Goal: Book appointment/travel/reservation

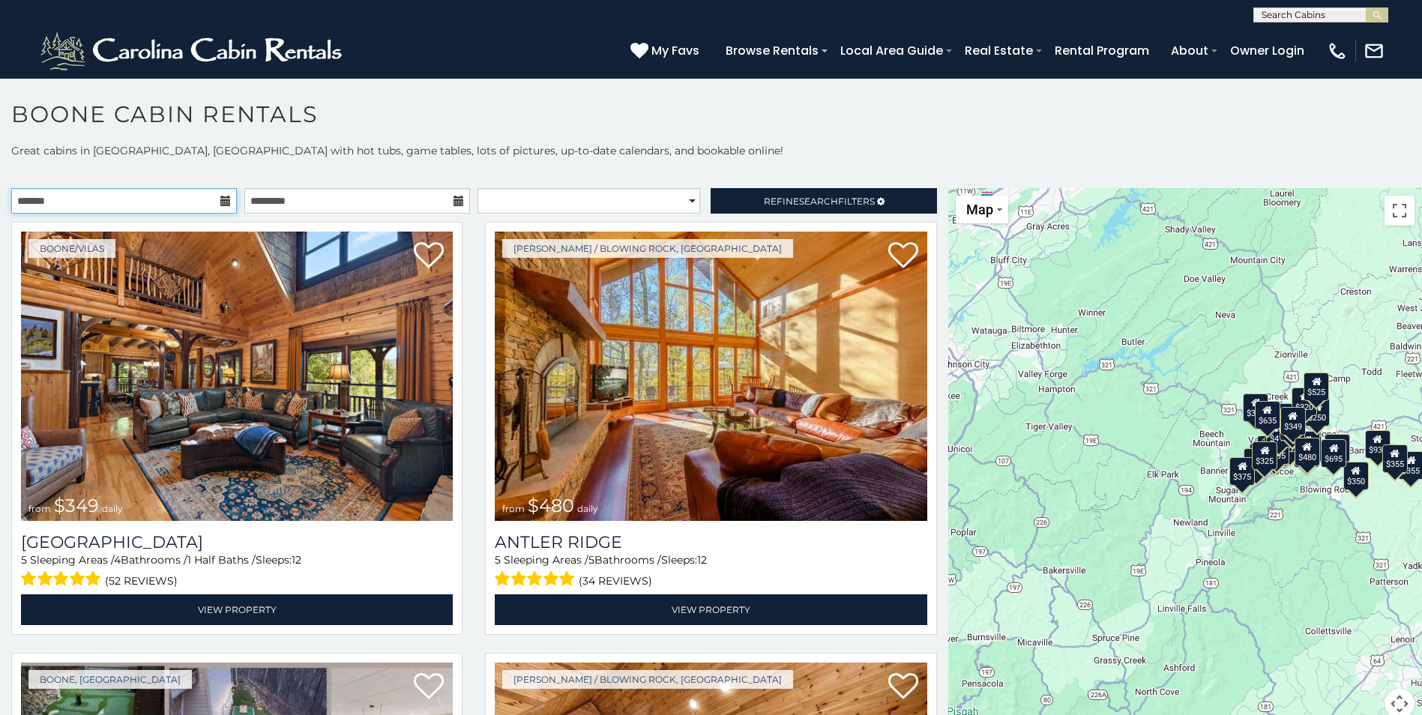
click at [94, 200] on input "text" at bounding box center [124, 200] width 226 height 25
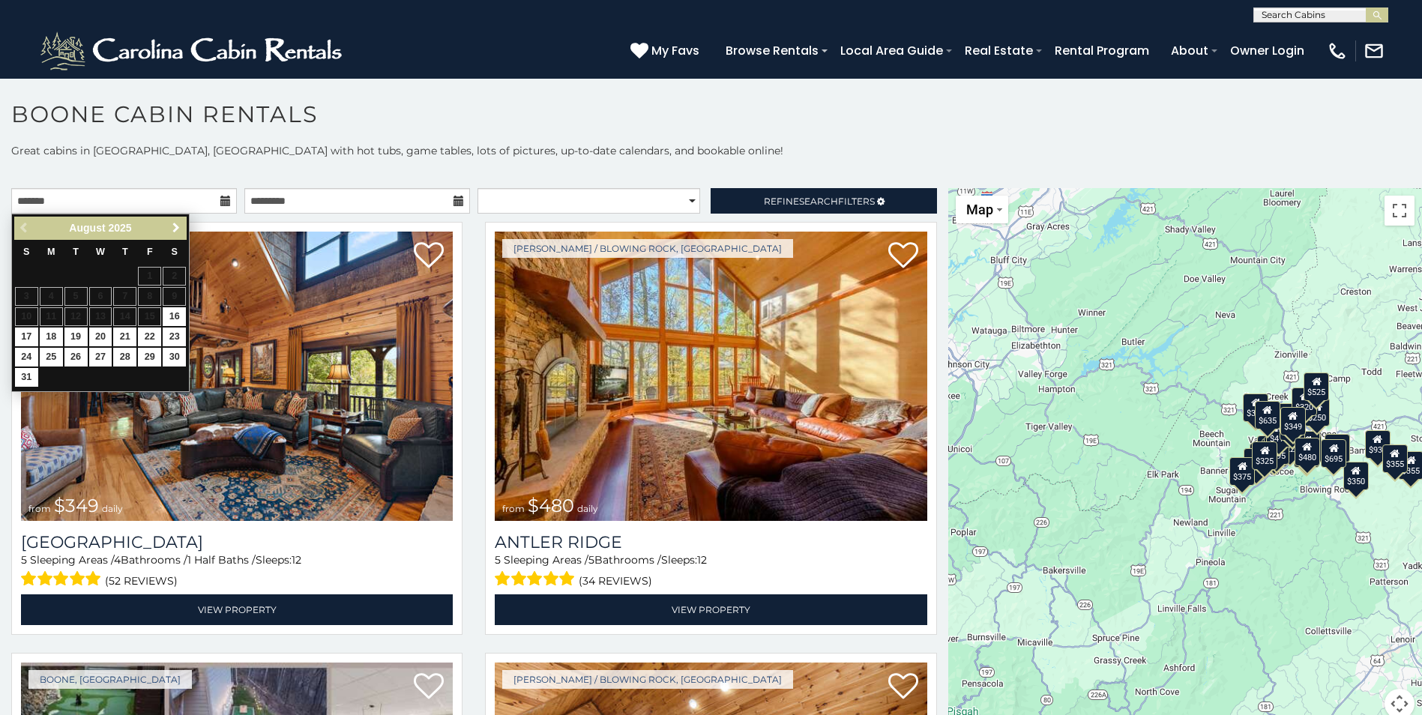
click at [175, 229] on span "Next" at bounding box center [176, 228] width 12 height 12
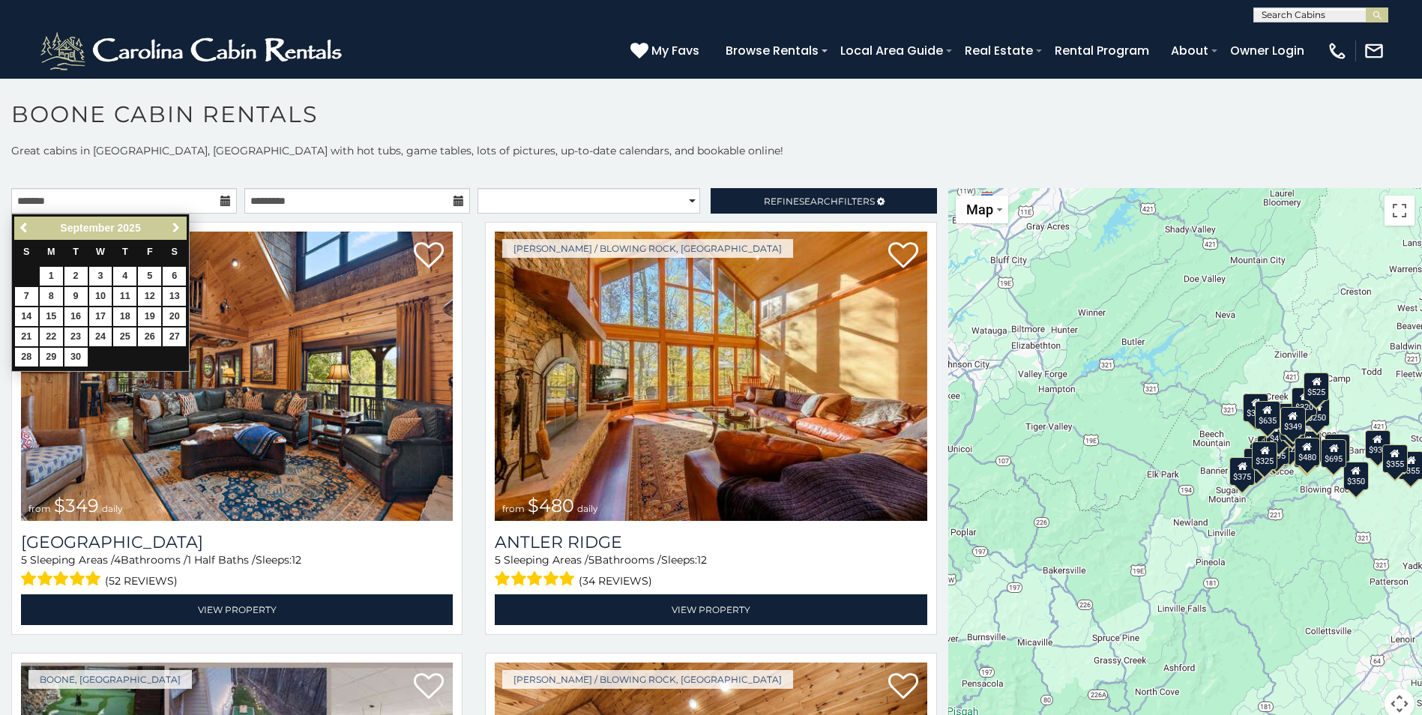
click at [175, 229] on span "Next" at bounding box center [176, 228] width 12 height 12
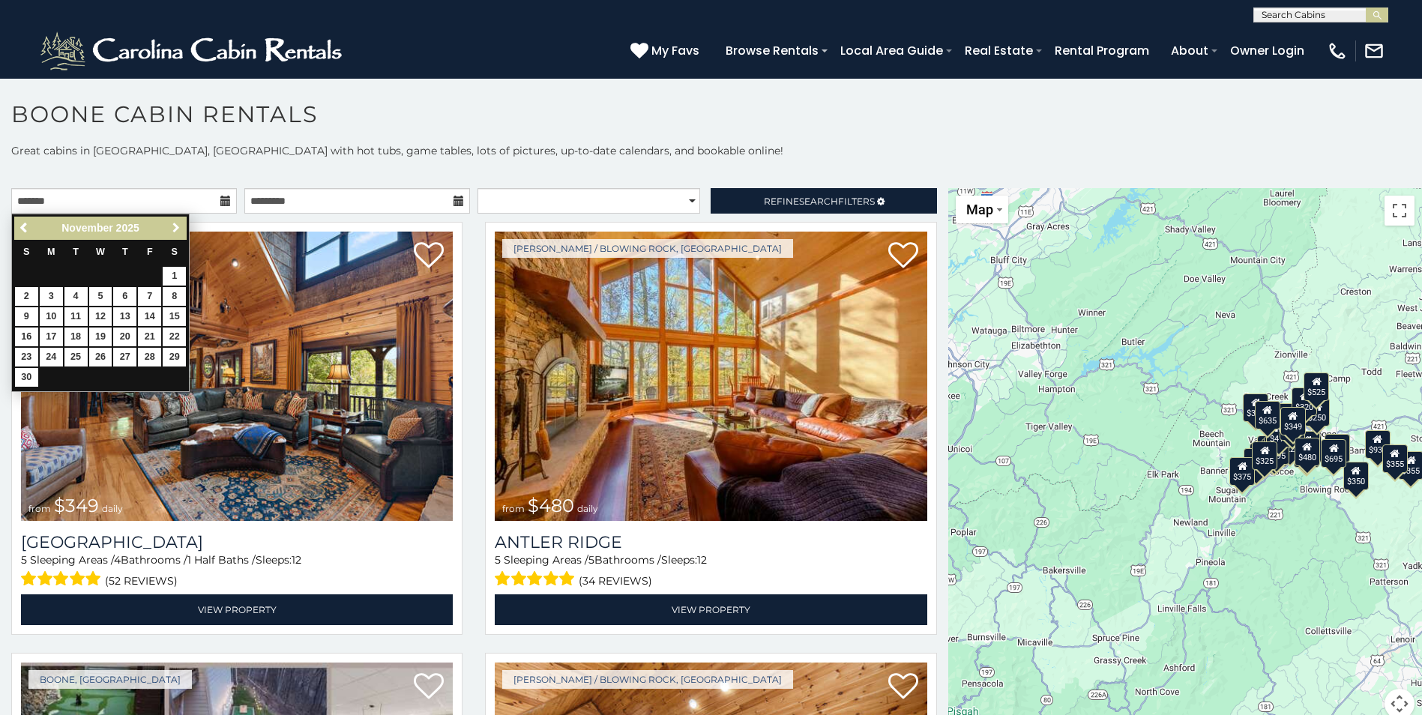
click at [175, 229] on span "Next" at bounding box center [176, 228] width 12 height 12
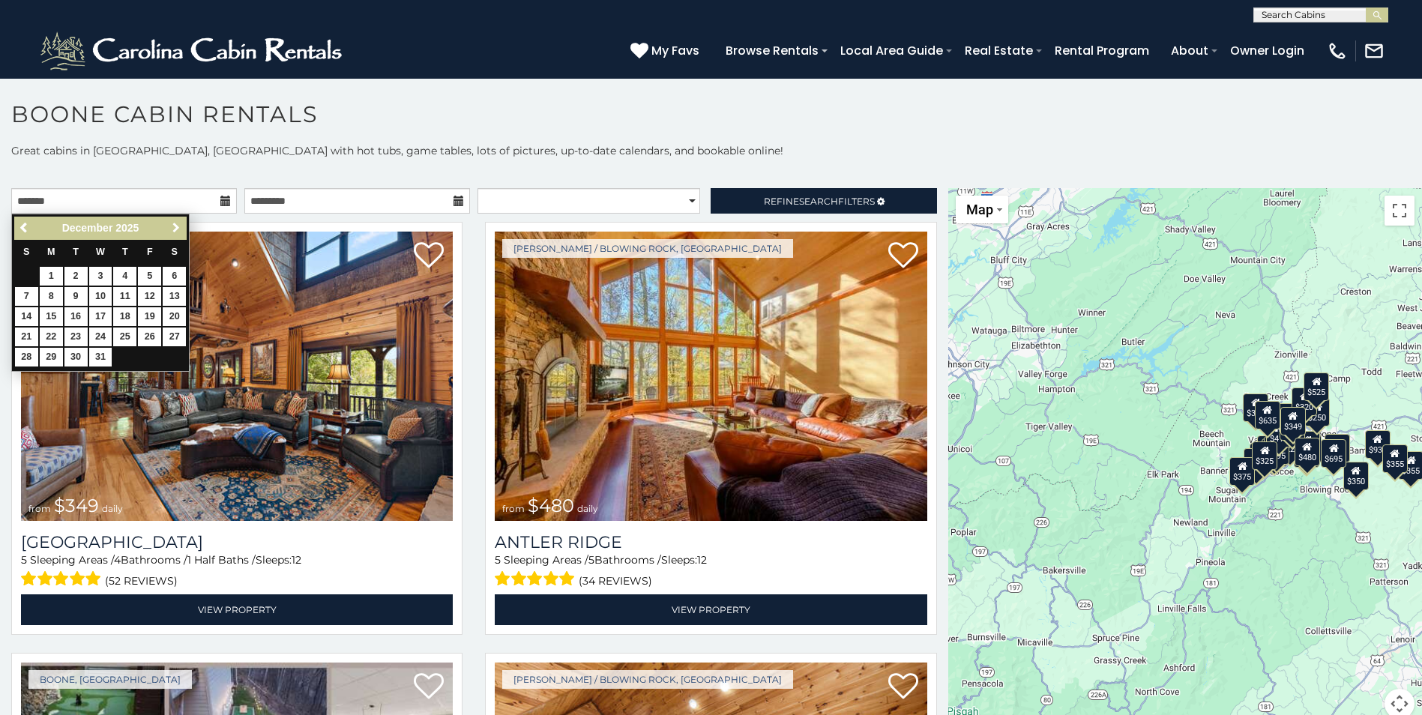
click at [175, 229] on span "Next" at bounding box center [176, 228] width 12 height 12
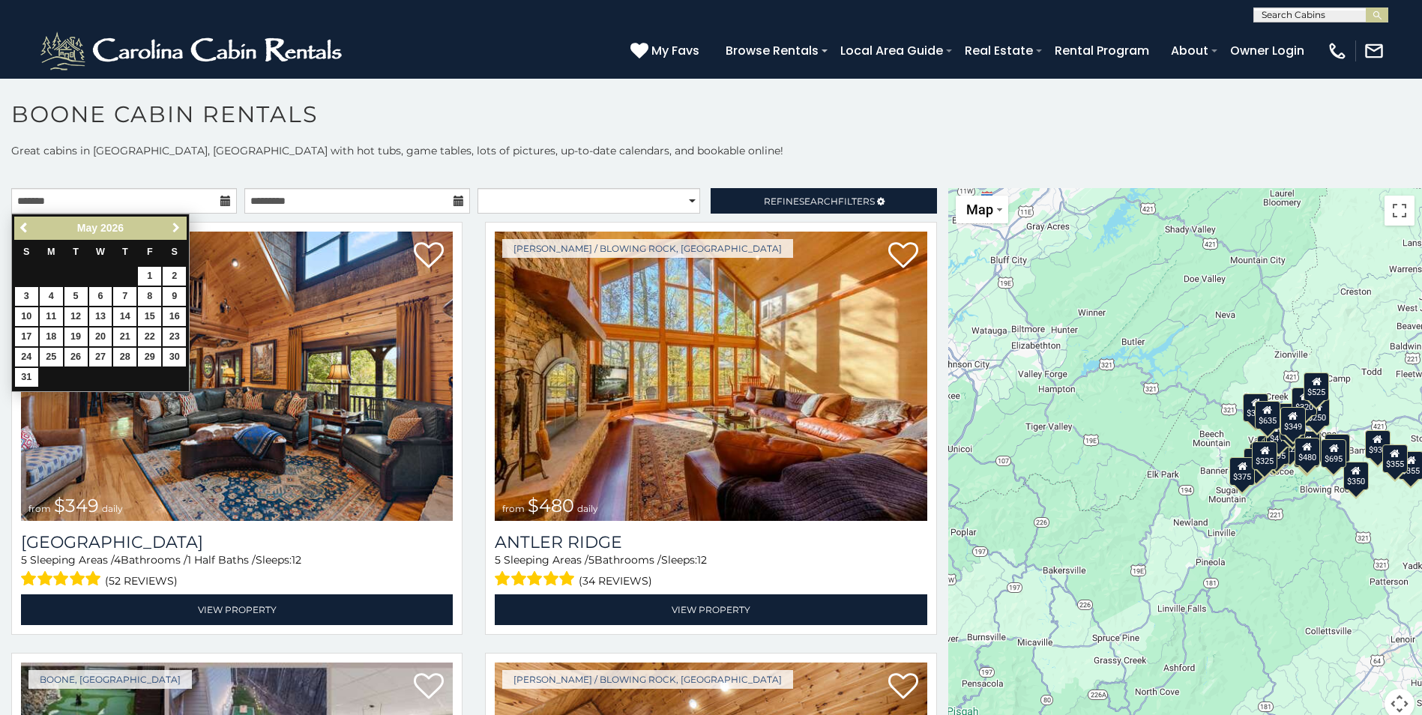
click at [175, 229] on span "Next" at bounding box center [176, 228] width 12 height 12
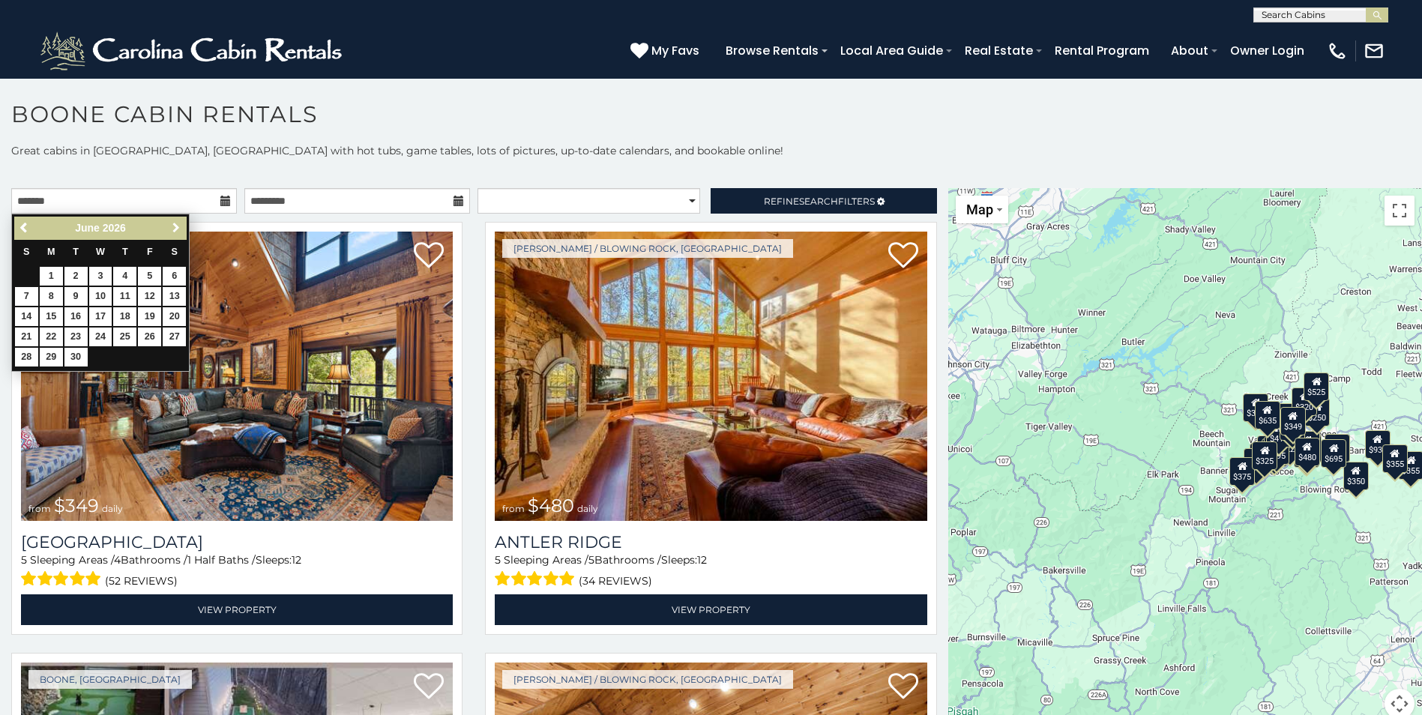
click at [175, 229] on span "Next" at bounding box center [176, 228] width 12 height 12
click at [172, 333] on link "25" at bounding box center [174, 337] width 23 height 19
type input "**********"
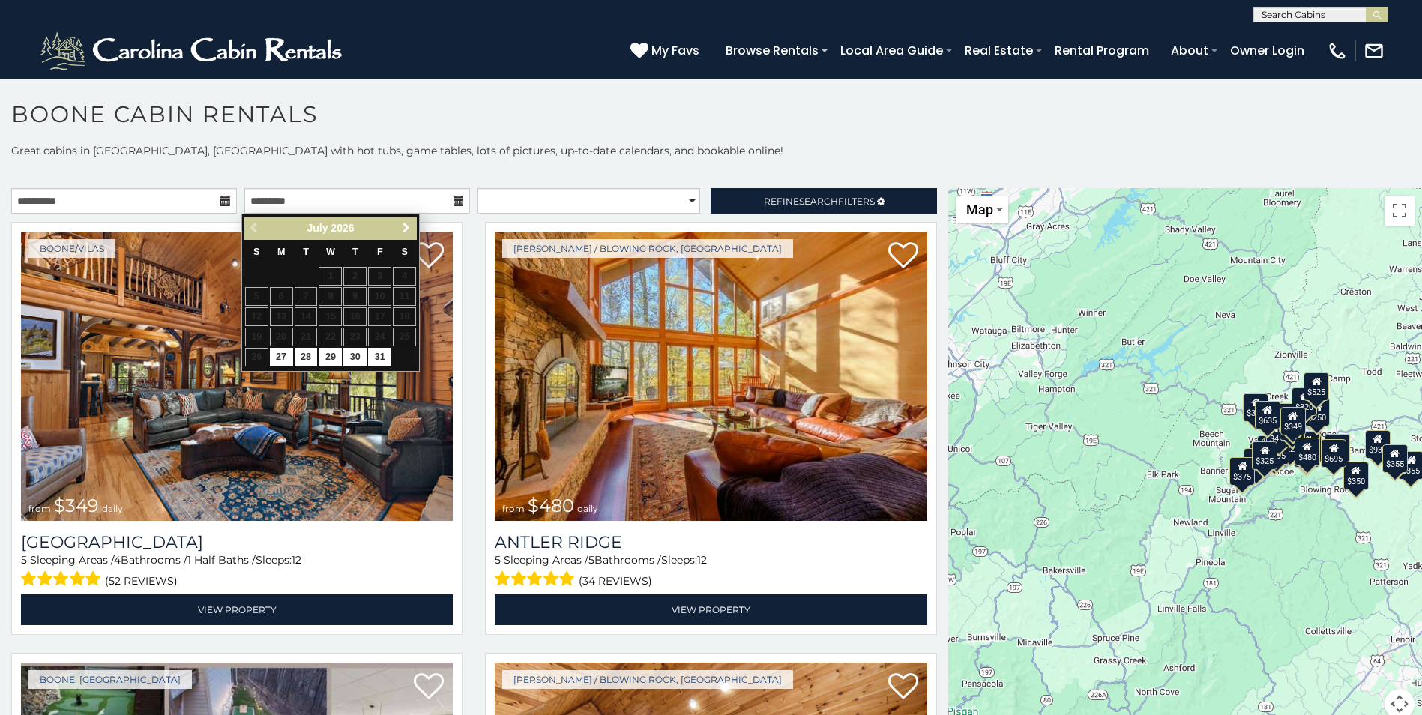
click at [407, 223] on span "Next" at bounding box center [406, 228] width 12 height 12
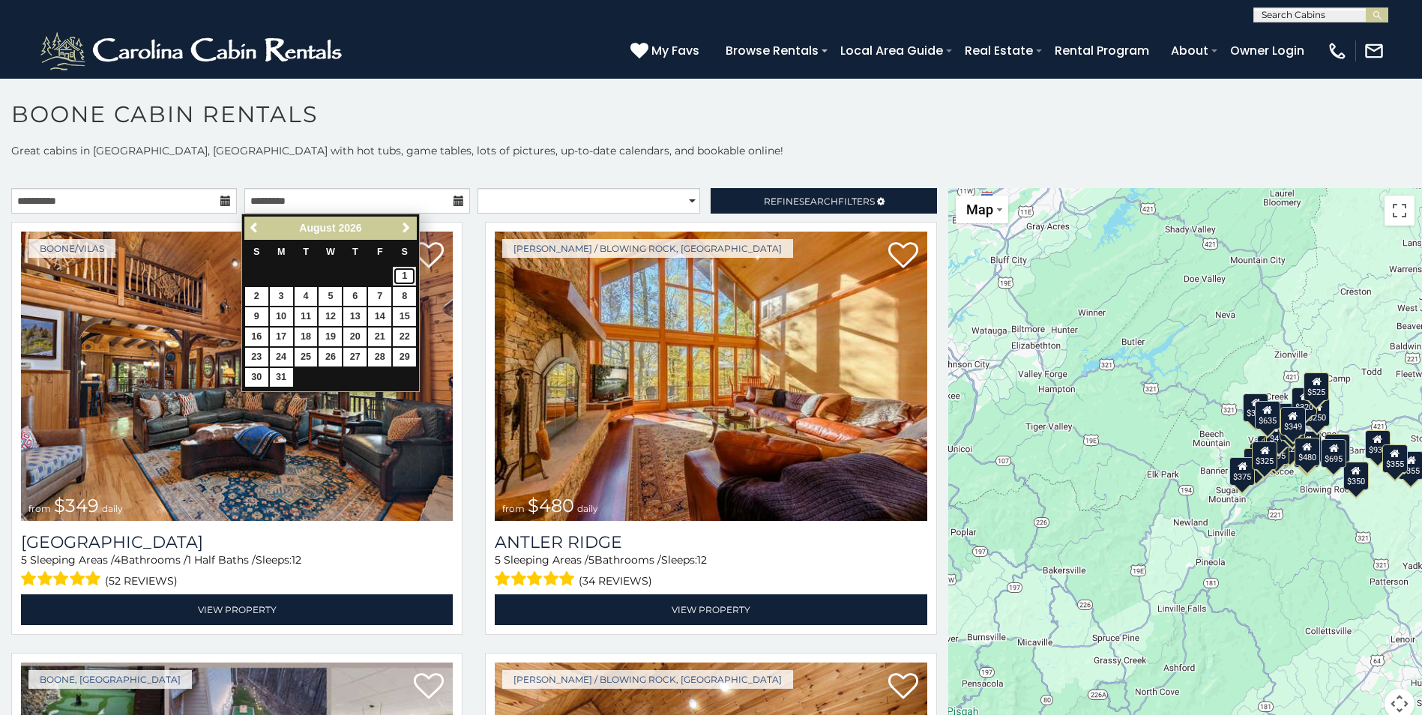
click at [403, 277] on link "1" at bounding box center [404, 276] width 23 height 19
type input "**********"
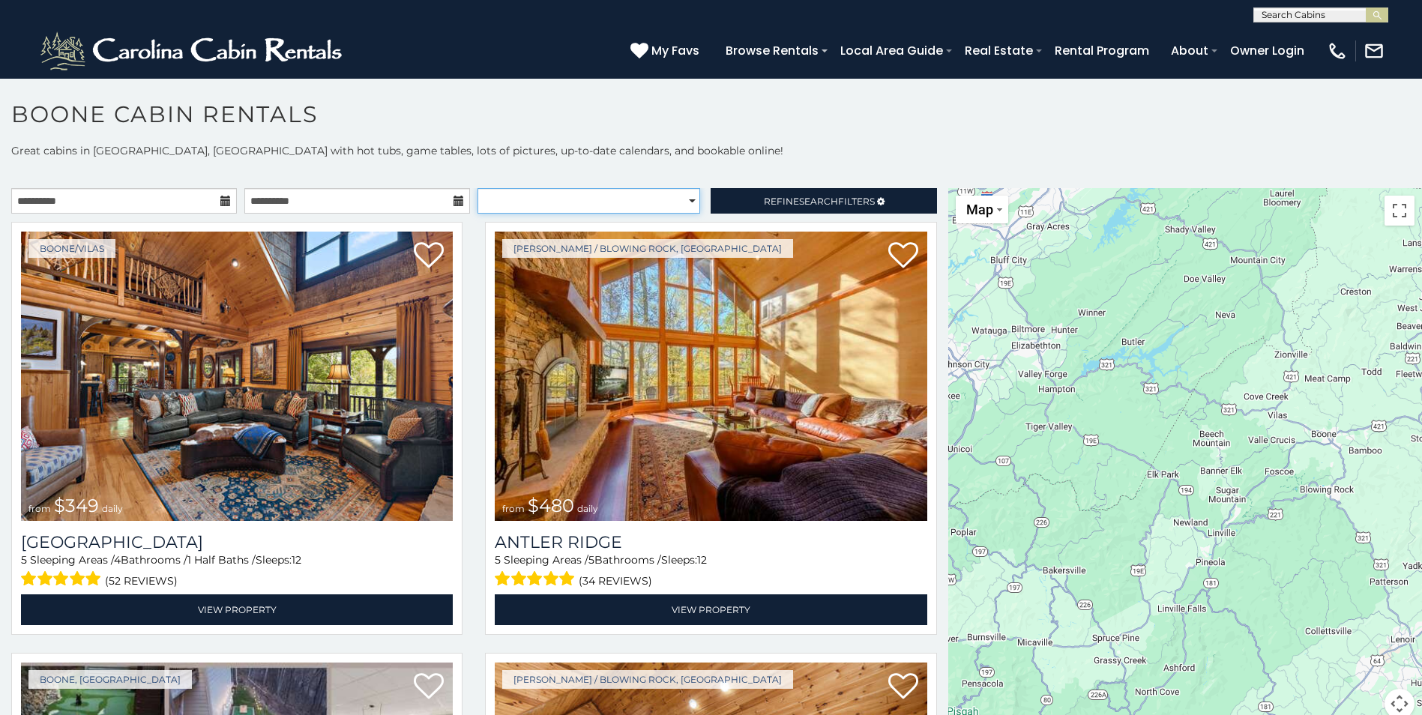
click at [629, 199] on select "**********" at bounding box center [588, 200] width 223 height 25
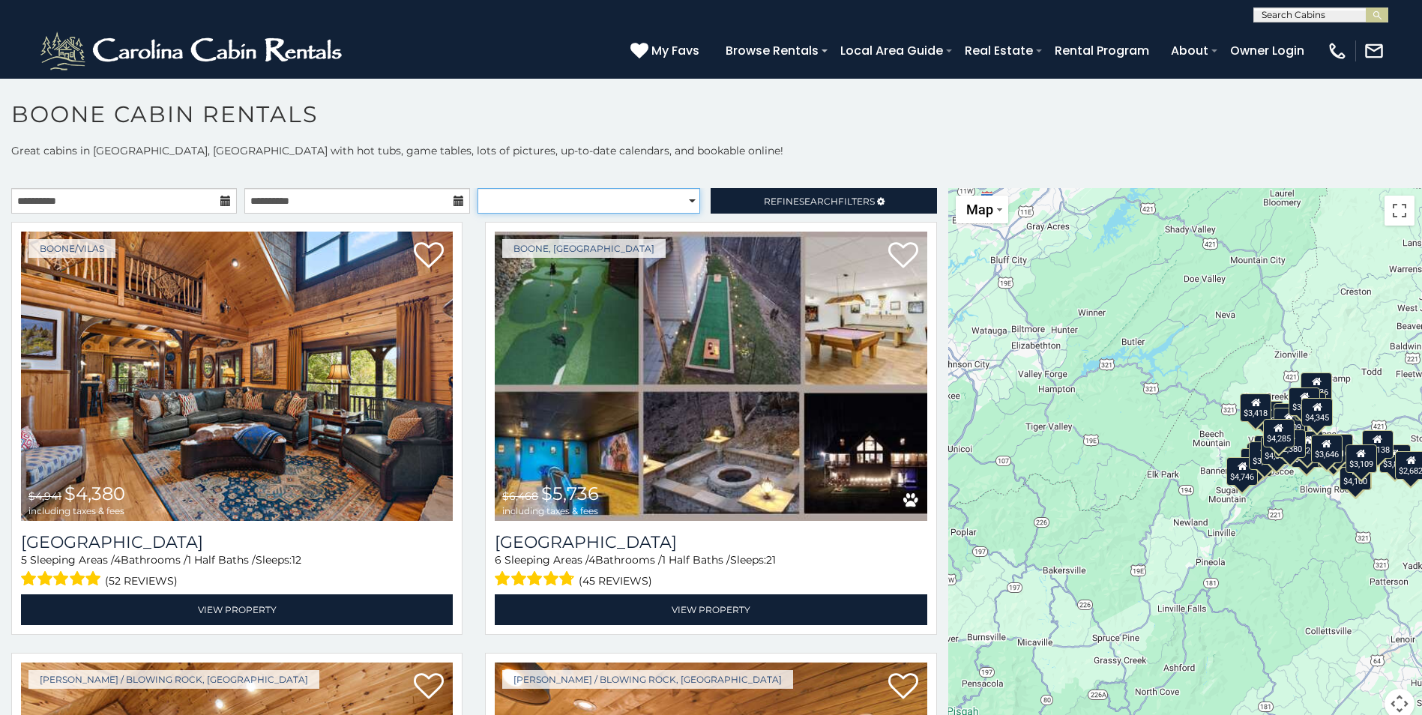
select select "**********"
click at [477, 188] on select "**********" at bounding box center [588, 200] width 223 height 25
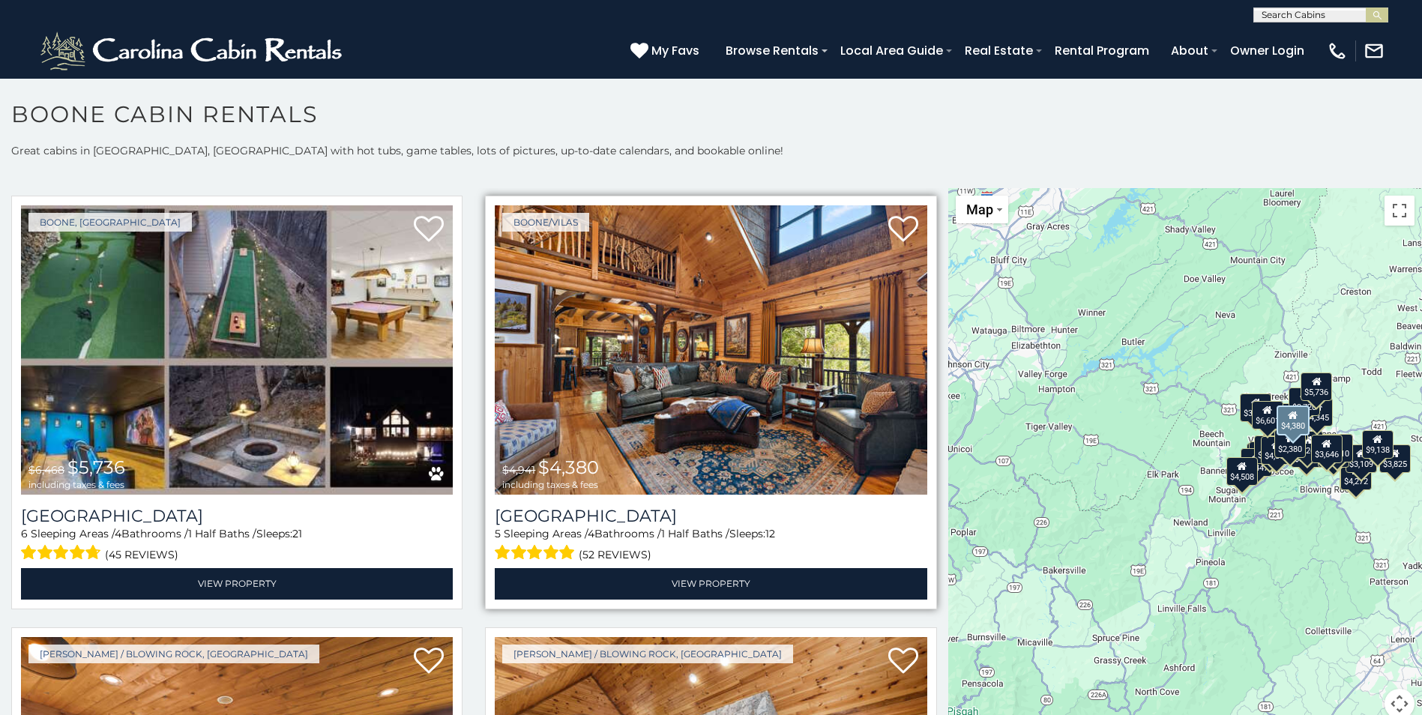
scroll to position [525, 0]
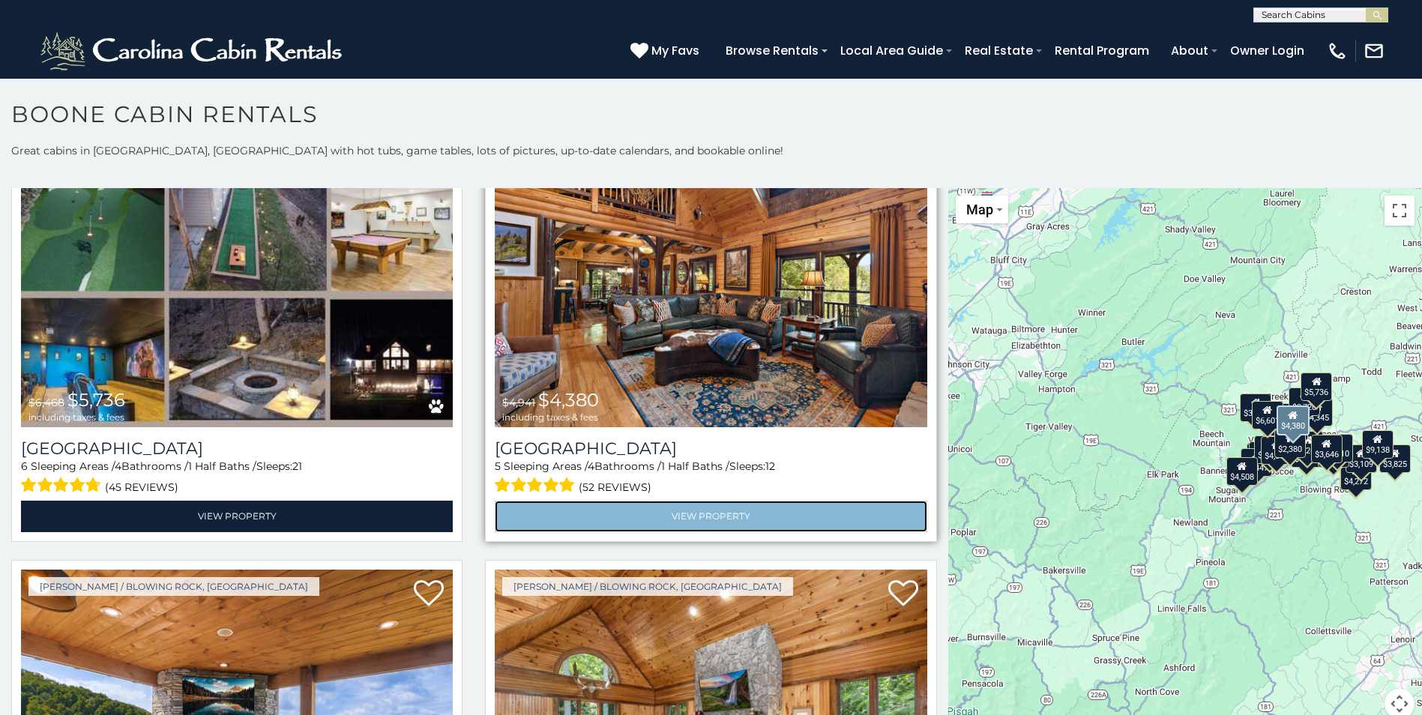
click at [685, 506] on link "View Property" at bounding box center [711, 516] width 432 height 31
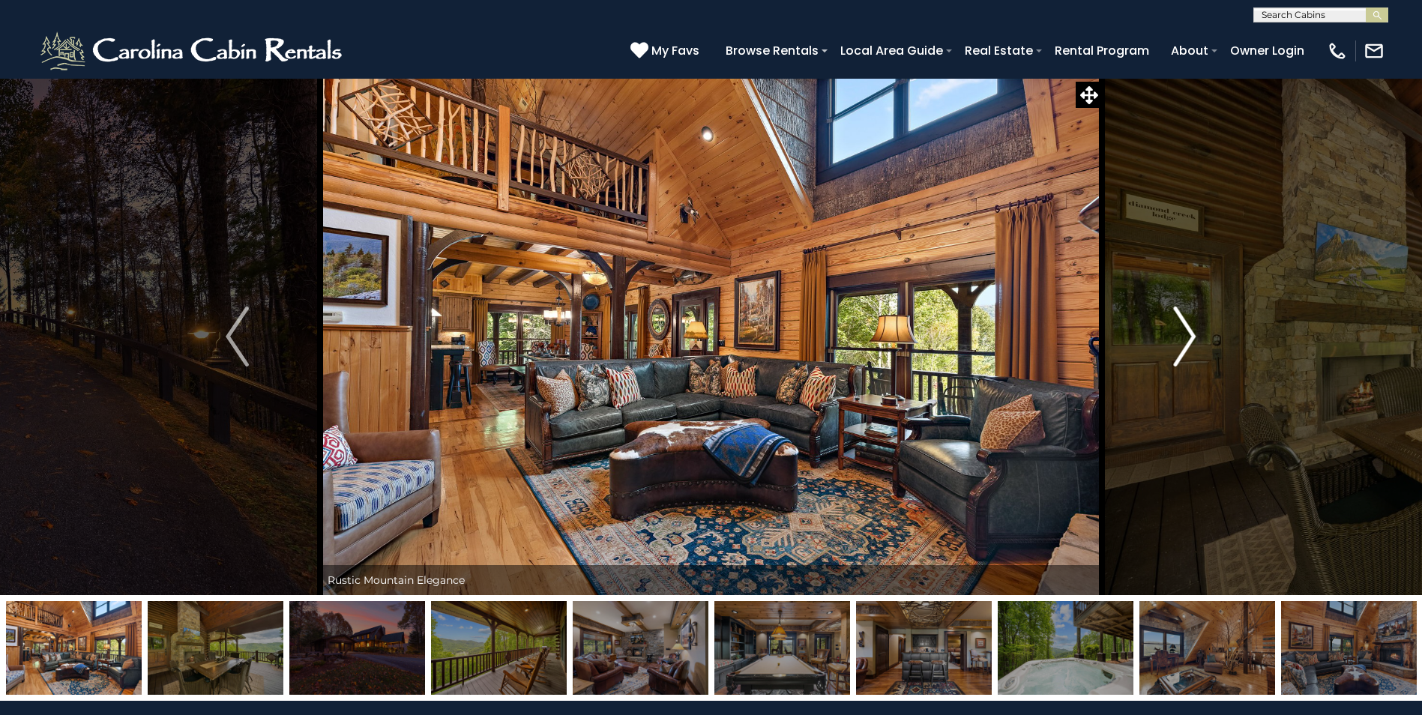
click at [1184, 334] on img "Next" at bounding box center [1184, 337] width 22 height 60
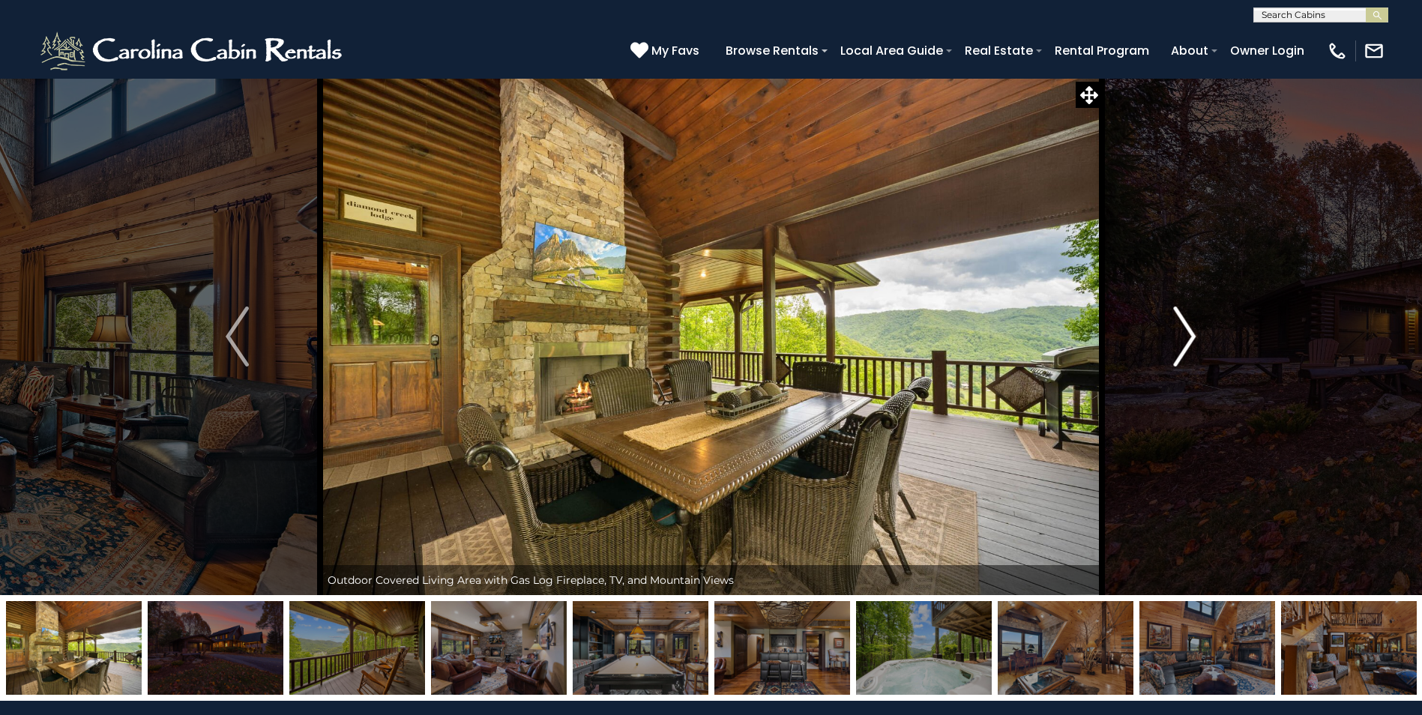
click at [1184, 334] on img "Next" at bounding box center [1184, 337] width 22 height 60
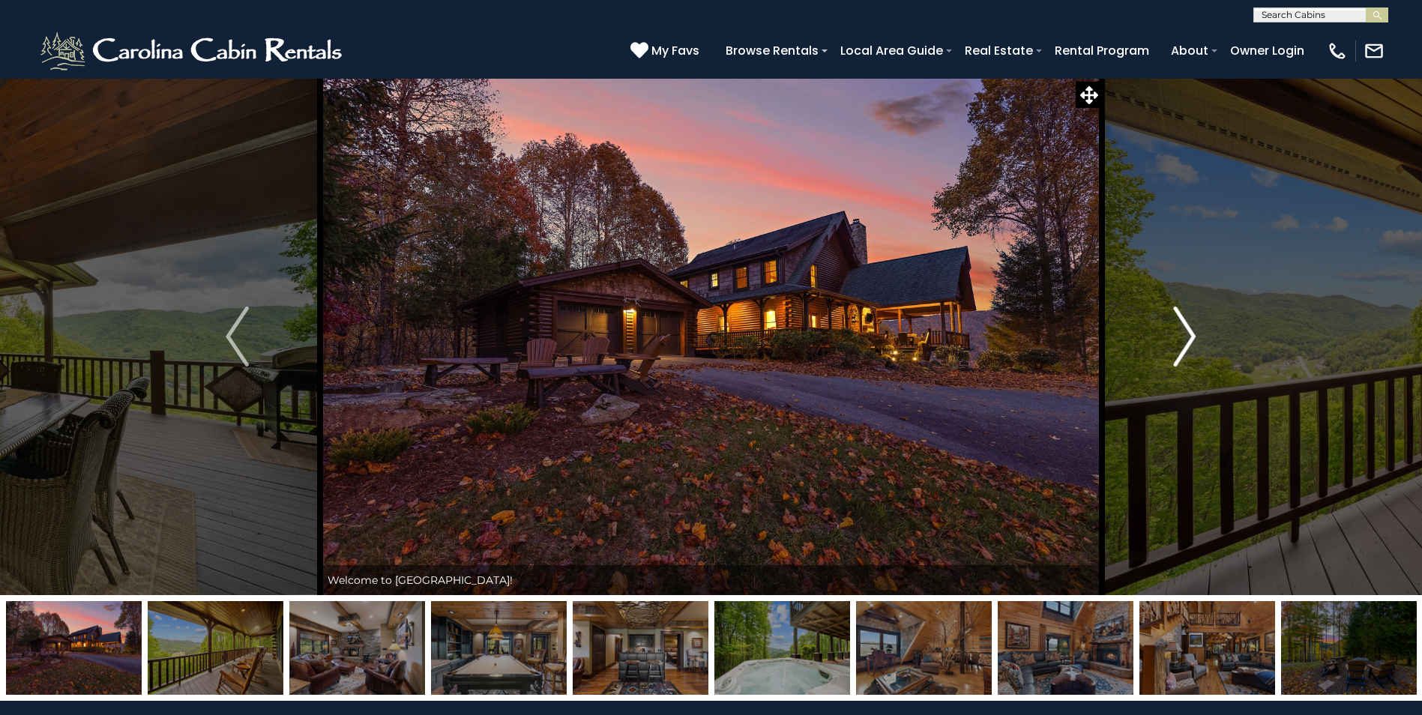
click at [1184, 334] on img "Next" at bounding box center [1184, 337] width 22 height 60
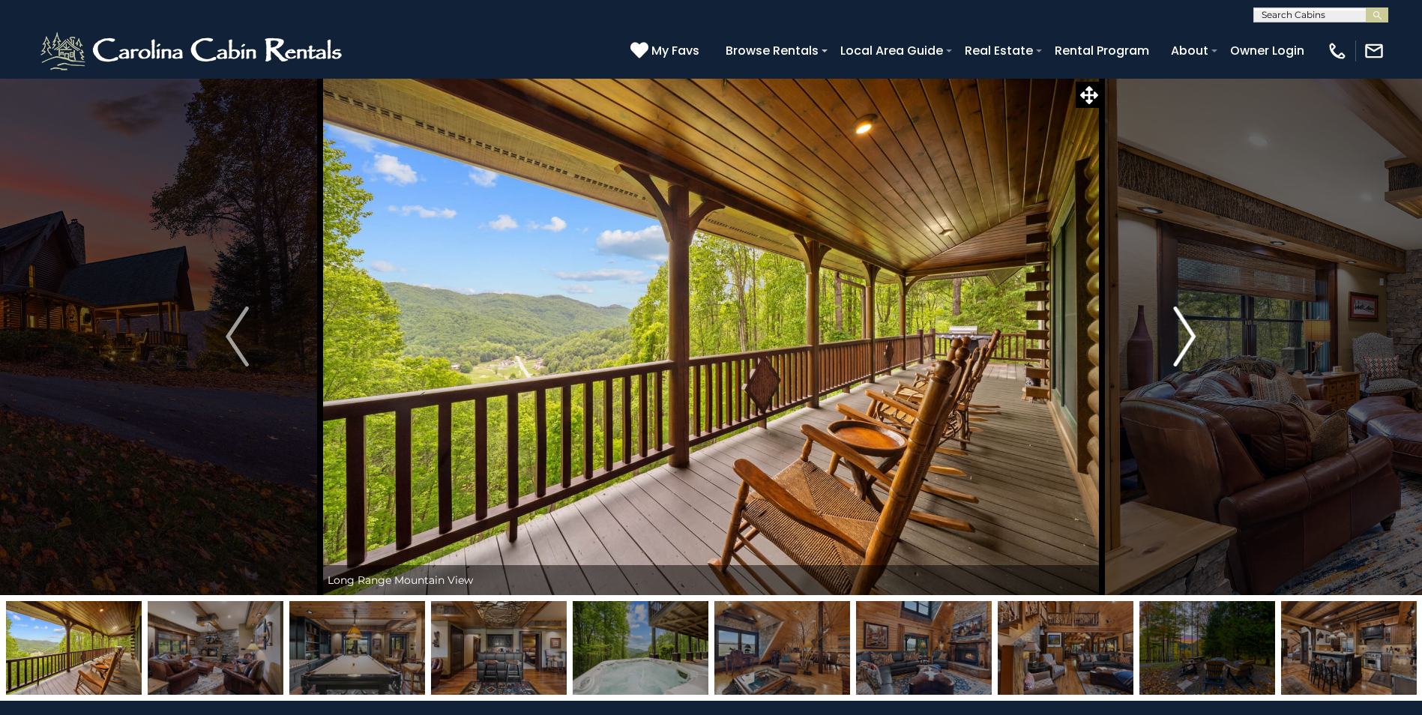
click at [1184, 334] on img "Next" at bounding box center [1184, 337] width 22 height 60
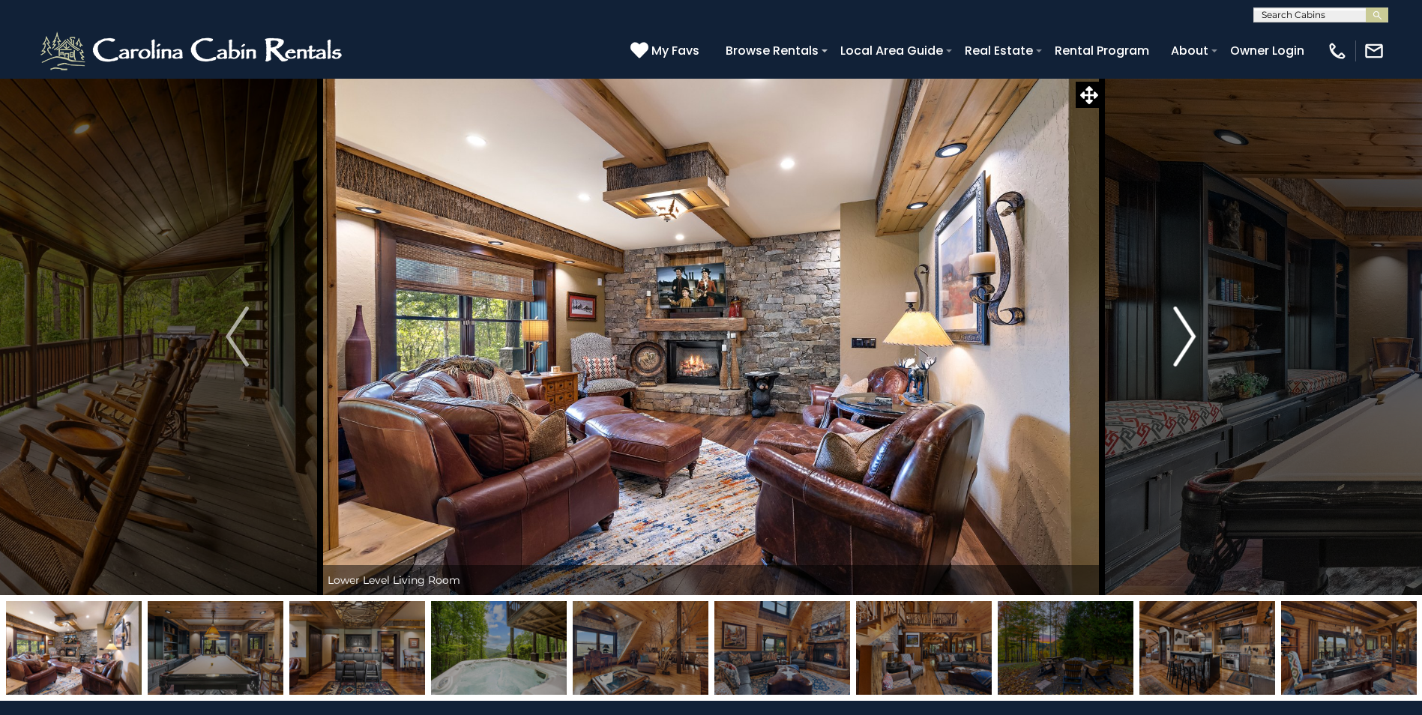
click at [1184, 334] on img "Next" at bounding box center [1184, 337] width 22 height 60
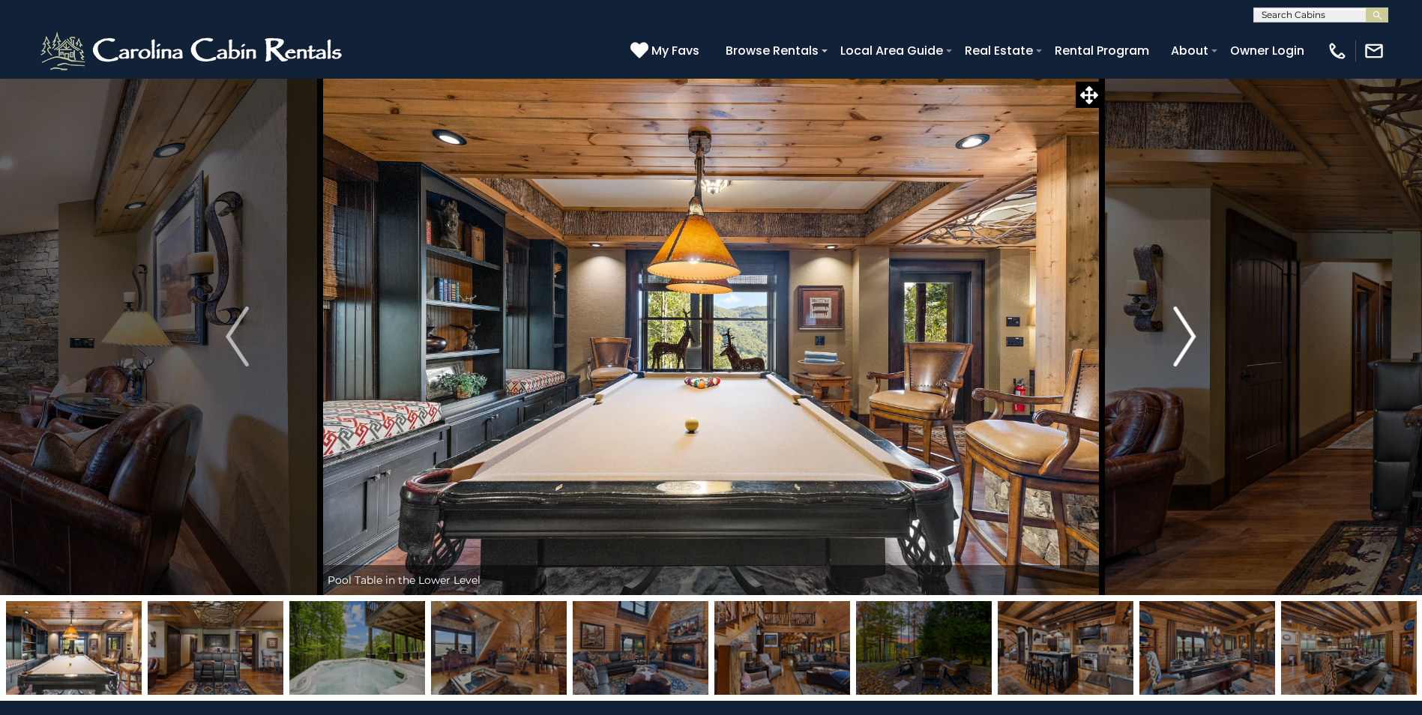
click at [1184, 334] on img "Next" at bounding box center [1184, 337] width 22 height 60
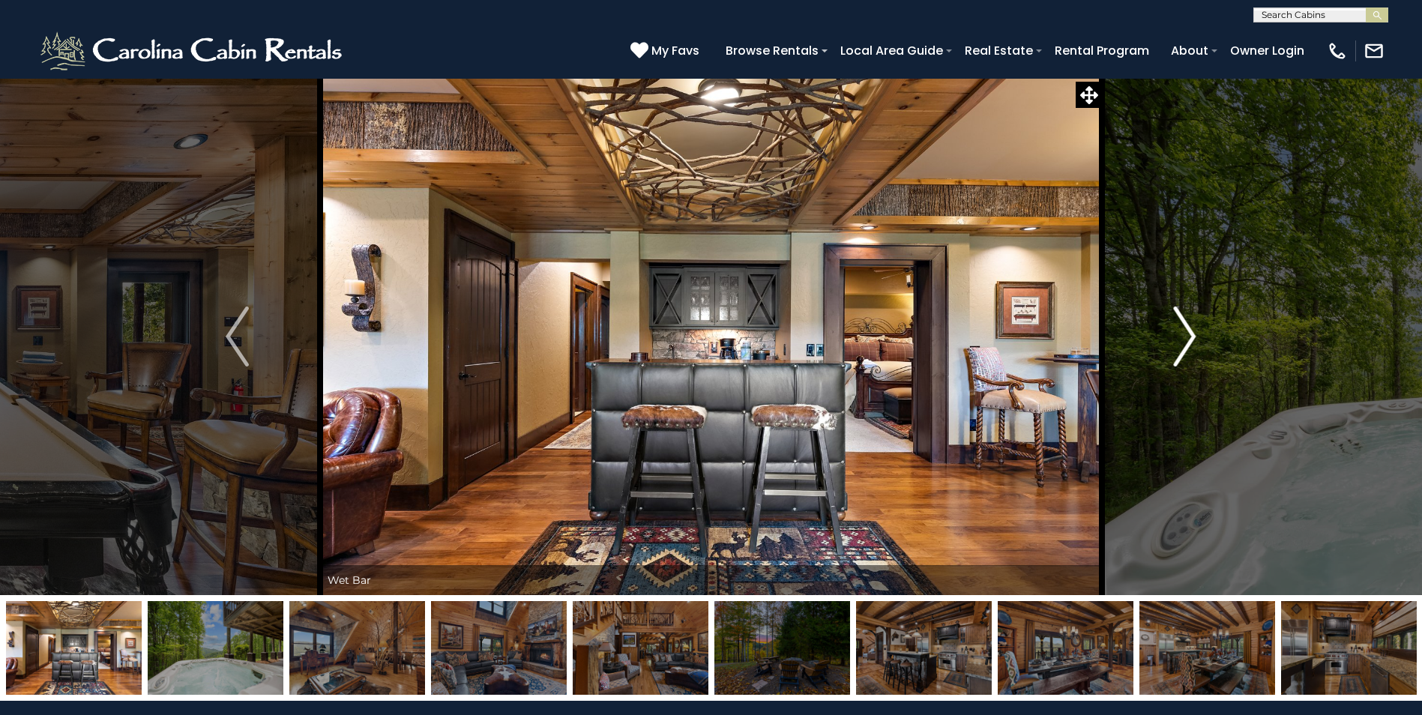
click at [1184, 334] on img "Next" at bounding box center [1184, 337] width 22 height 60
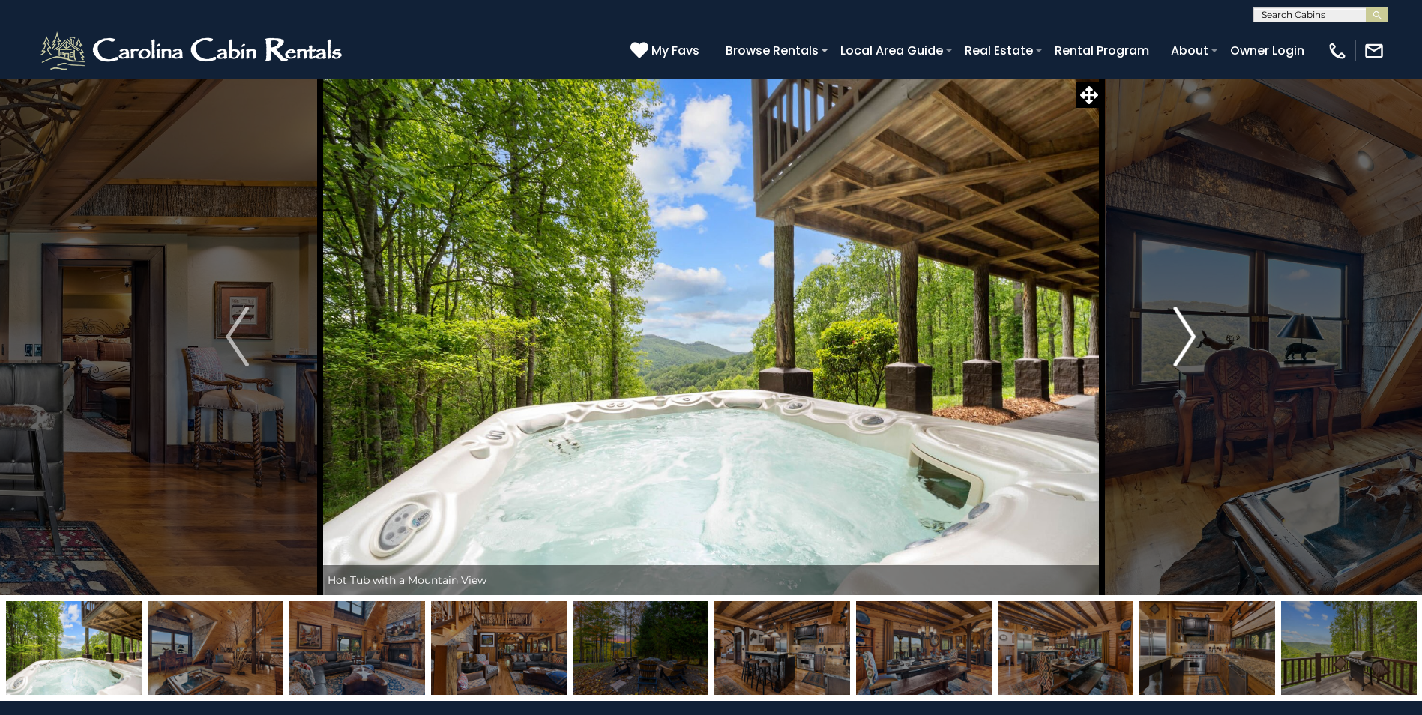
click at [1184, 334] on img "Next" at bounding box center [1184, 337] width 22 height 60
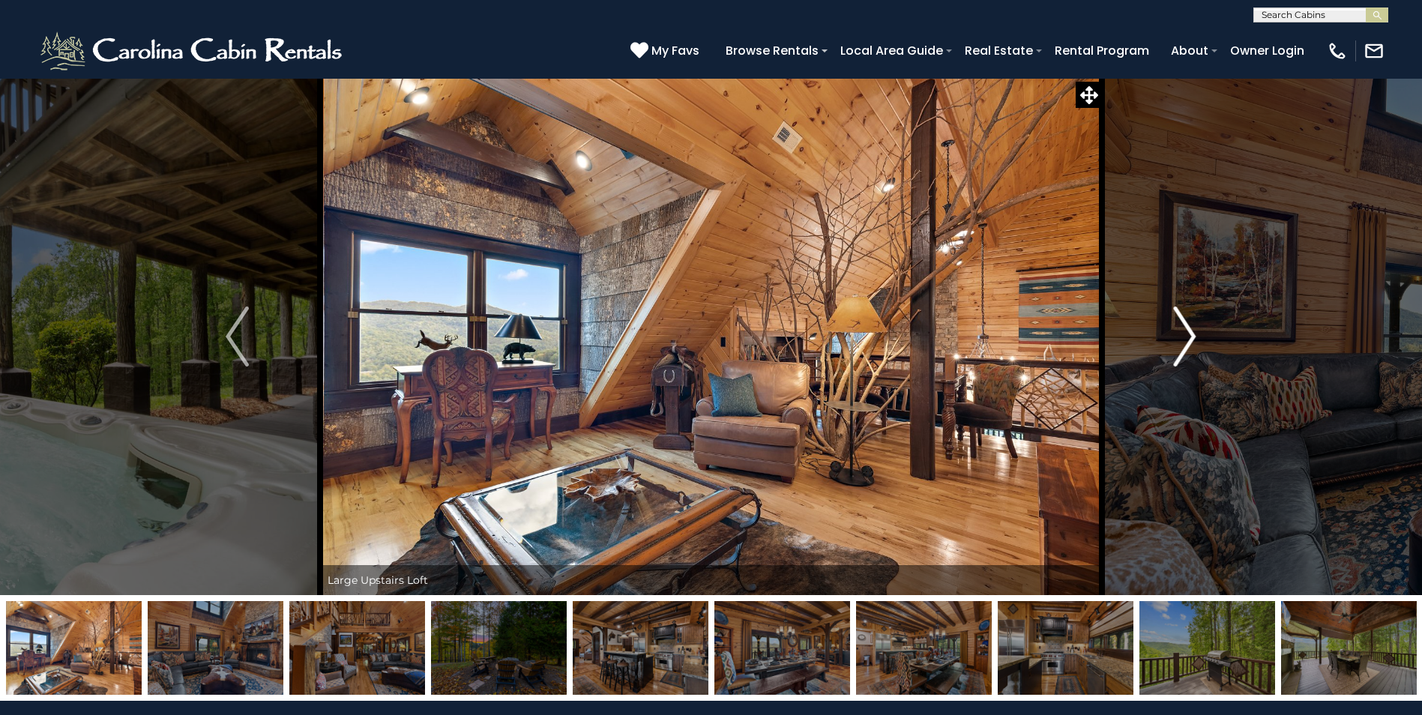
click at [1184, 334] on img "Next" at bounding box center [1184, 337] width 22 height 60
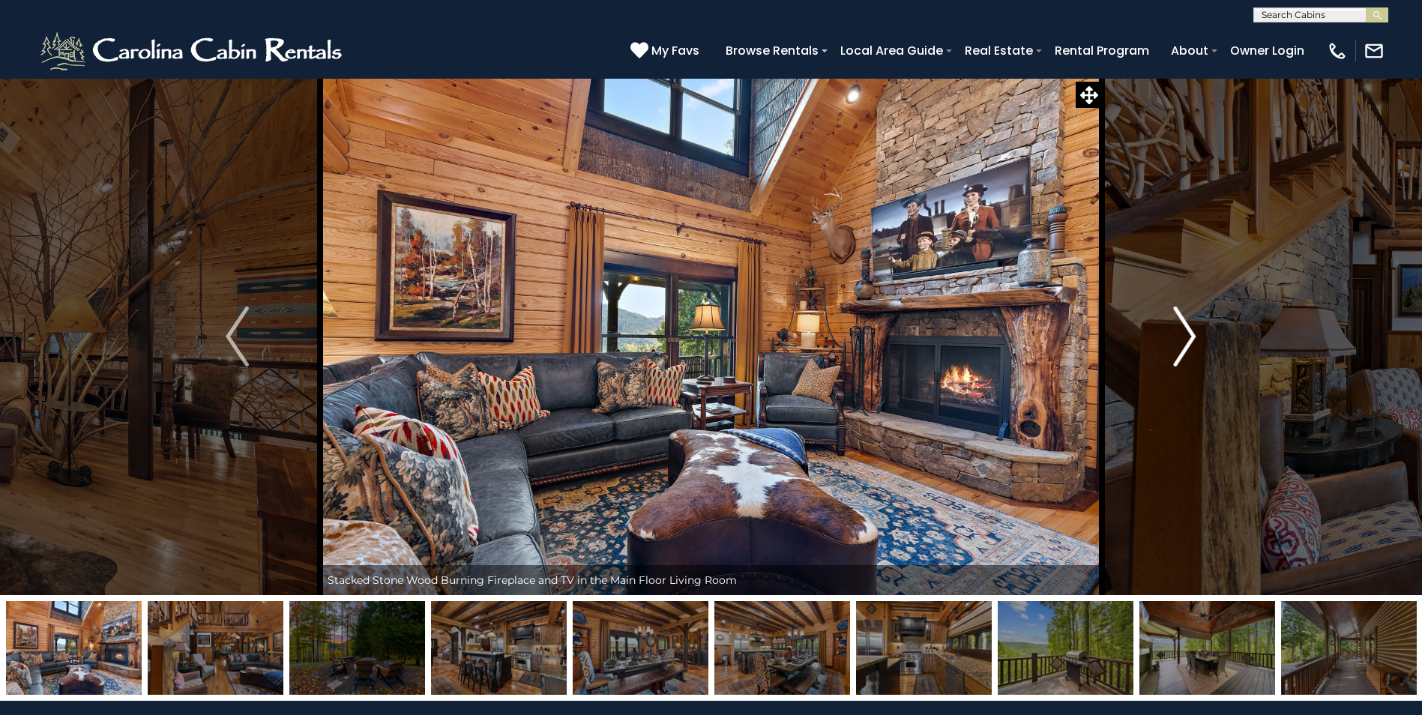
click at [1184, 334] on img "Next" at bounding box center [1184, 337] width 22 height 60
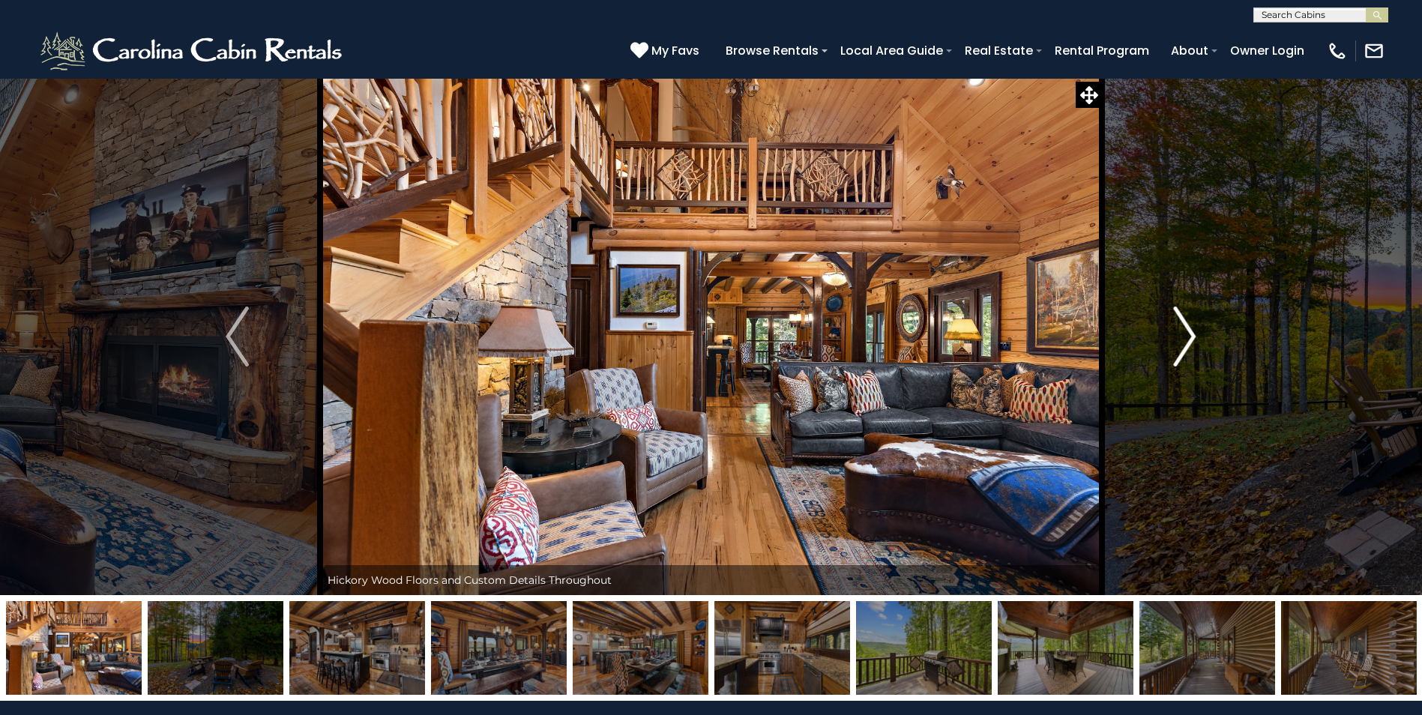
click at [1184, 334] on img "Next" at bounding box center [1184, 337] width 22 height 60
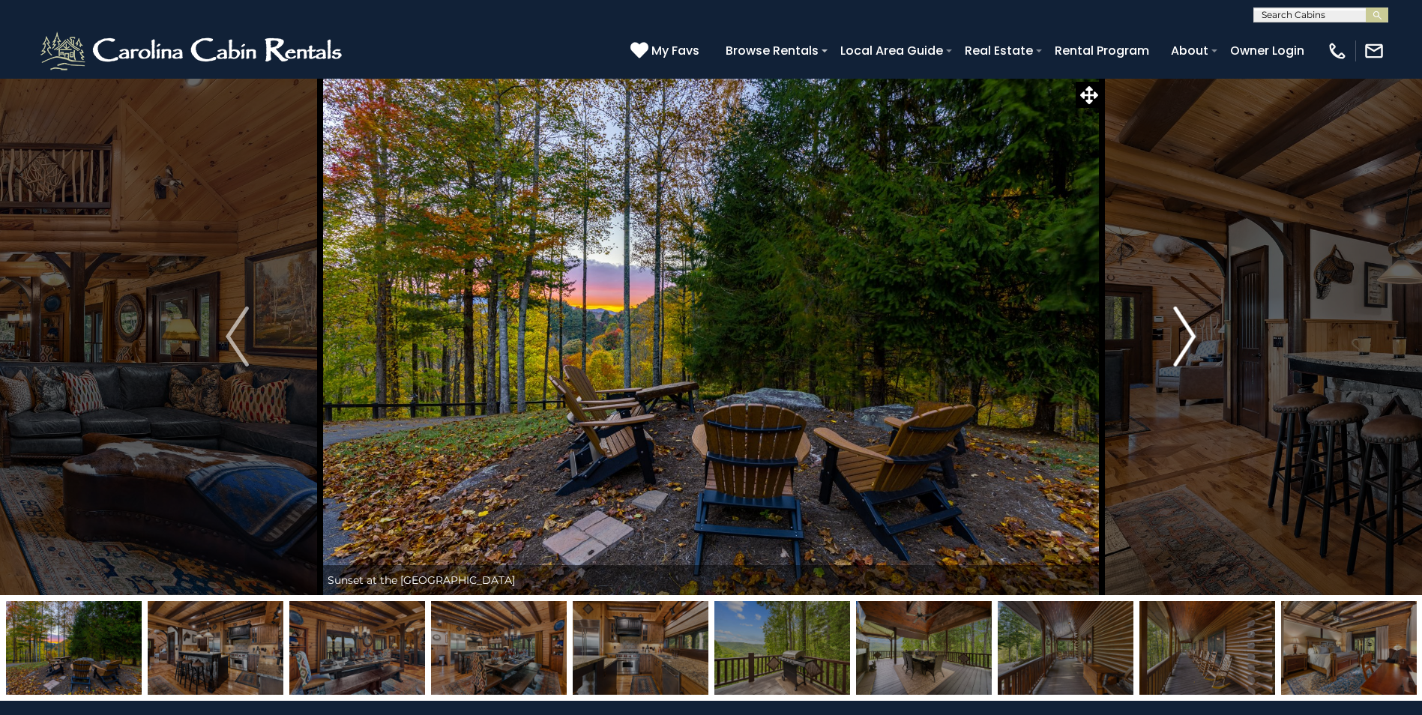
click at [1184, 334] on img "Next" at bounding box center [1184, 337] width 22 height 60
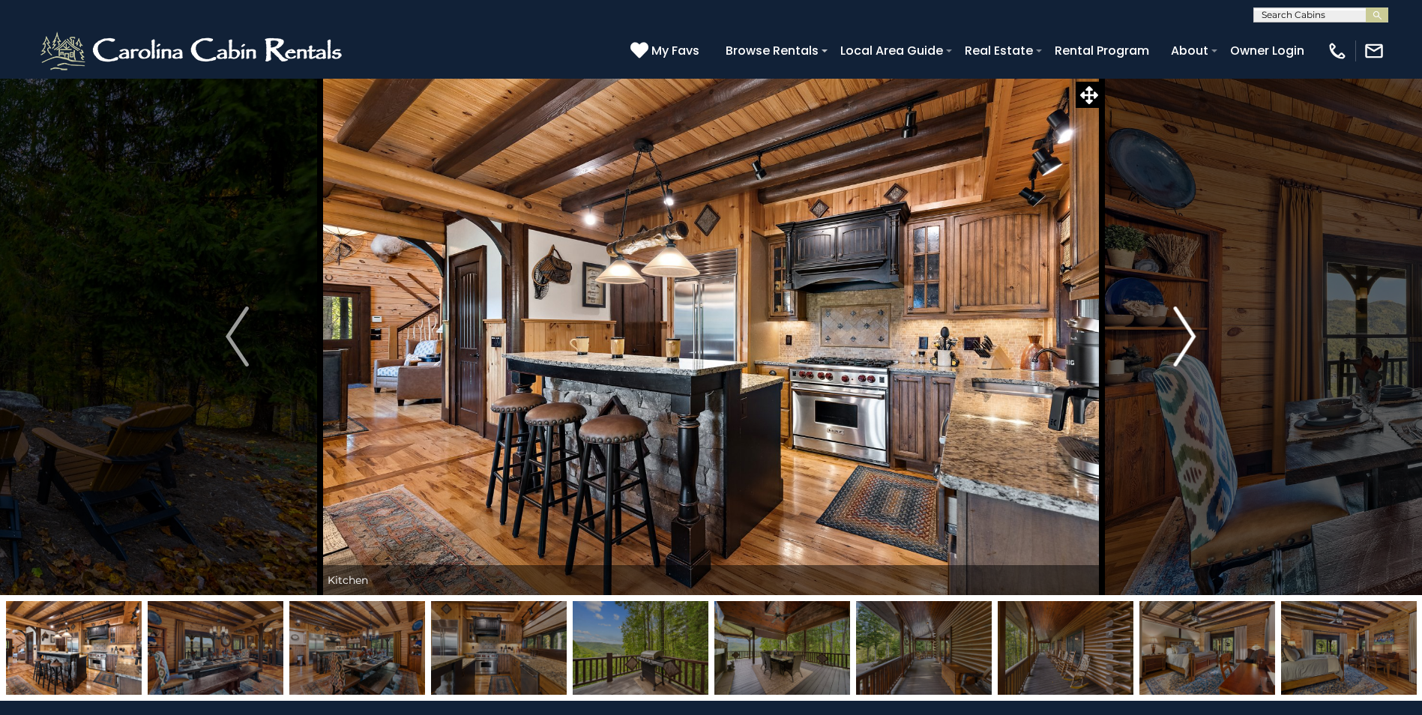
click at [1184, 337] on img "Next" at bounding box center [1184, 337] width 22 height 60
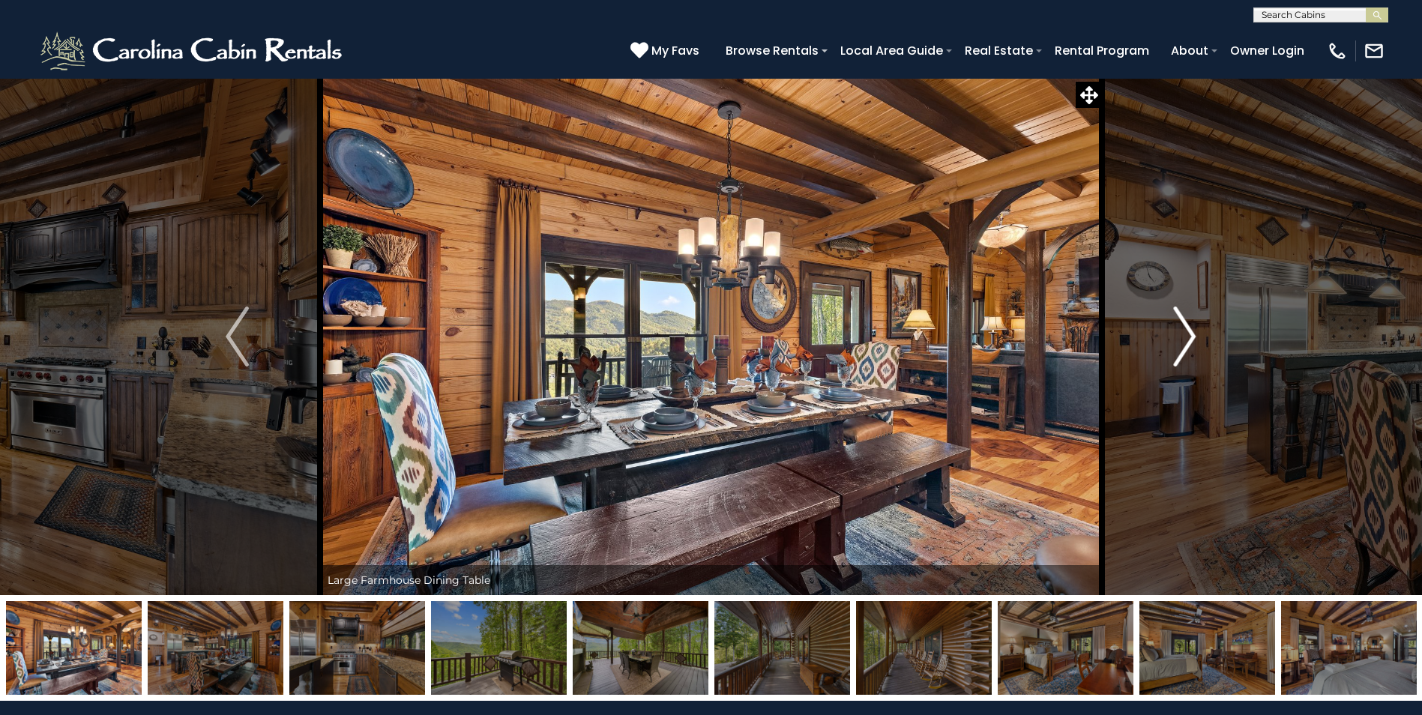
click at [1184, 337] on img "Next" at bounding box center [1184, 337] width 22 height 60
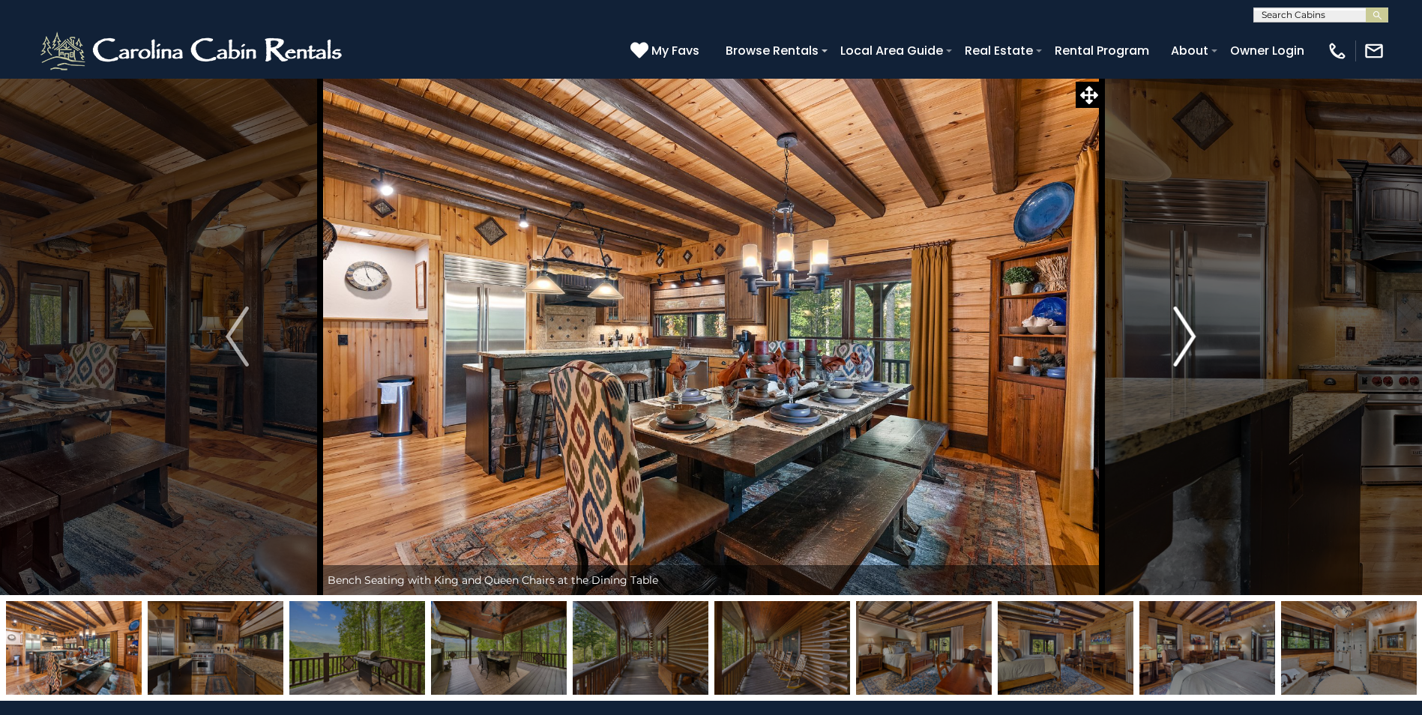
click at [1184, 337] on img "Next" at bounding box center [1184, 337] width 22 height 60
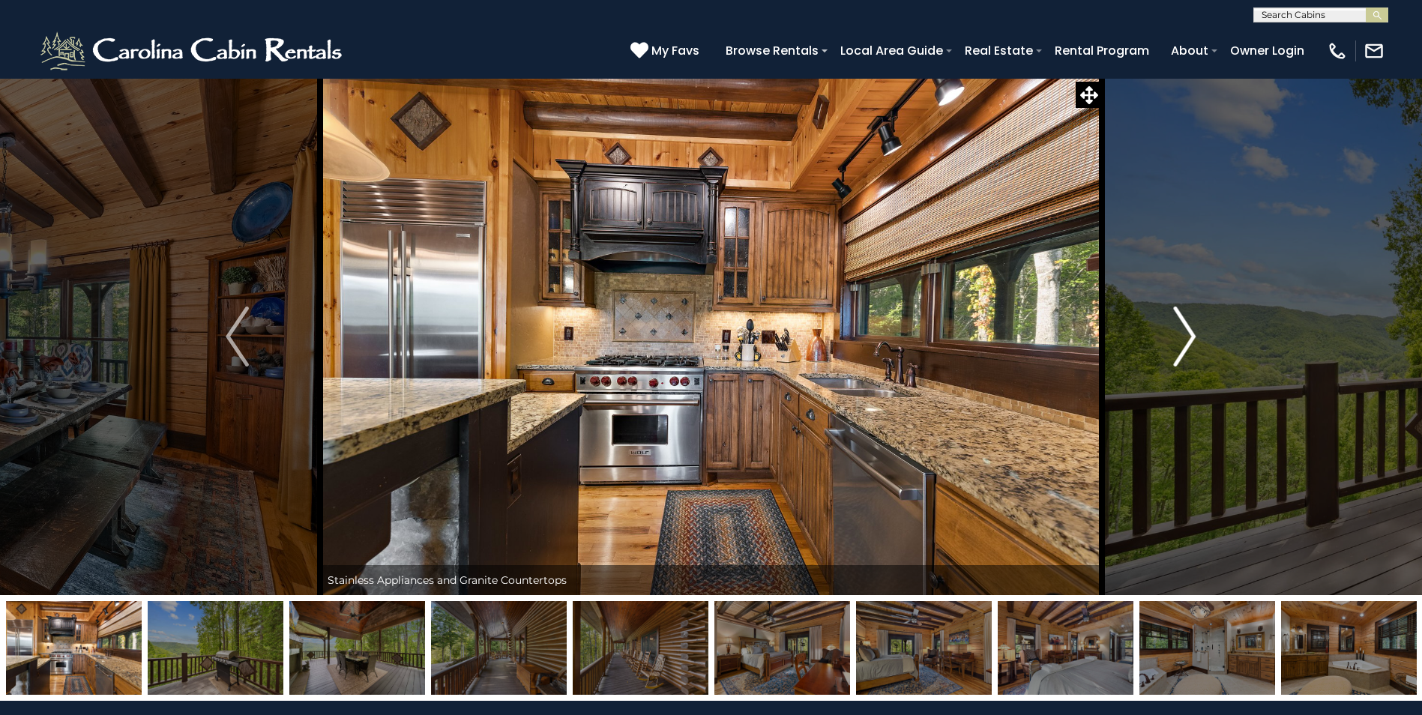
click at [1184, 337] on img "Next" at bounding box center [1184, 337] width 22 height 60
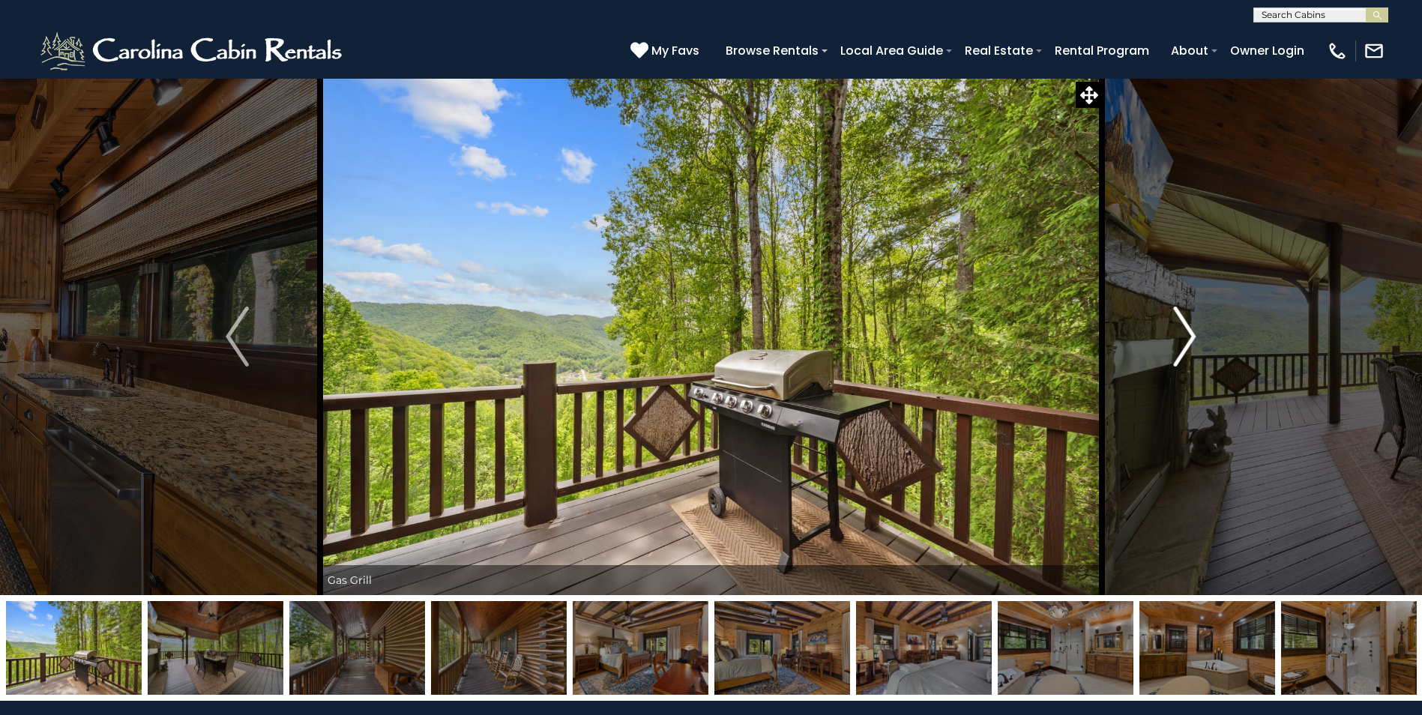
click at [1184, 337] on img "Next" at bounding box center [1184, 337] width 22 height 60
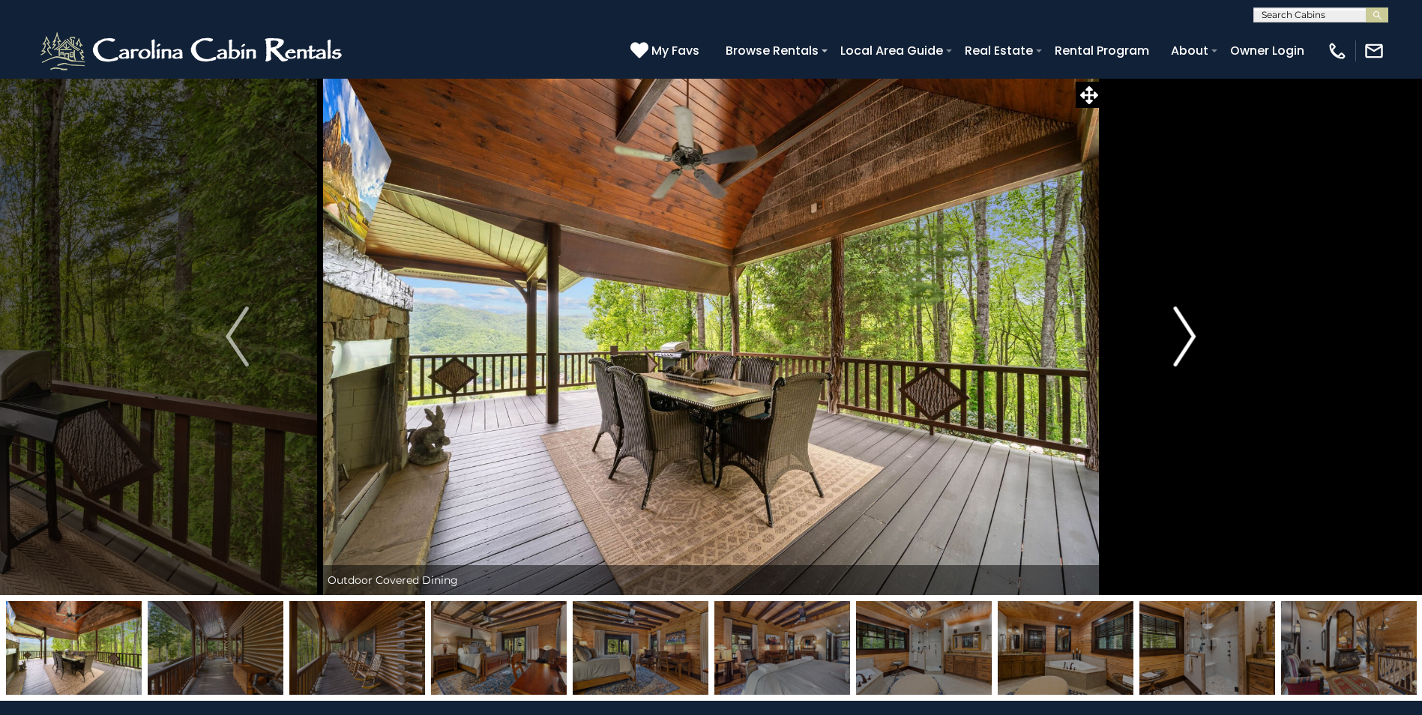
click at [1184, 337] on img "Next" at bounding box center [1184, 337] width 22 height 60
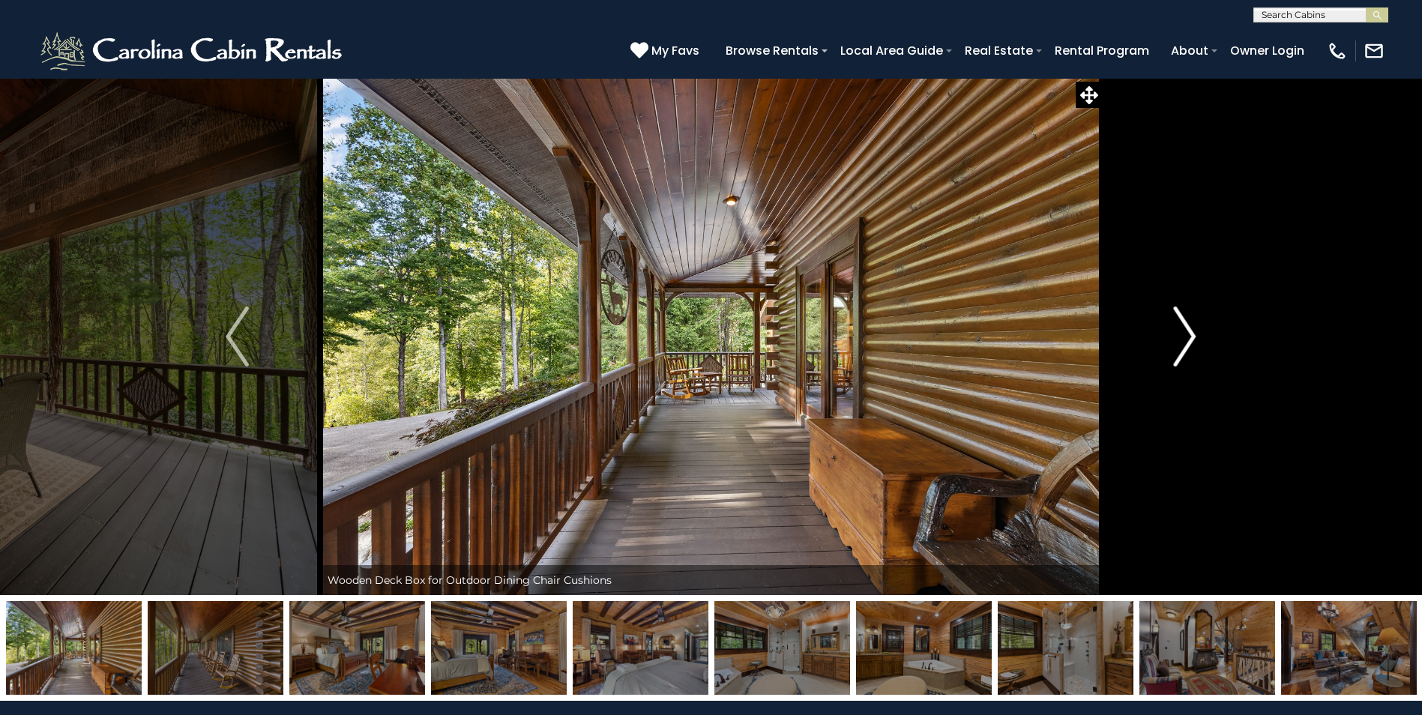
click at [1184, 337] on img "Next" at bounding box center [1184, 337] width 22 height 60
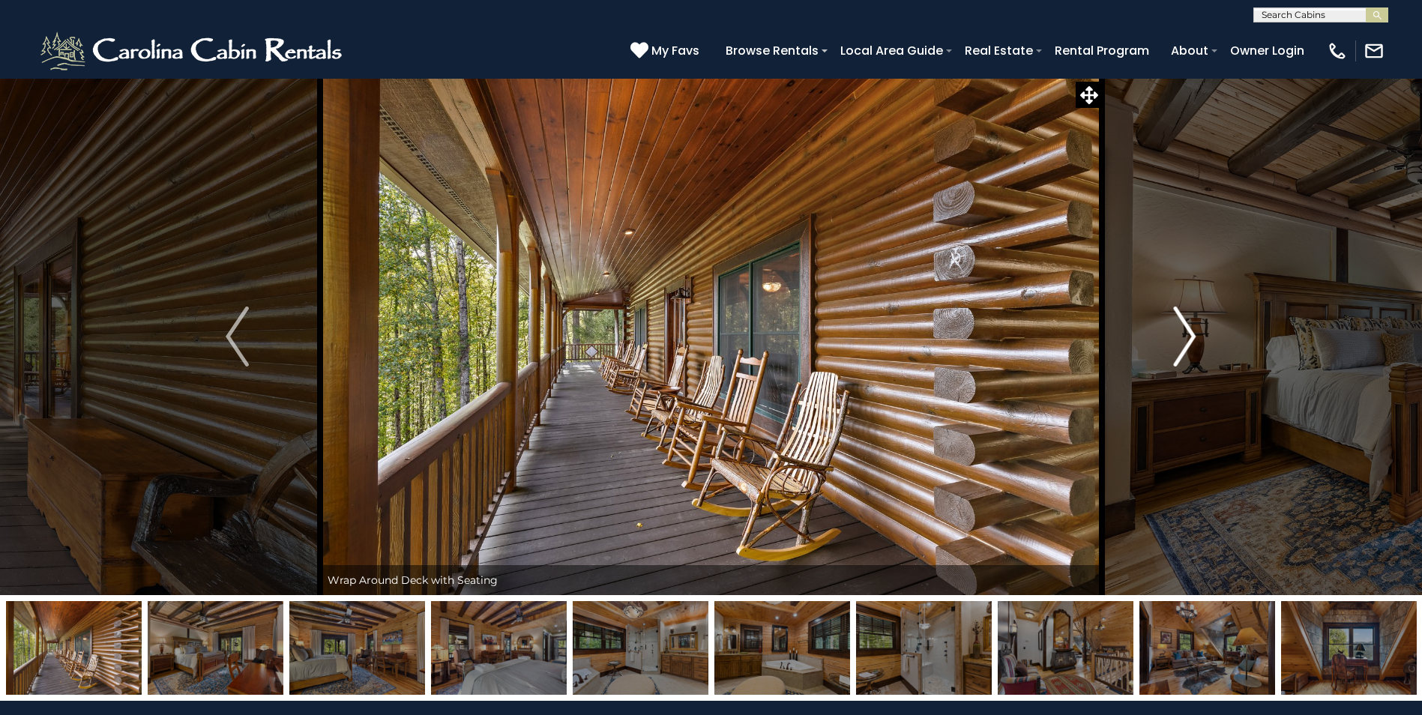
click at [1184, 337] on img "Next" at bounding box center [1184, 337] width 22 height 60
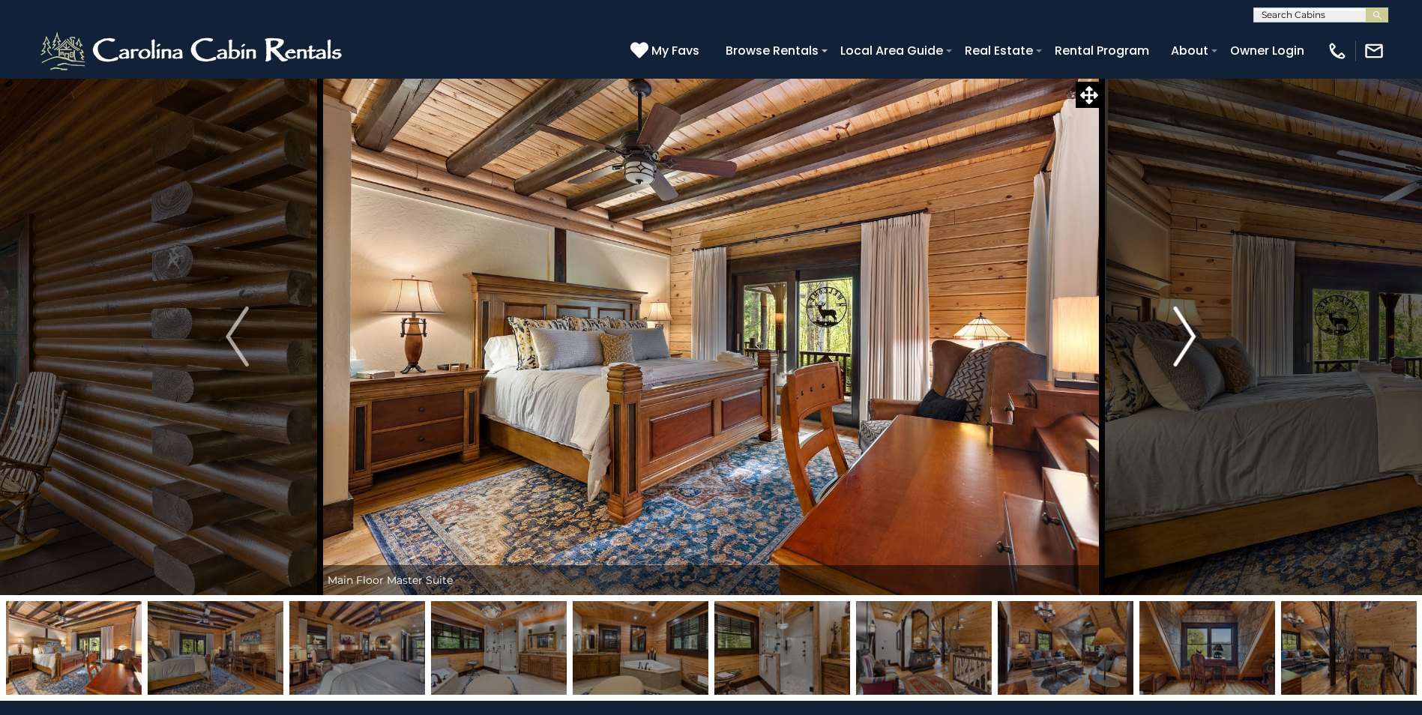
click at [1184, 337] on img "Next" at bounding box center [1184, 337] width 22 height 60
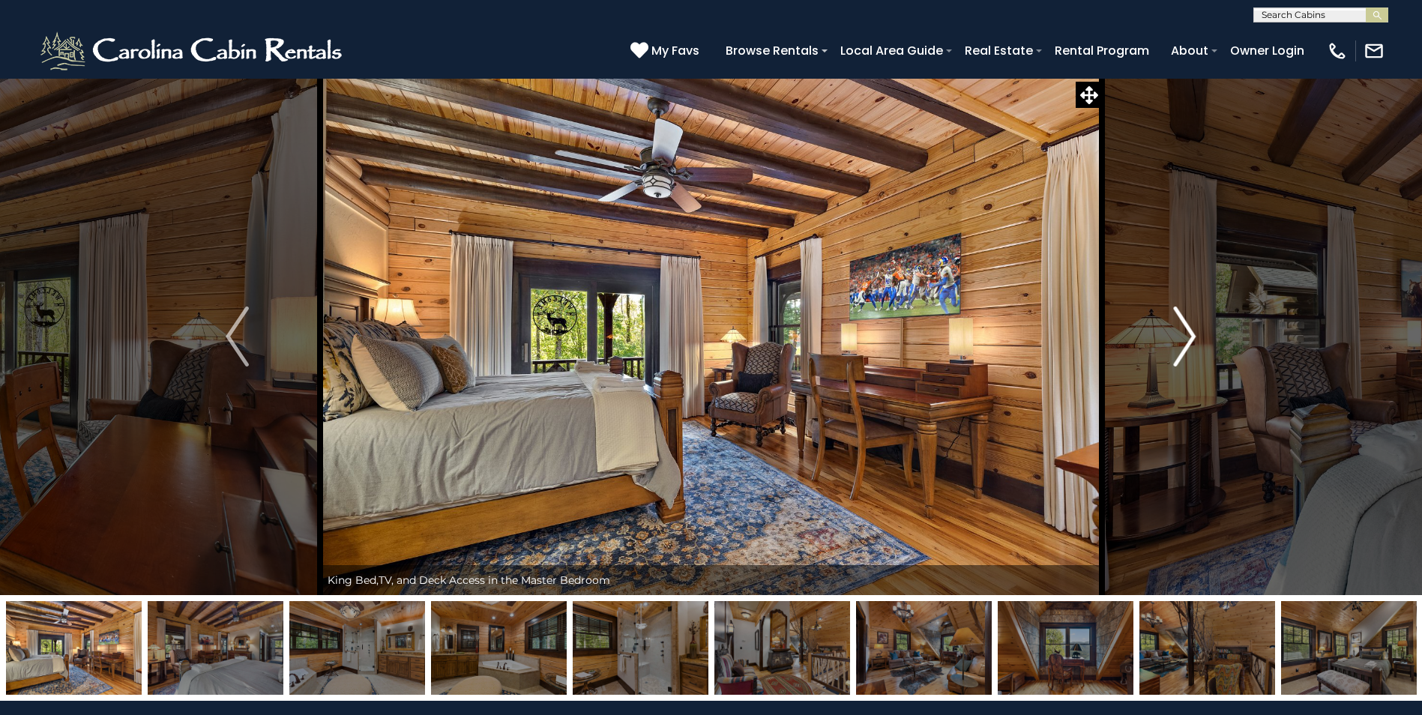
click at [1184, 337] on img "Next" at bounding box center [1184, 337] width 22 height 60
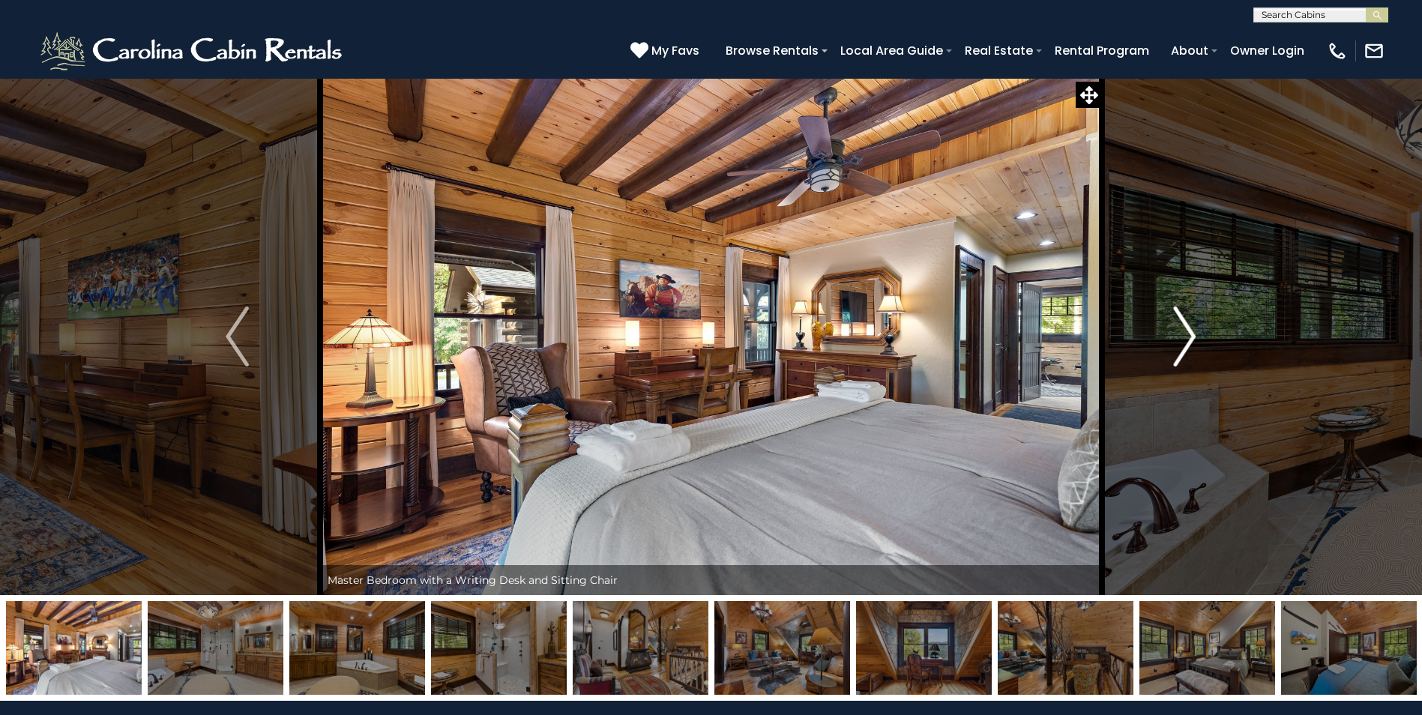
click at [1184, 337] on img "Next" at bounding box center [1184, 337] width 22 height 60
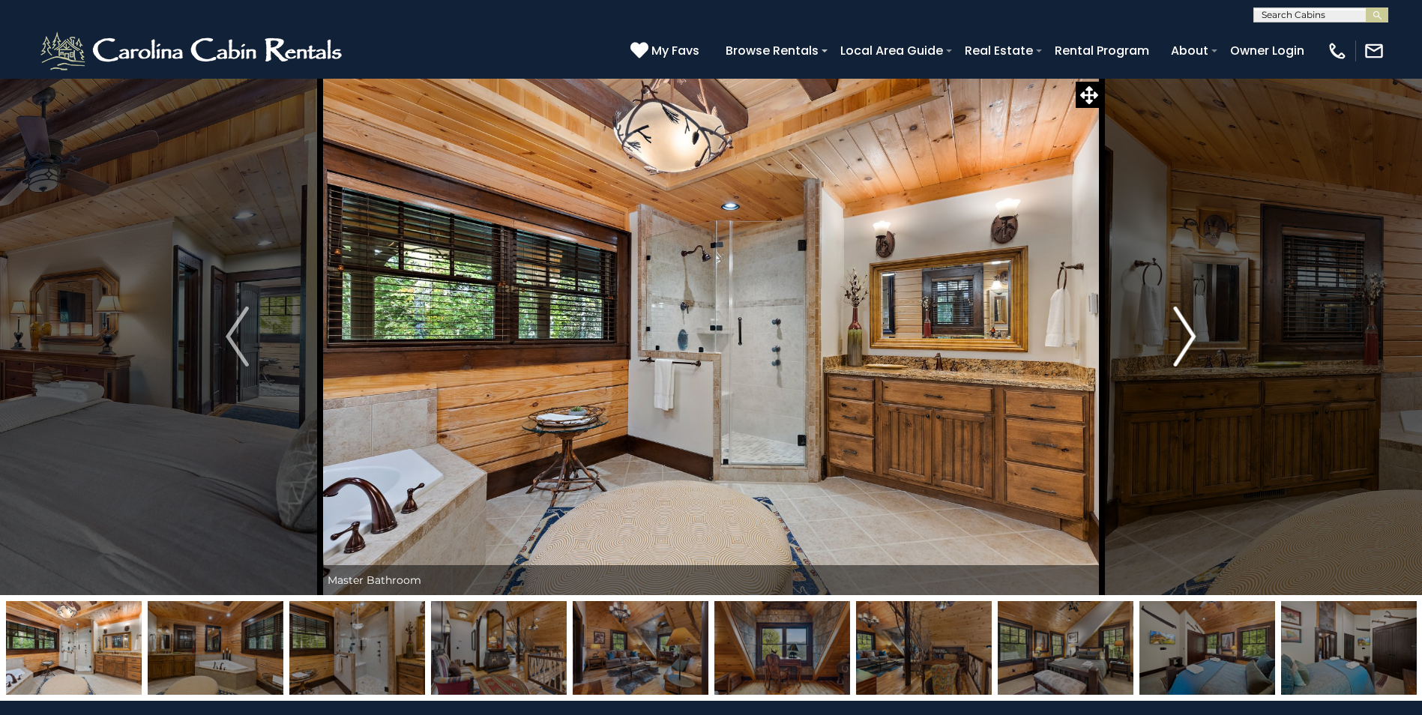
click at [1184, 337] on img "Next" at bounding box center [1184, 337] width 22 height 60
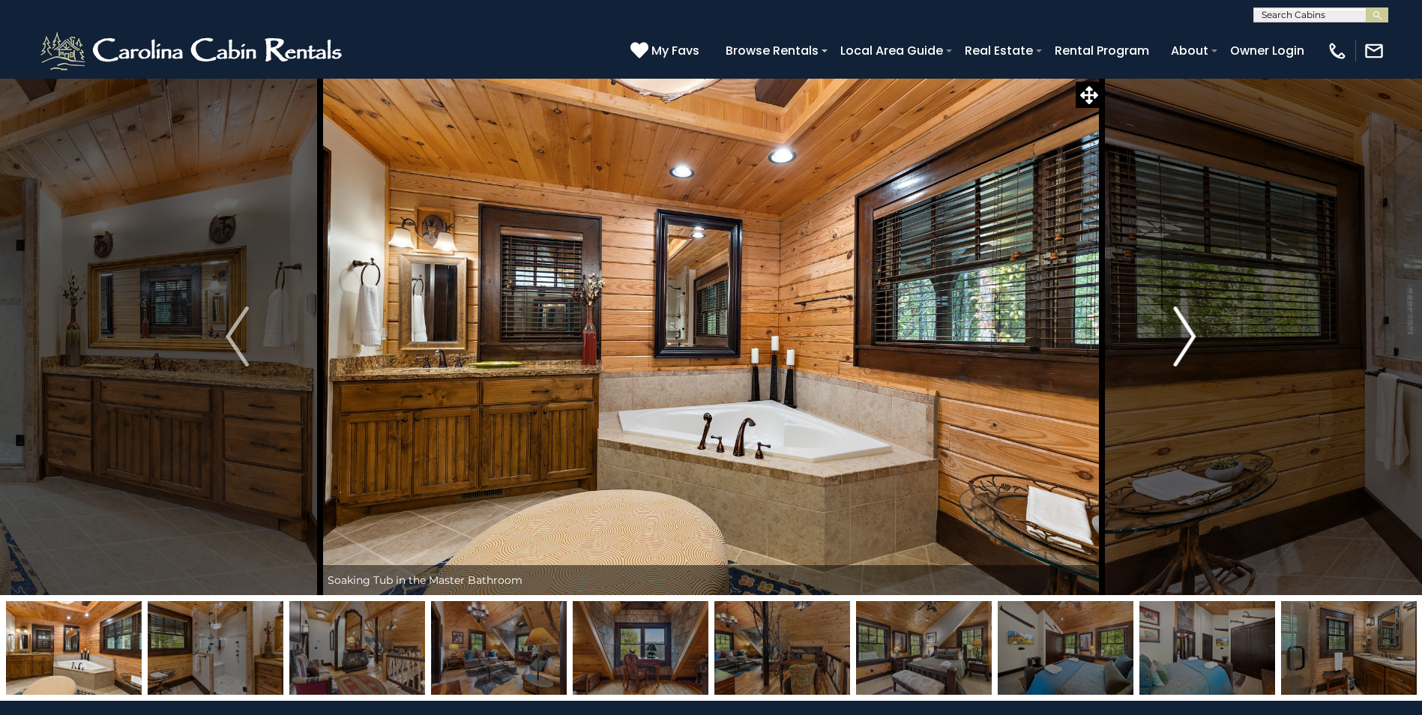
click at [1184, 337] on img "Next" at bounding box center [1184, 337] width 22 height 60
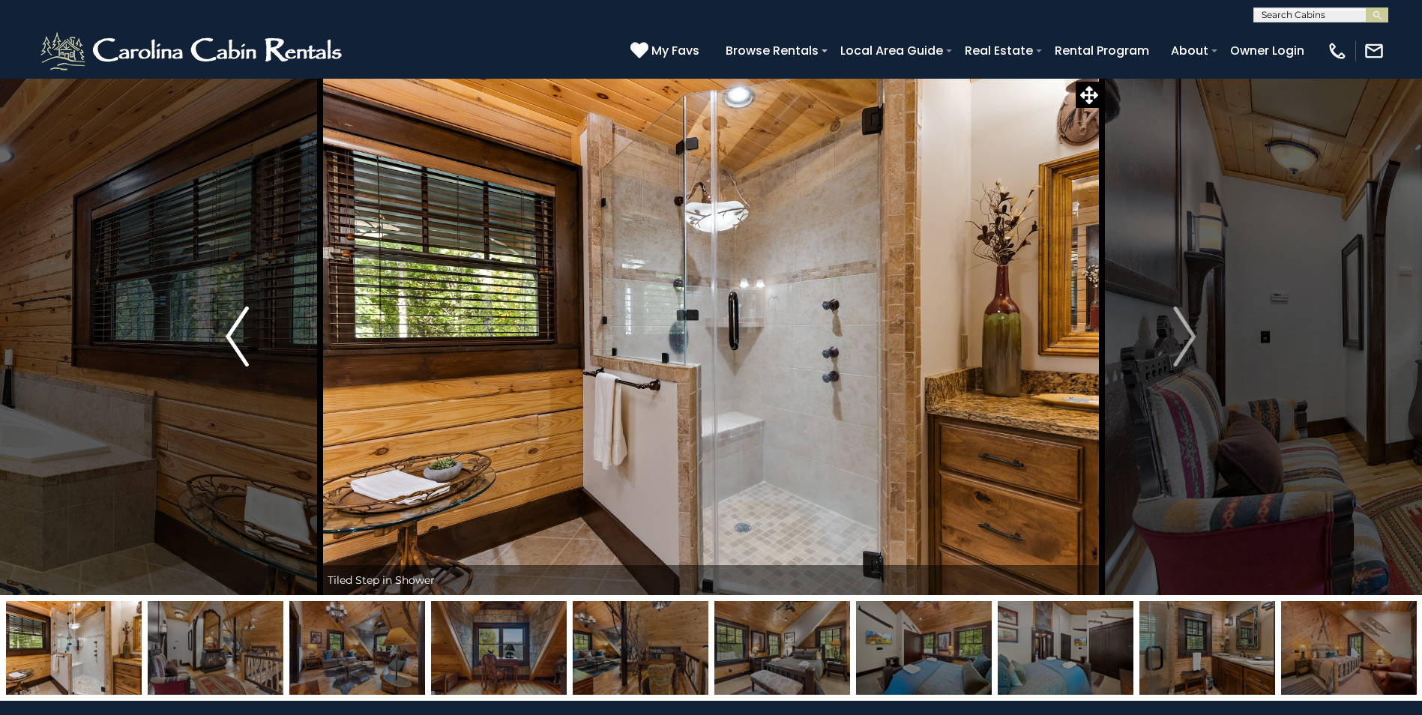
click at [232, 337] on img "Previous" at bounding box center [237, 337] width 22 height 60
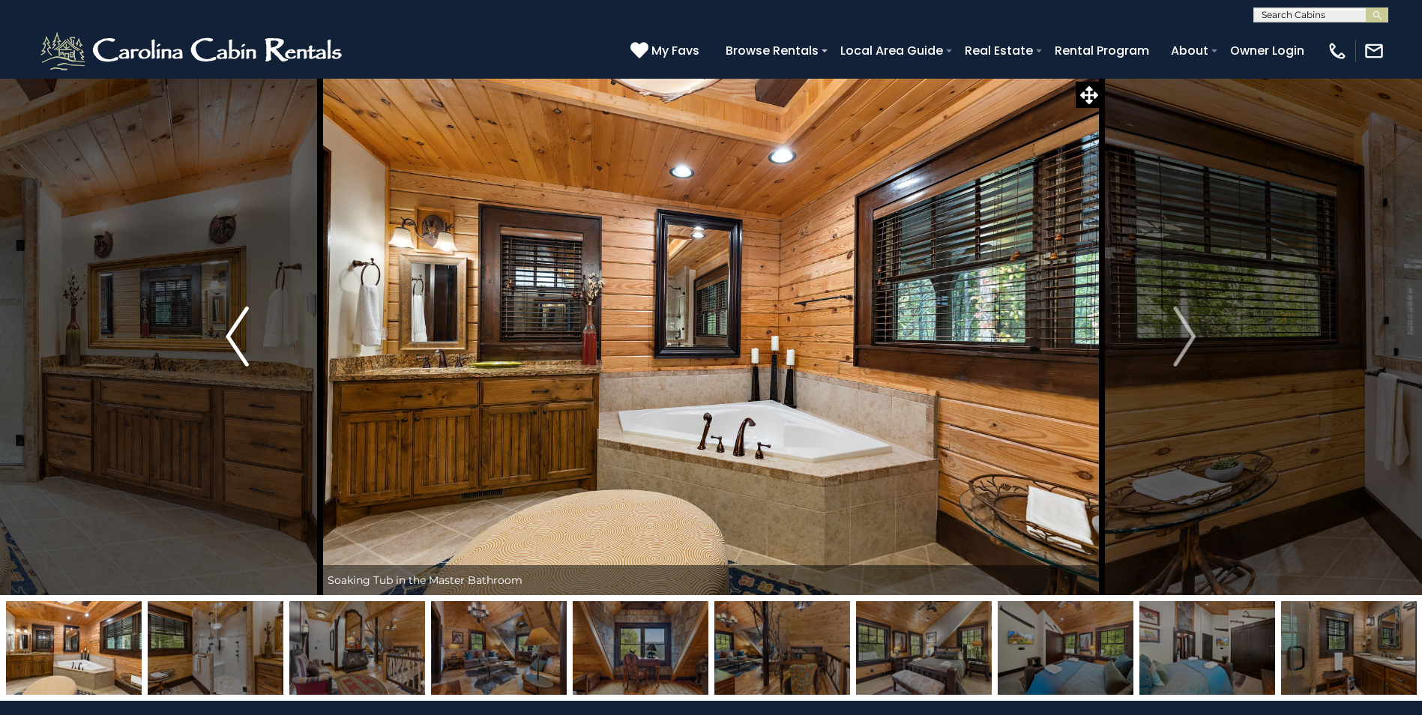
click at [233, 336] on img "Previous" at bounding box center [237, 337] width 22 height 60
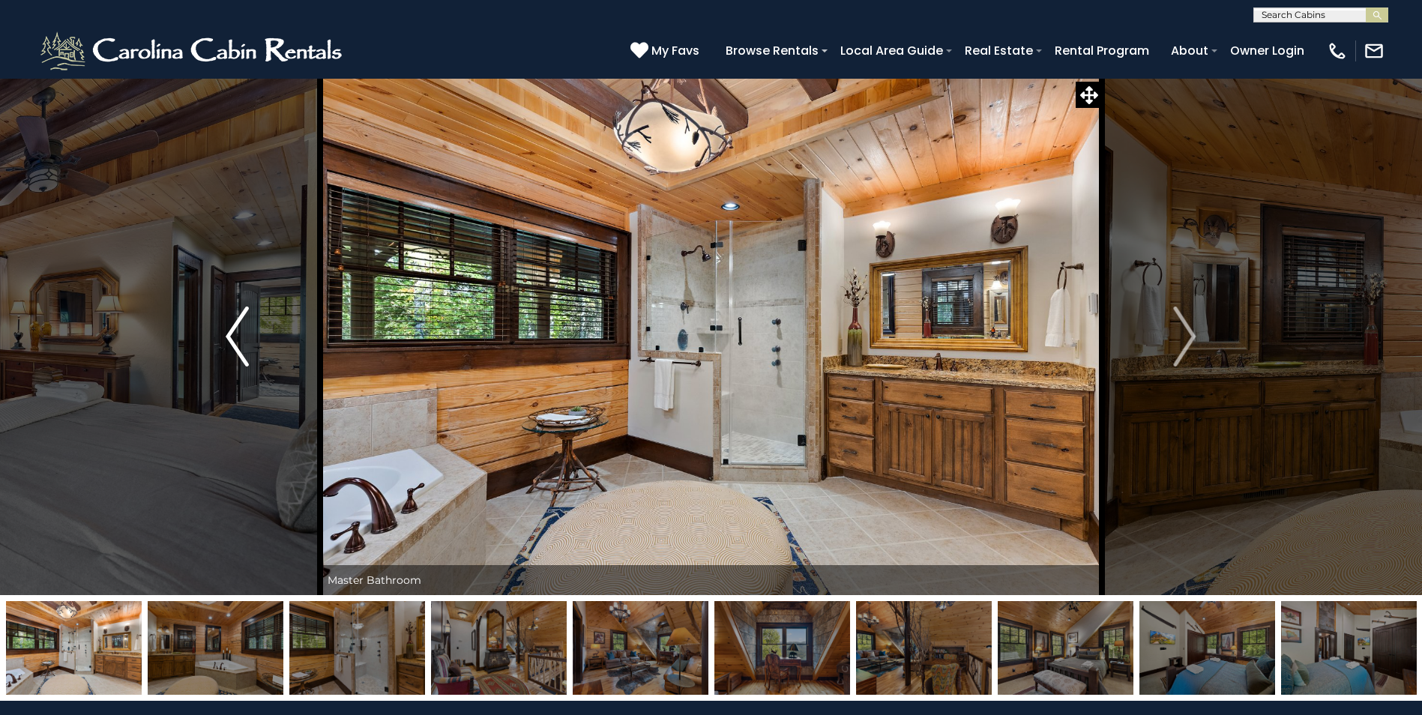
click at [233, 336] on img "Previous" at bounding box center [237, 337] width 22 height 60
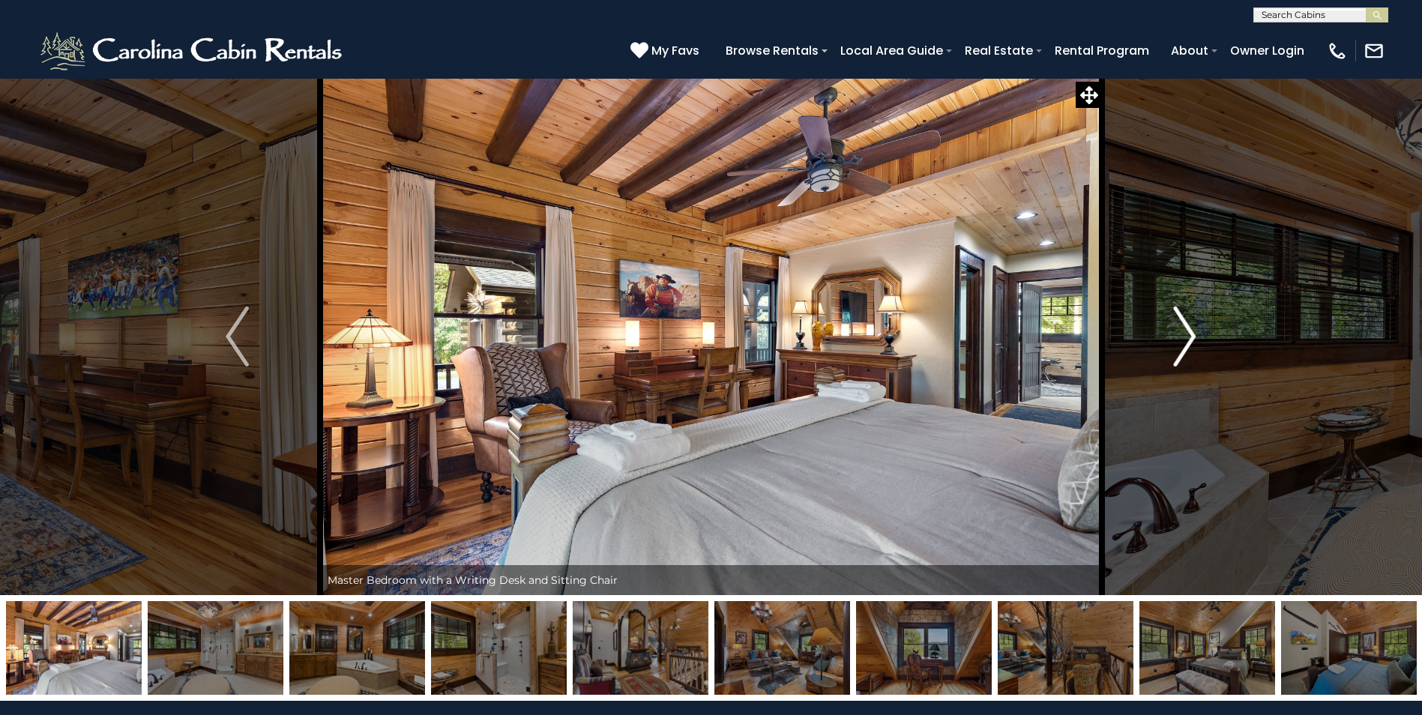
click at [1172, 340] on button "Next" at bounding box center [1184, 336] width 165 height 517
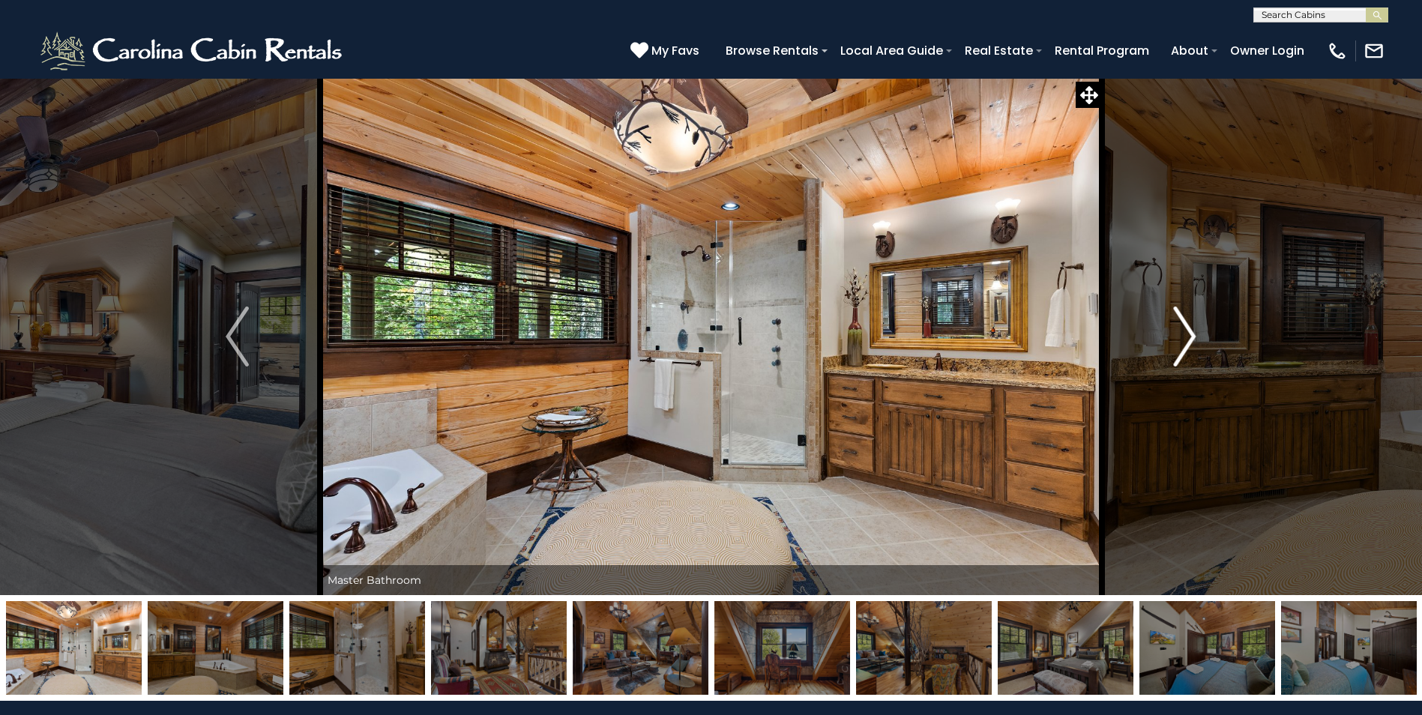
click at [1172, 340] on button "Next" at bounding box center [1184, 336] width 165 height 517
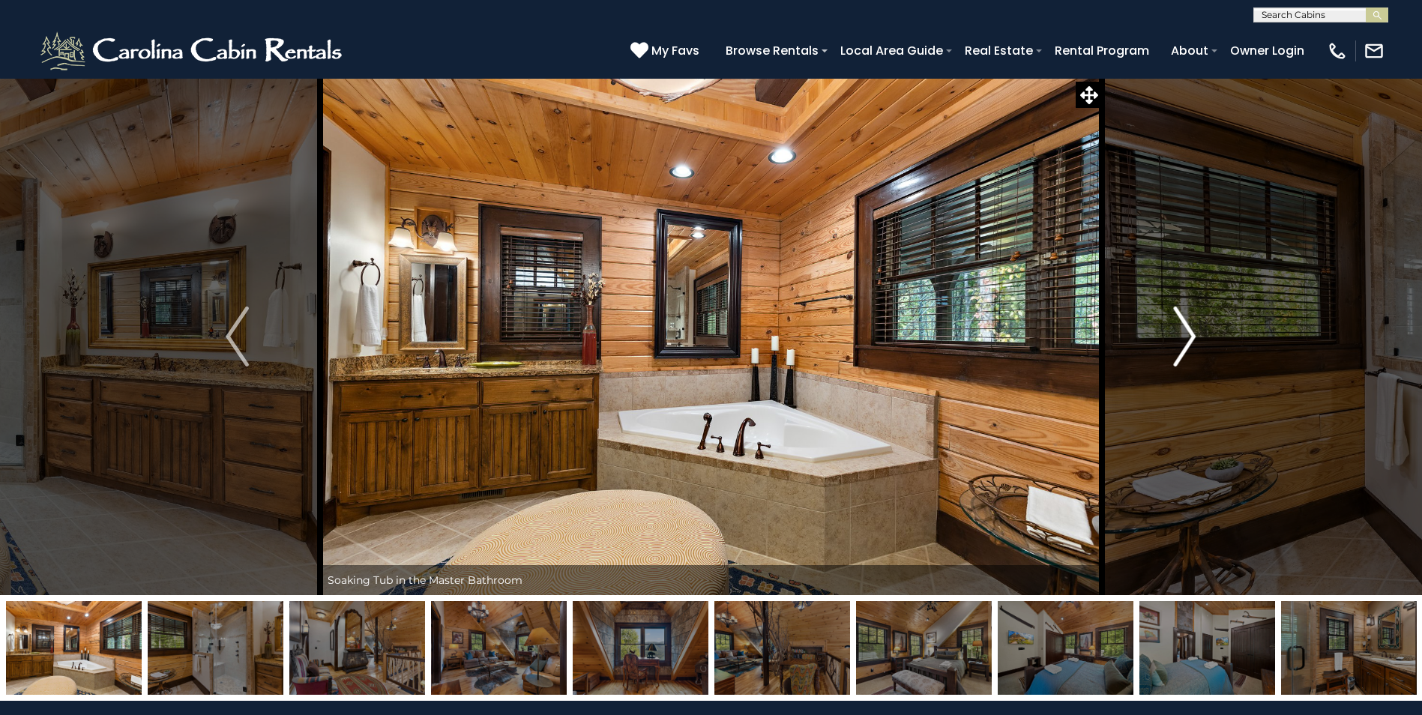
click at [1172, 340] on button "Next" at bounding box center [1184, 336] width 165 height 517
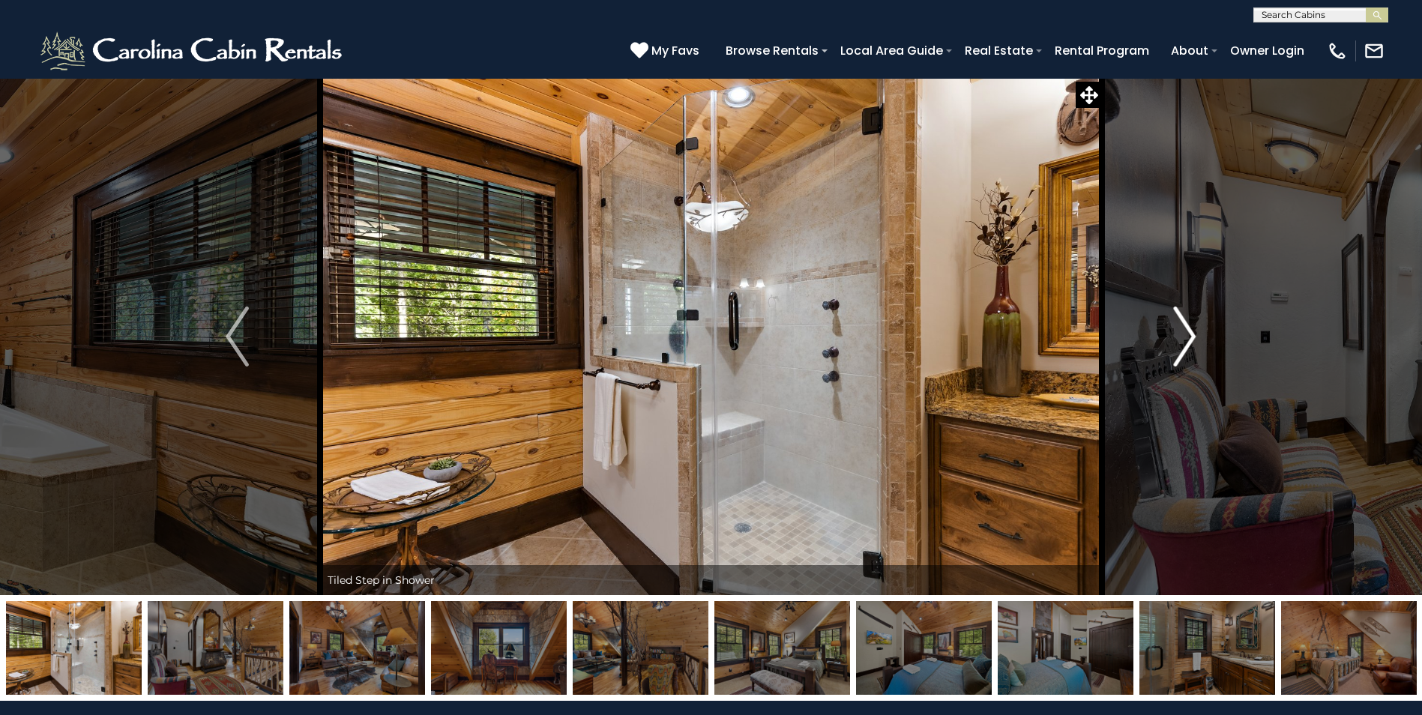
click at [1172, 340] on button "Next" at bounding box center [1184, 336] width 165 height 517
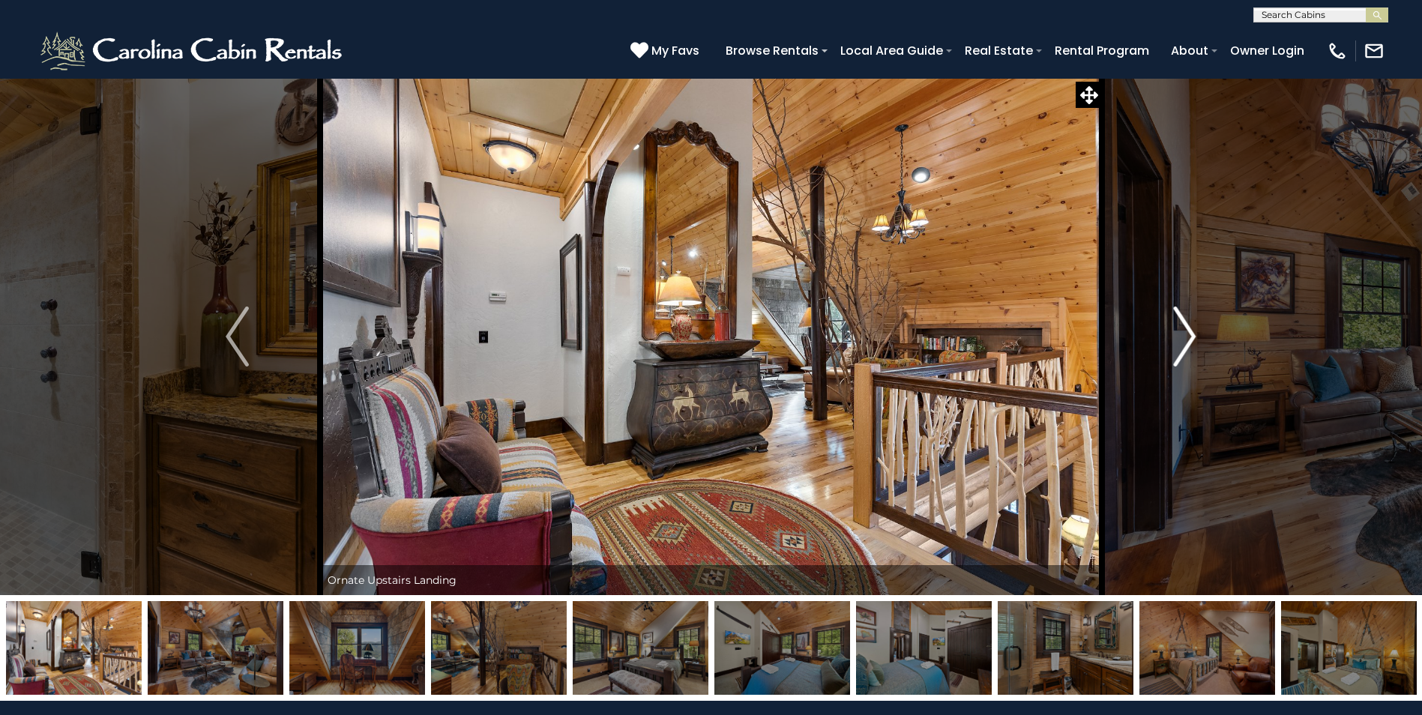
click at [1172, 340] on button "Next" at bounding box center [1184, 336] width 165 height 517
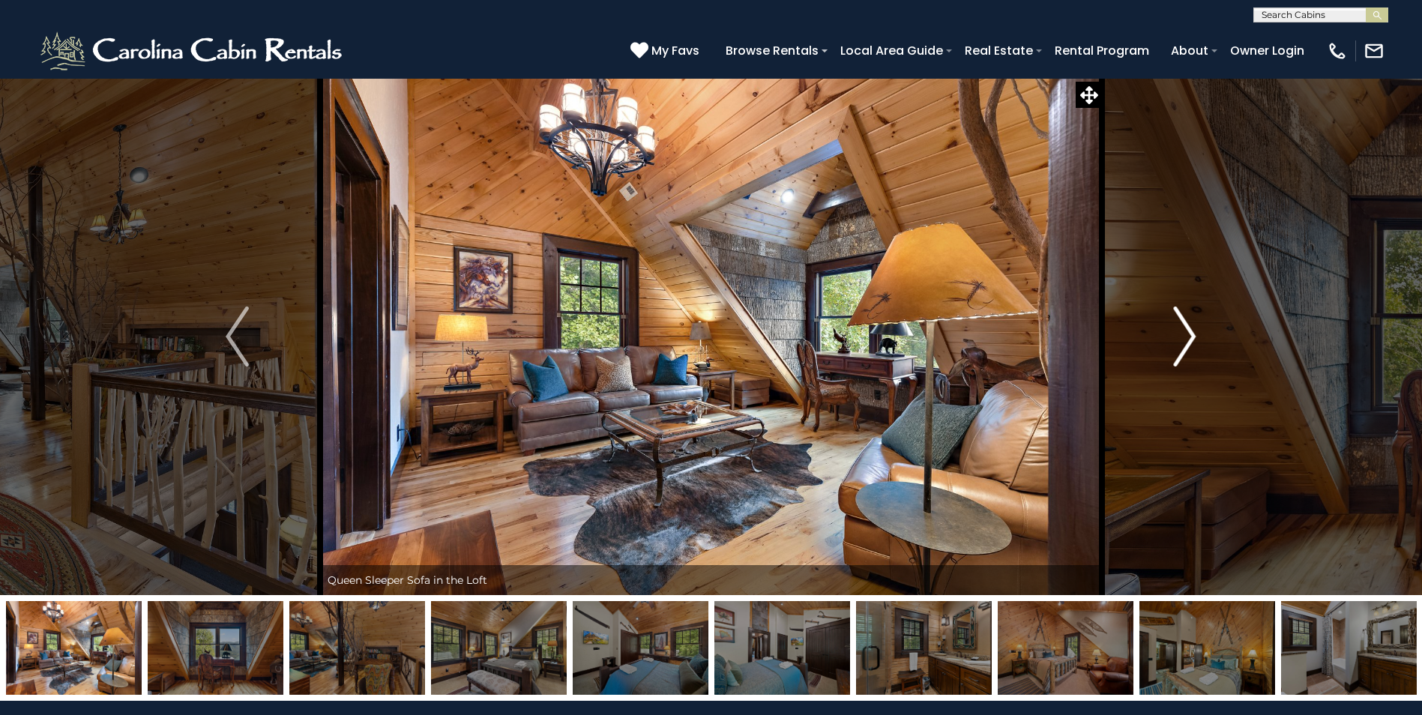
click at [1172, 340] on button "Next" at bounding box center [1184, 336] width 165 height 517
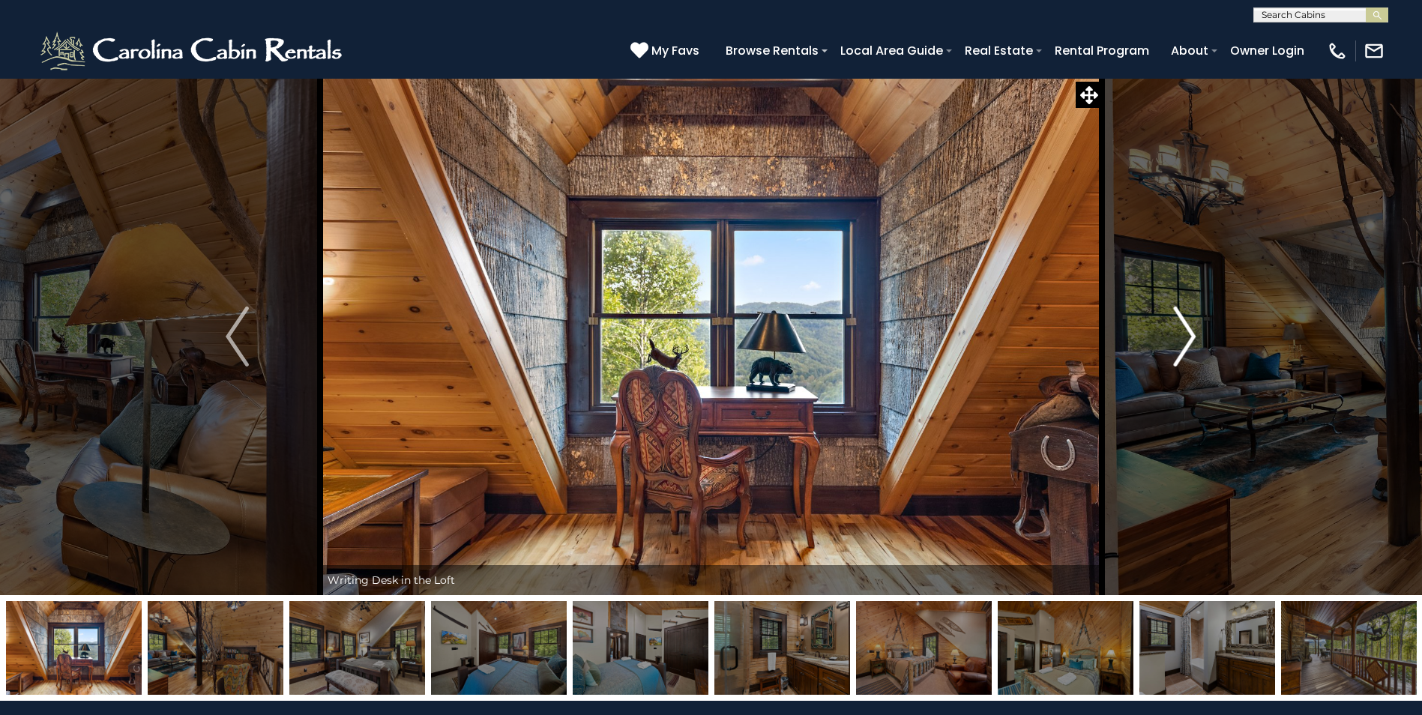
click at [1172, 340] on button "Next" at bounding box center [1184, 336] width 165 height 517
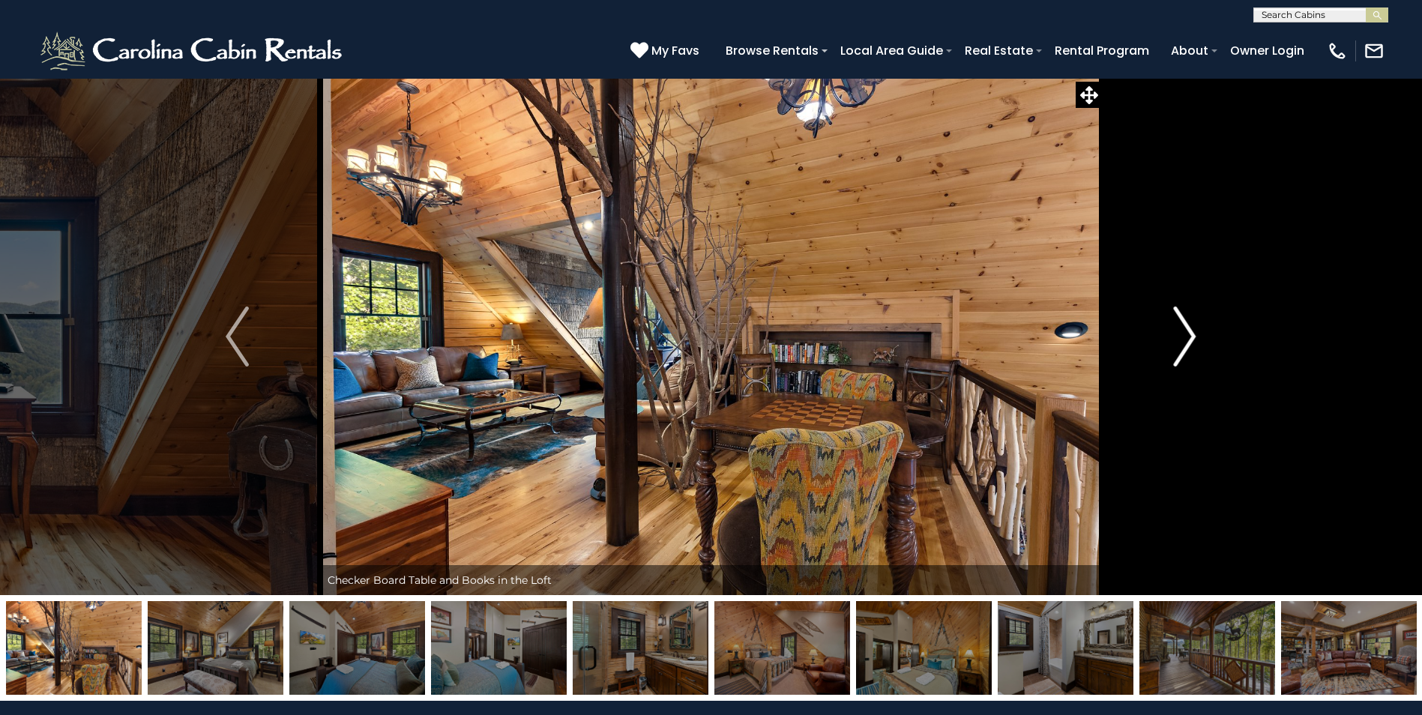
click at [1172, 340] on button "Next" at bounding box center [1184, 336] width 165 height 517
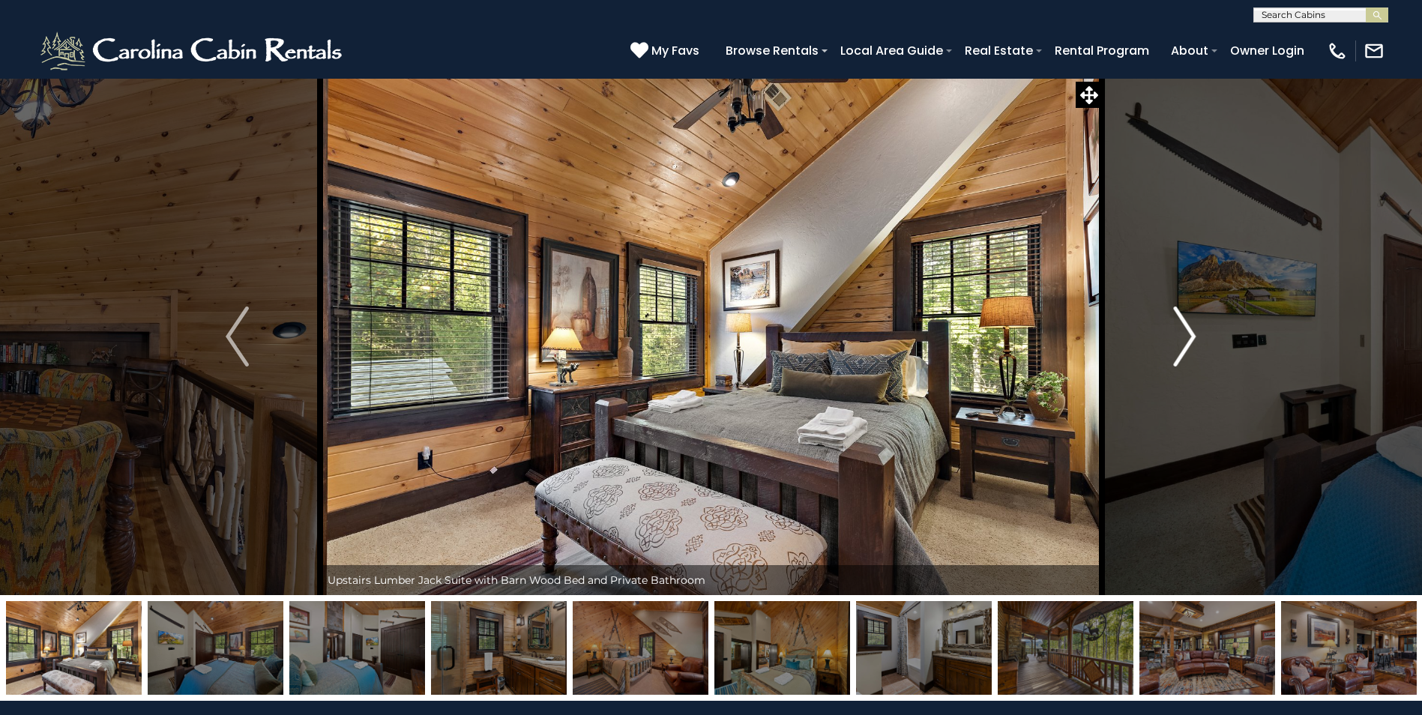
click at [1172, 340] on button "Next" at bounding box center [1184, 336] width 165 height 517
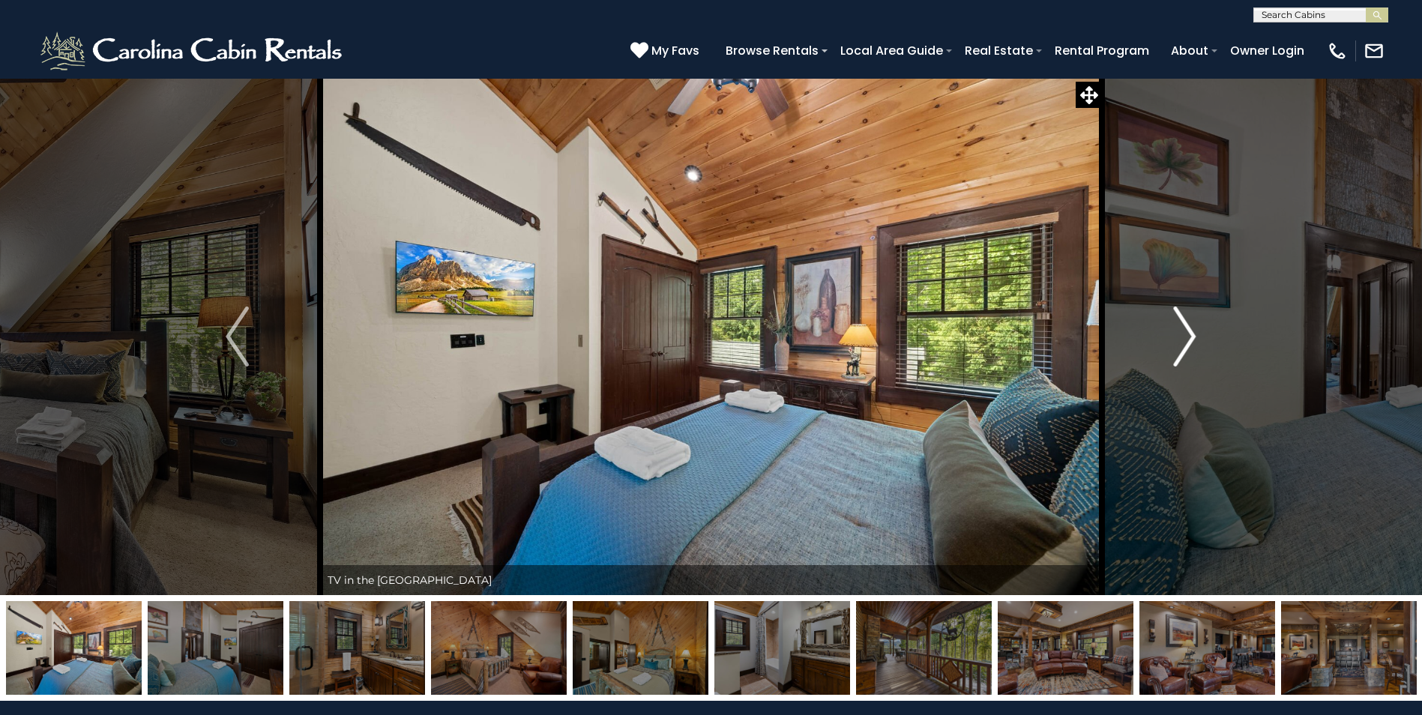
click at [1172, 340] on button "Next" at bounding box center [1184, 336] width 165 height 517
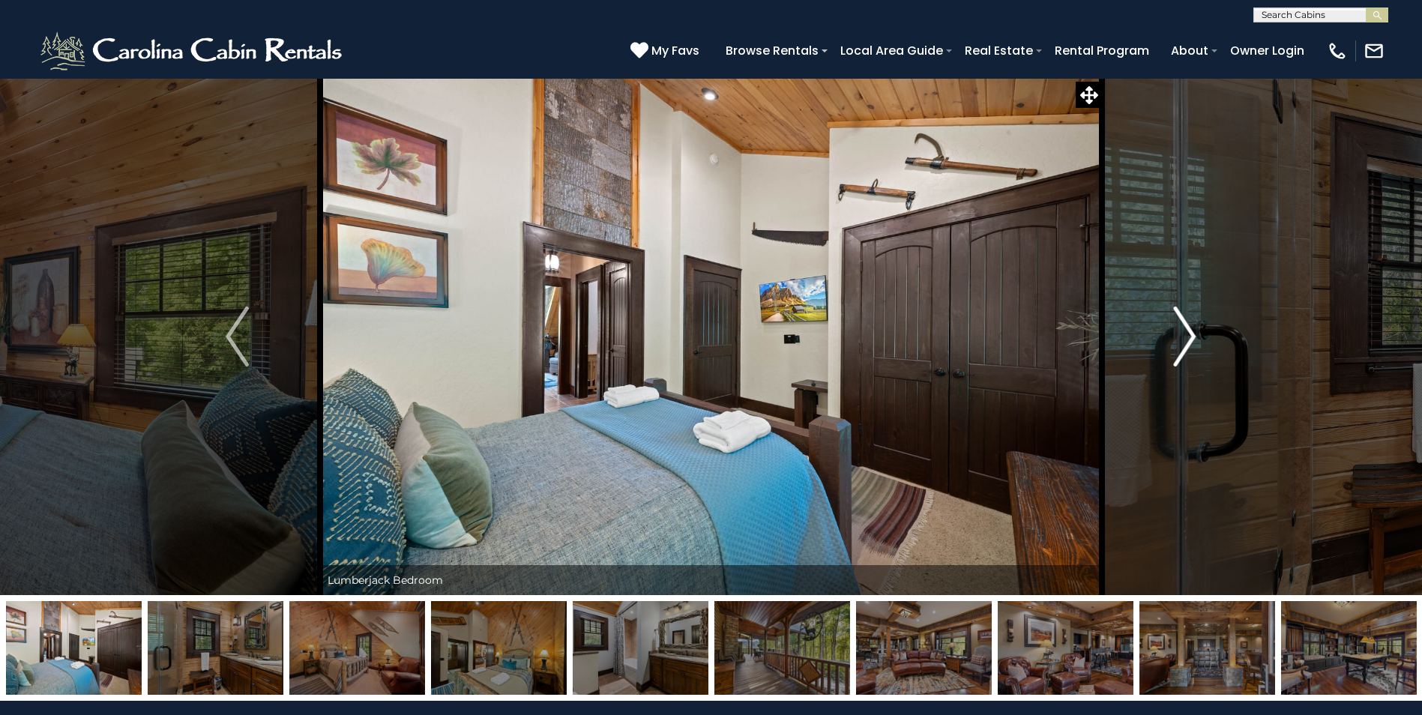
click at [1172, 340] on button "Next" at bounding box center [1184, 336] width 165 height 517
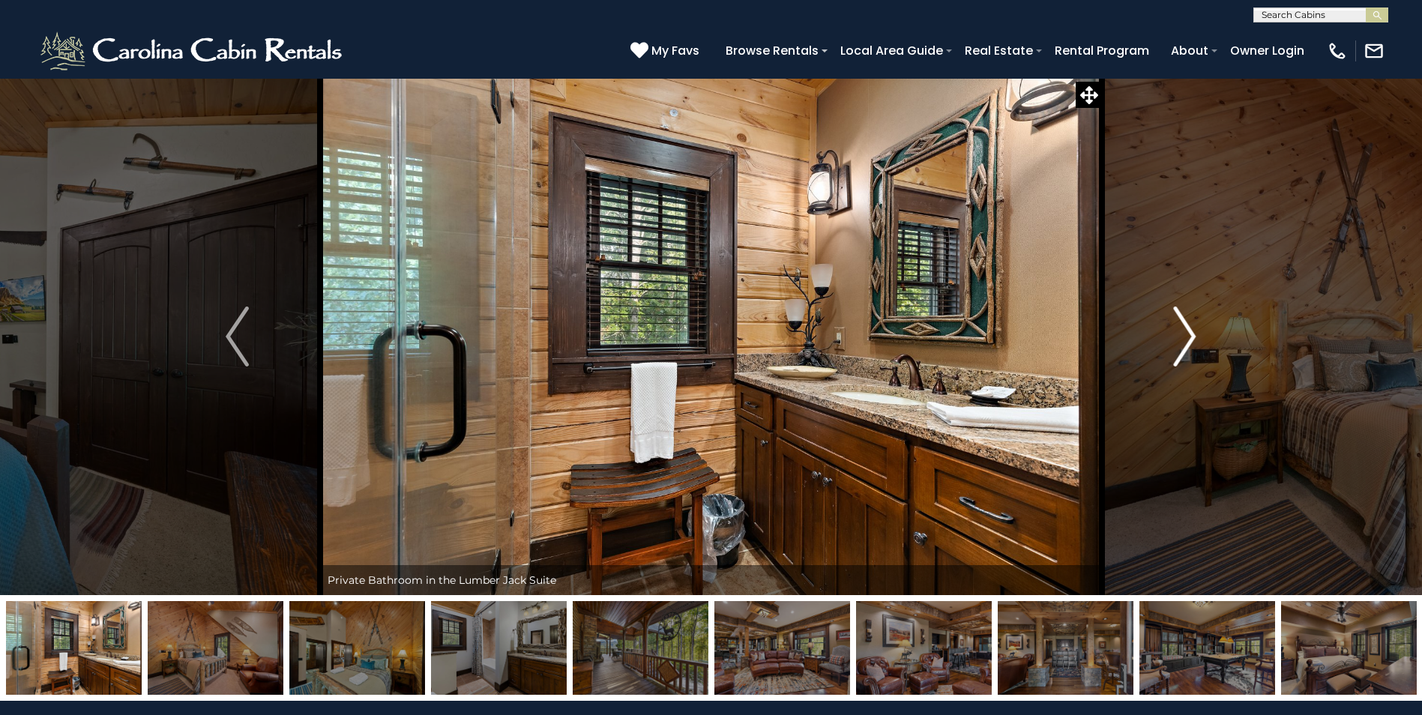
click at [1172, 354] on button "Next" at bounding box center [1184, 336] width 165 height 517
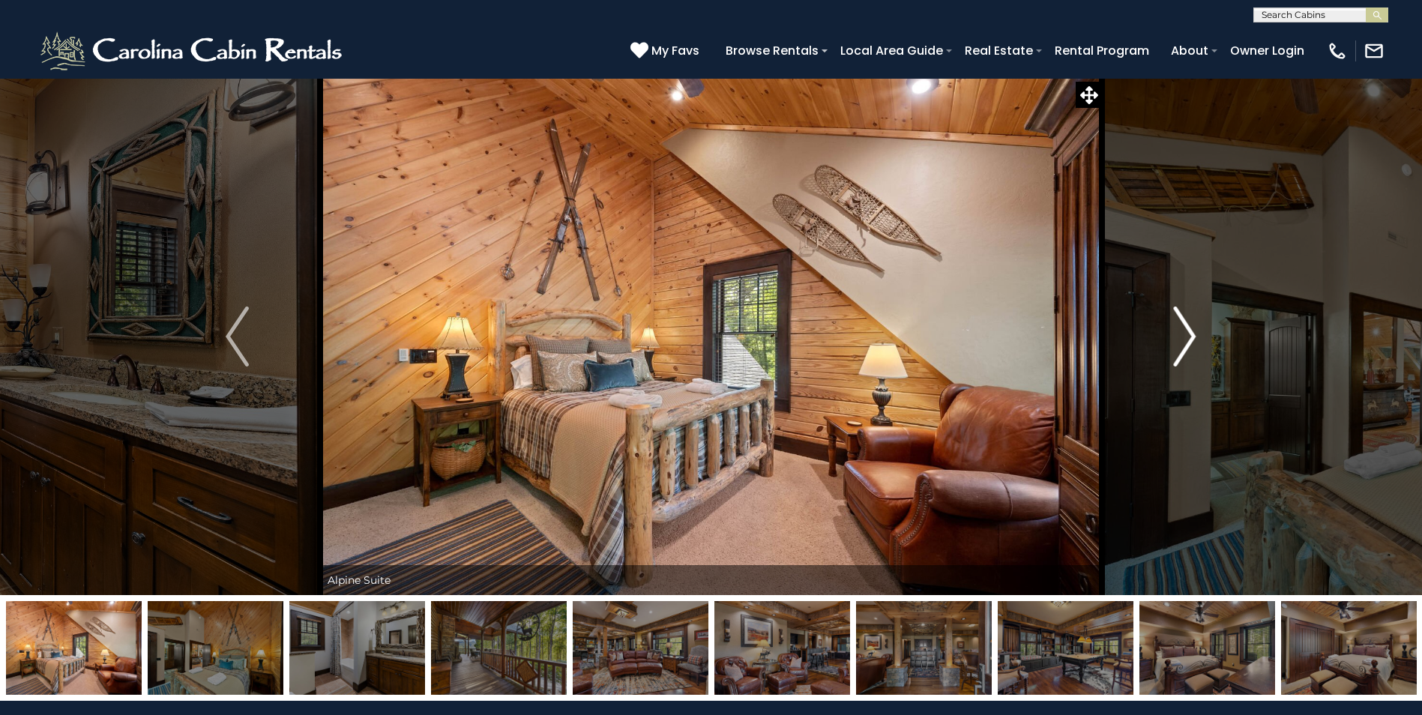
click at [1172, 354] on button "Next" at bounding box center [1184, 336] width 165 height 517
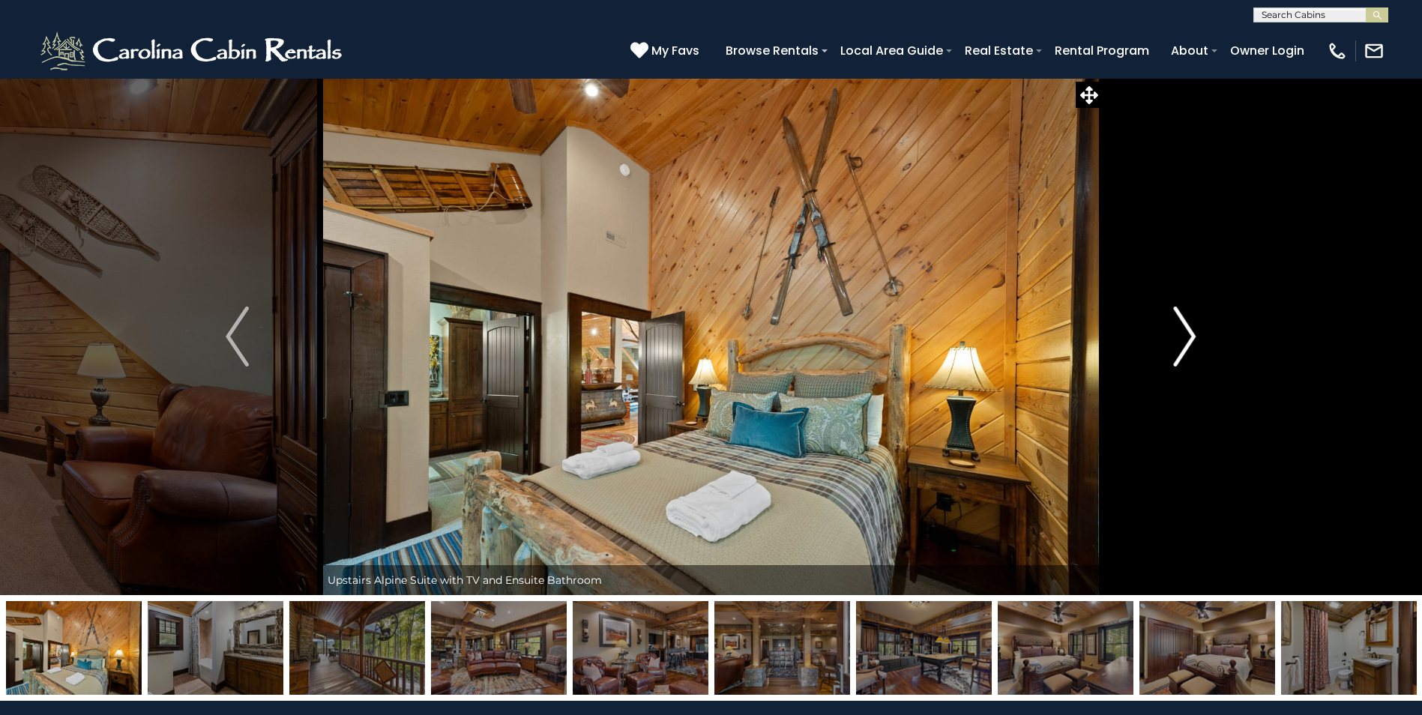
click at [1172, 354] on button "Next" at bounding box center [1184, 336] width 165 height 517
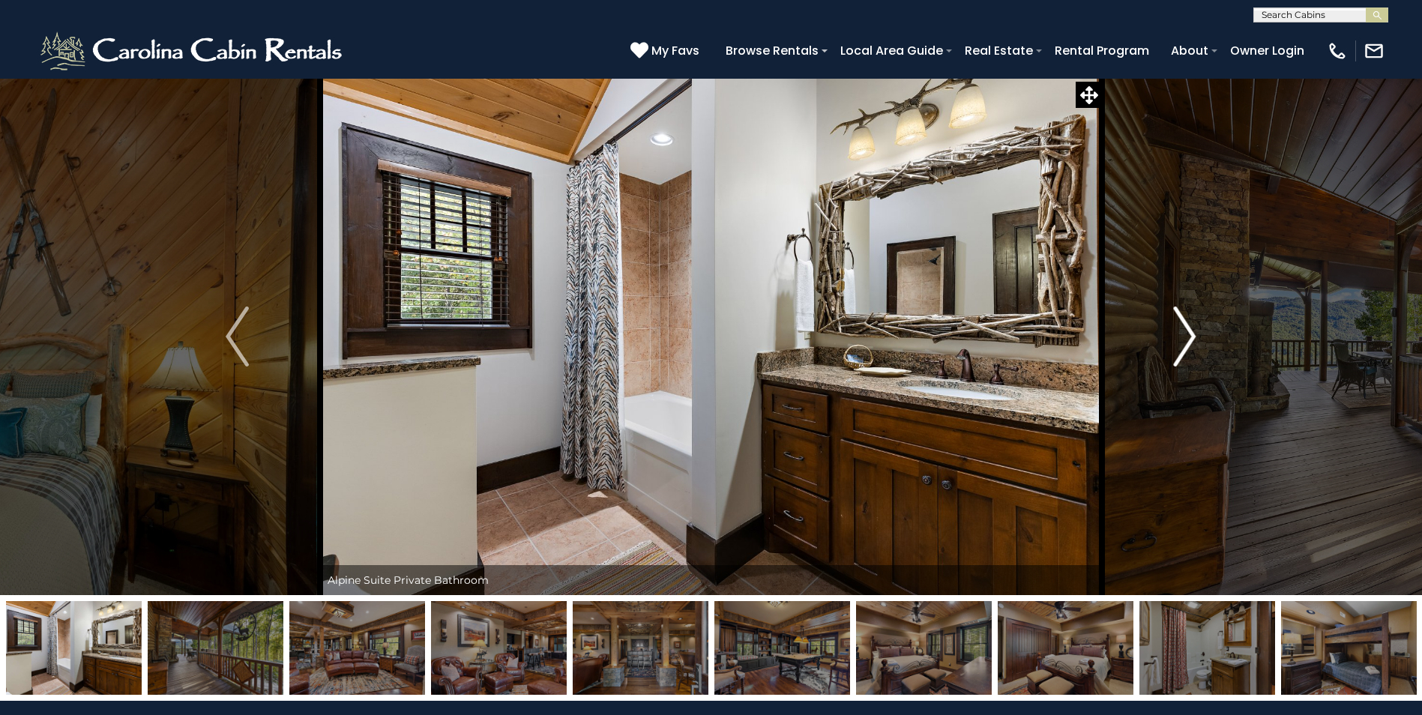
click at [1172, 354] on button "Next" at bounding box center [1184, 336] width 165 height 517
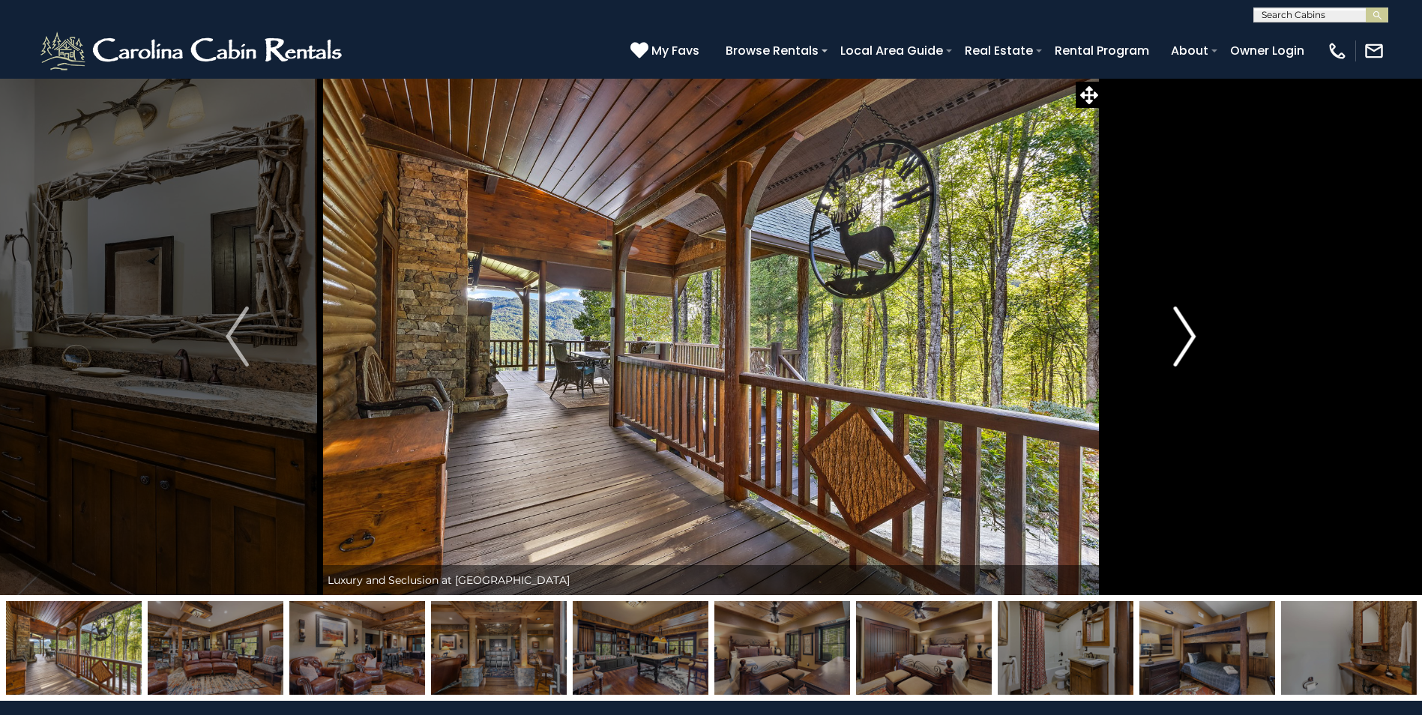
click at [1172, 354] on button "Next" at bounding box center [1184, 336] width 165 height 517
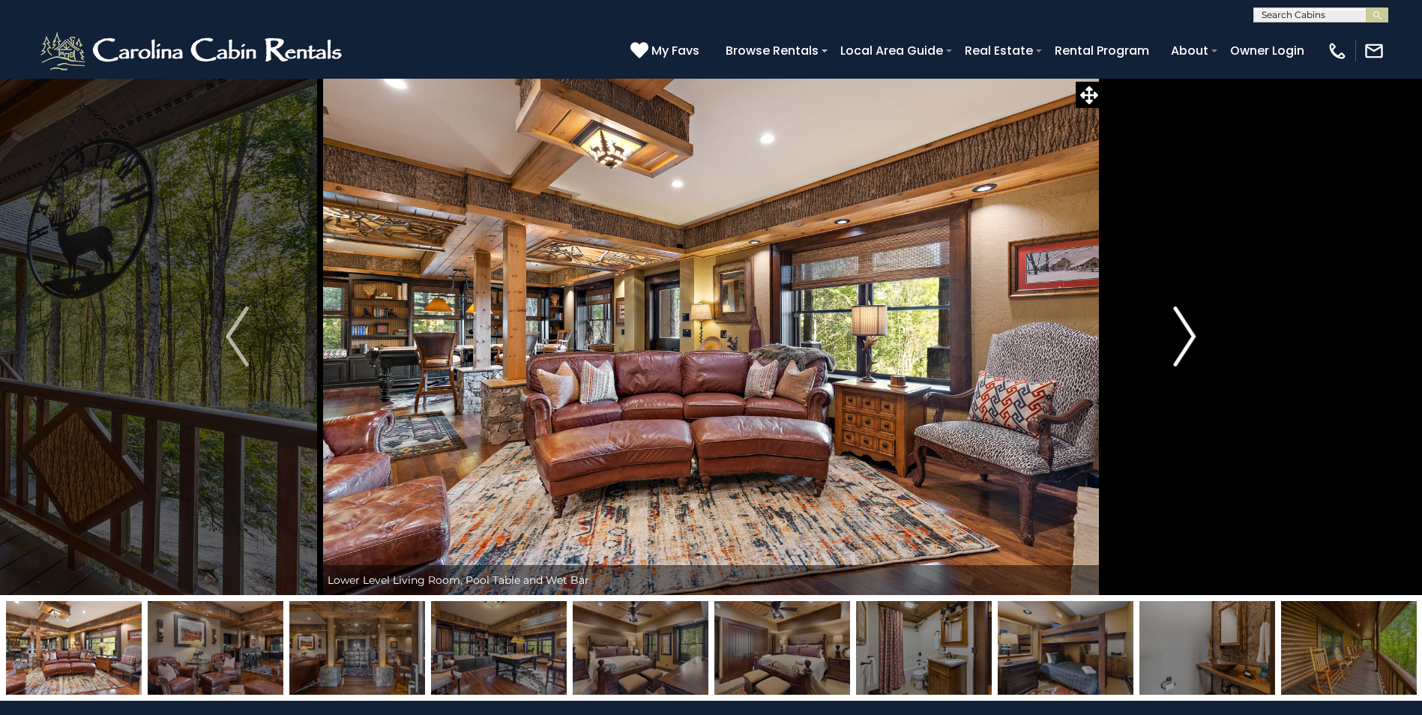
click at [1172, 354] on button "Next" at bounding box center [1184, 336] width 165 height 517
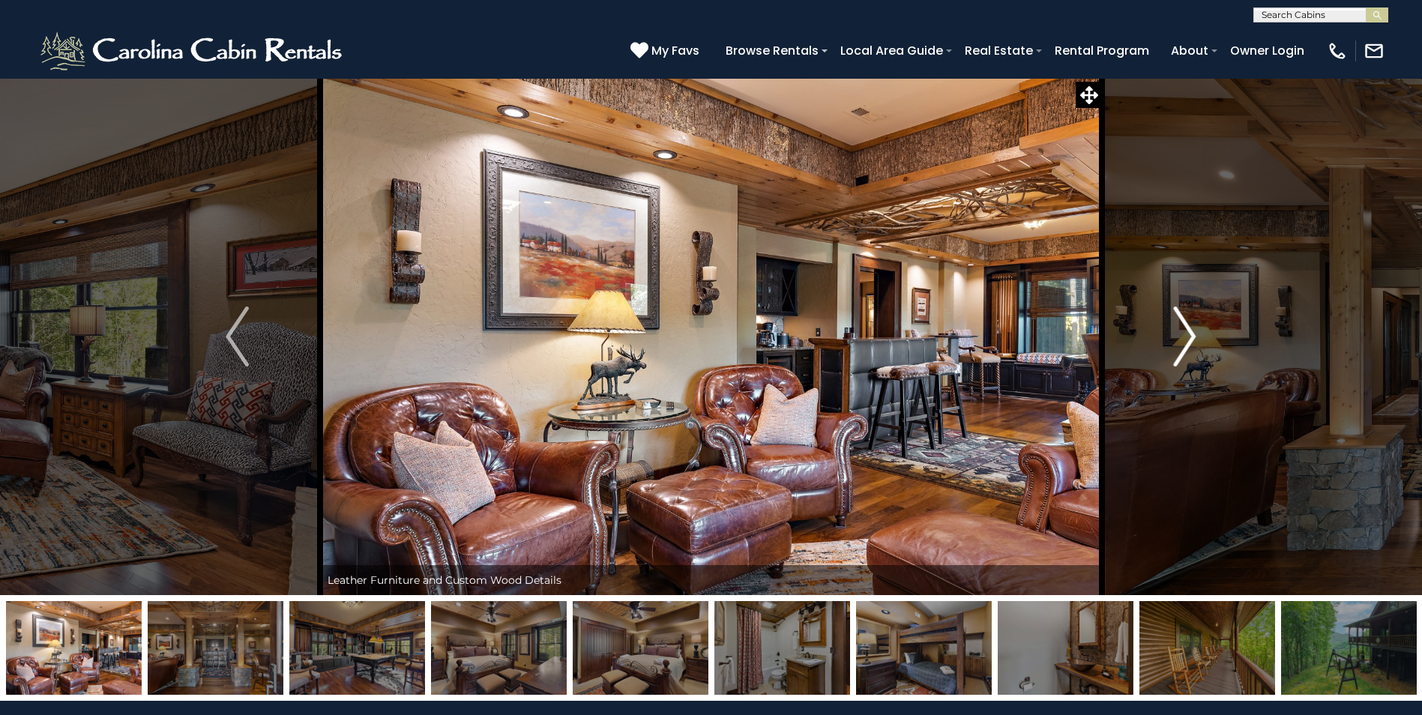
click at [1172, 354] on button "Next" at bounding box center [1184, 336] width 165 height 517
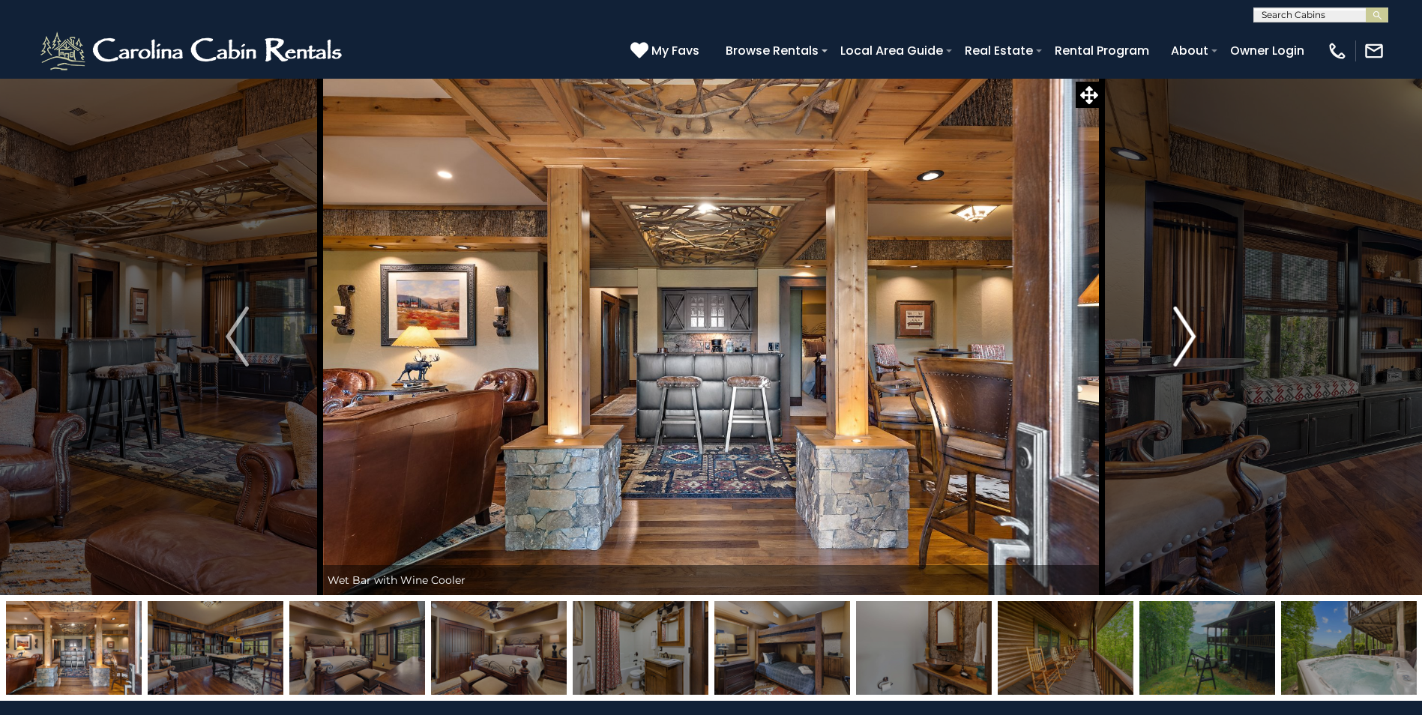
click at [1172, 354] on button "Next" at bounding box center [1184, 336] width 165 height 517
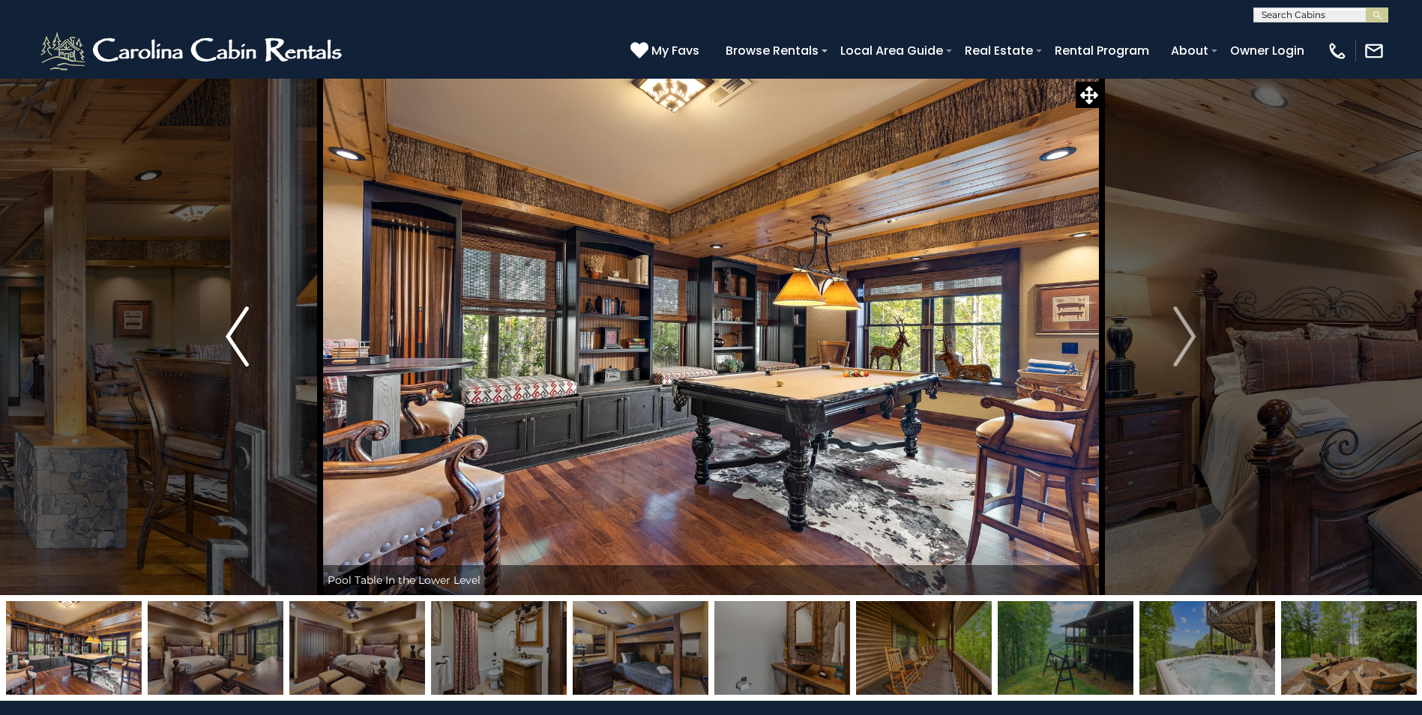
click at [226, 339] on img "Previous" at bounding box center [237, 337] width 22 height 60
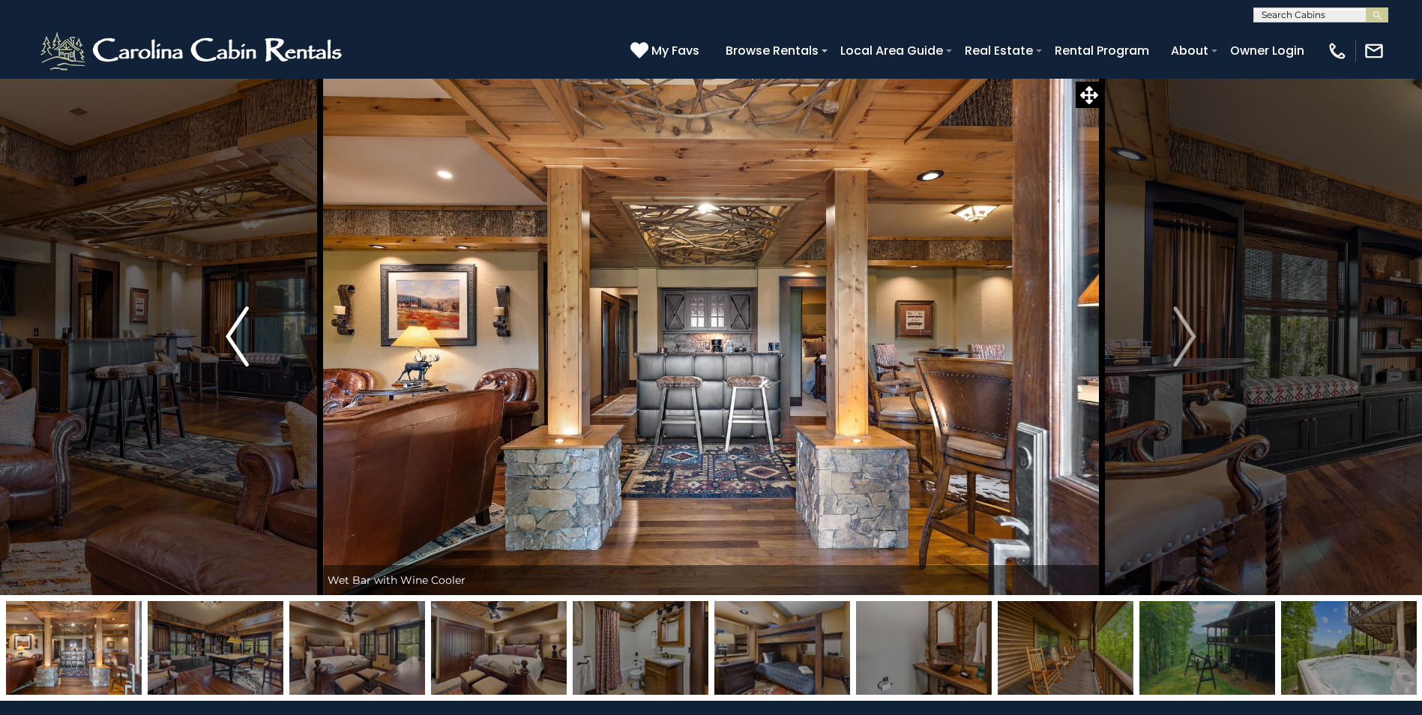
click at [226, 339] on img "Previous" at bounding box center [237, 337] width 22 height 60
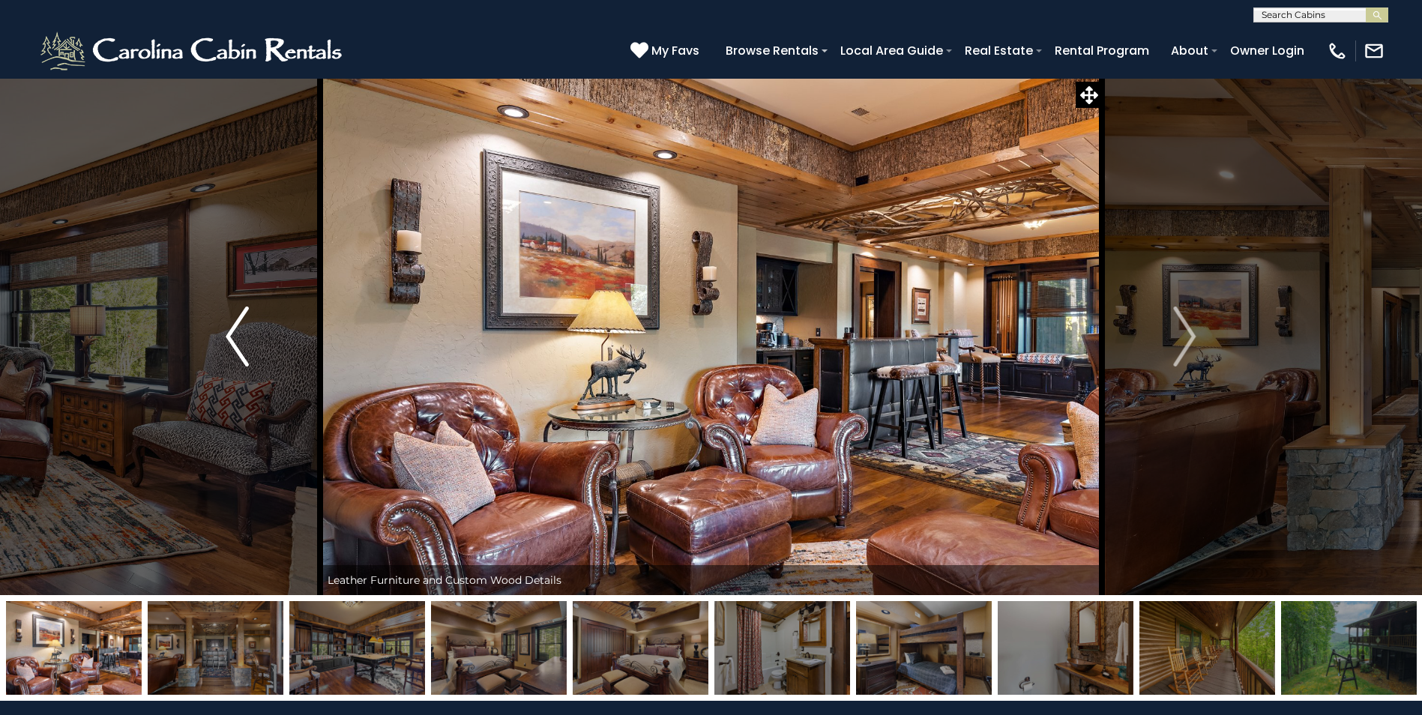
click at [226, 339] on img "Previous" at bounding box center [237, 337] width 22 height 60
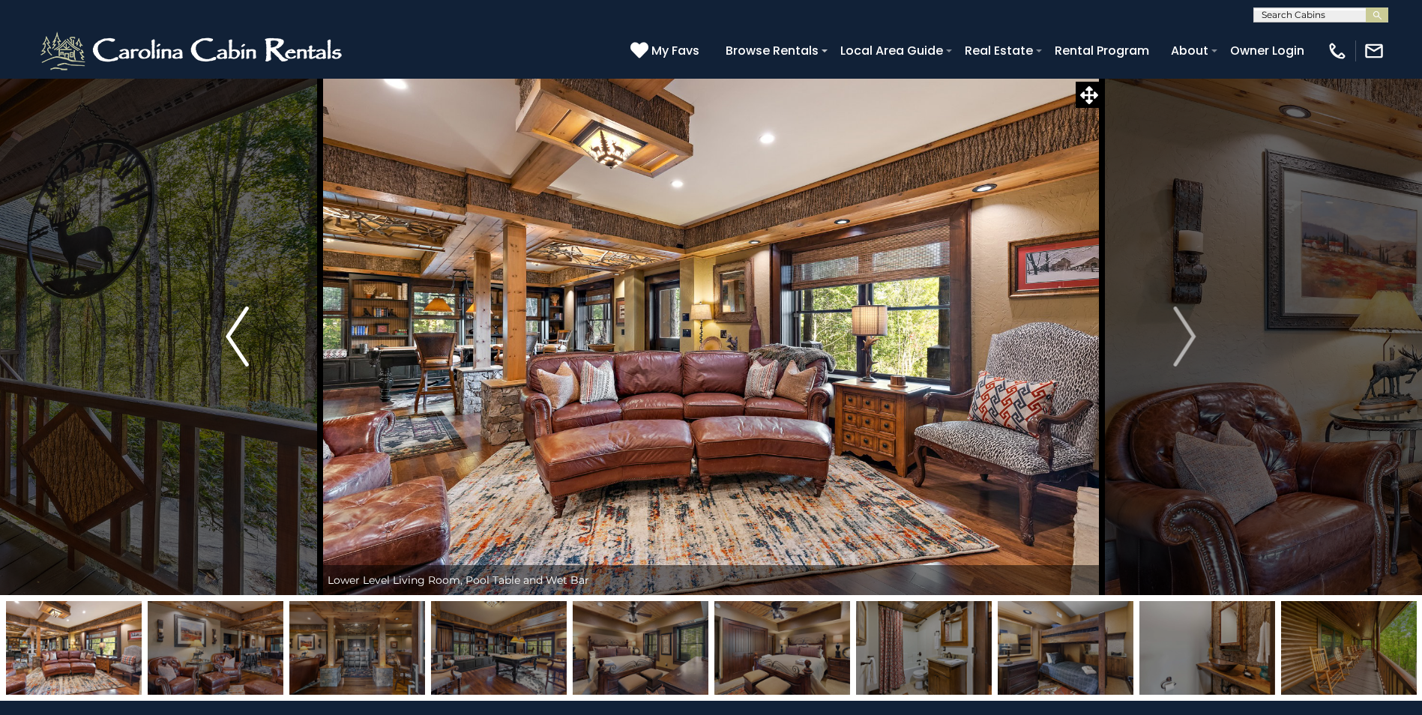
click at [226, 339] on img "Previous" at bounding box center [237, 337] width 22 height 60
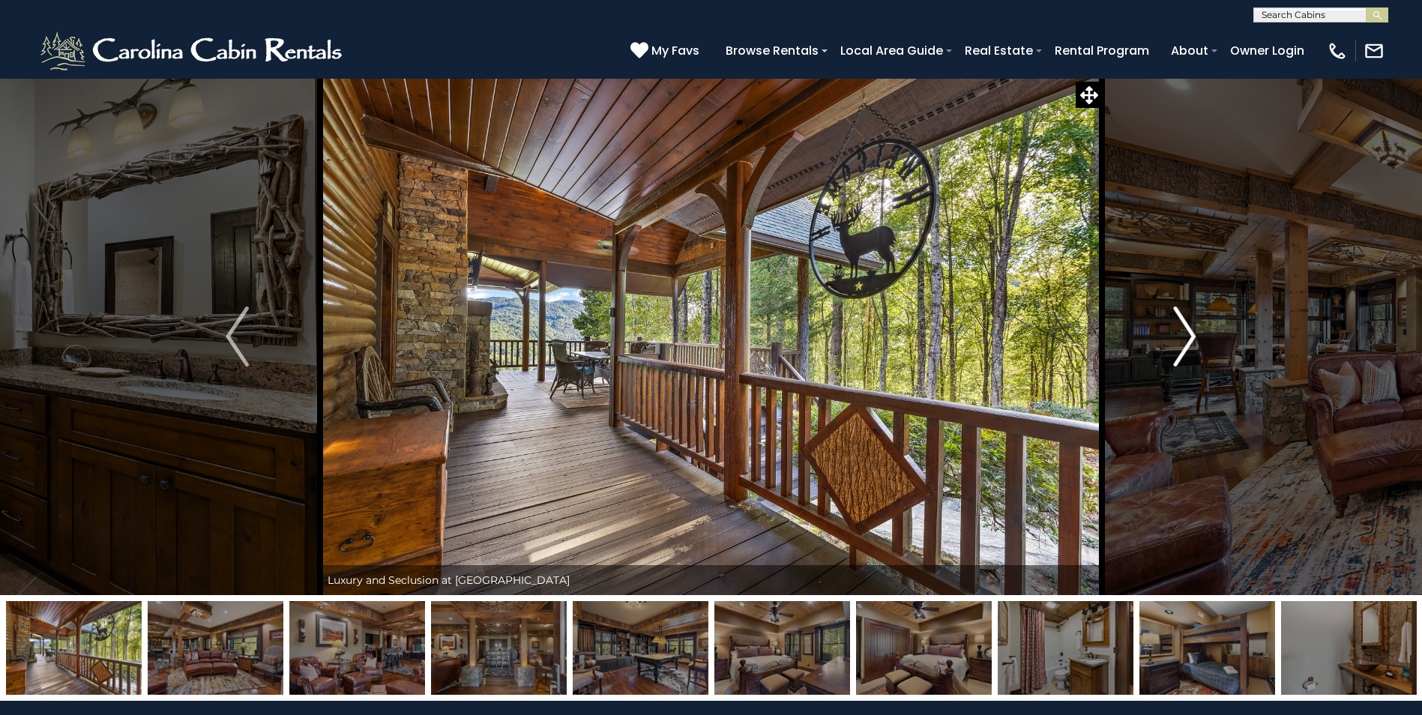
click at [1205, 331] on button "Next" at bounding box center [1184, 336] width 165 height 517
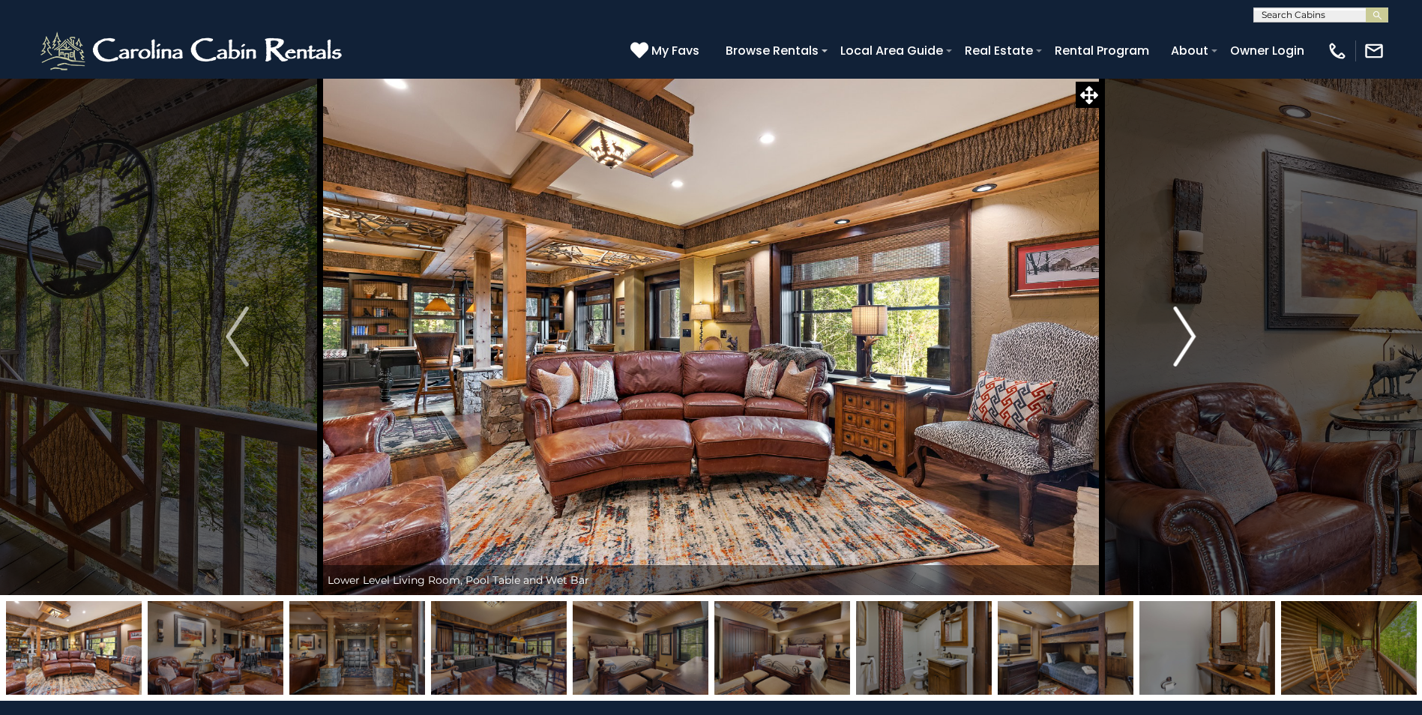
click at [1205, 331] on button "Next" at bounding box center [1184, 336] width 165 height 517
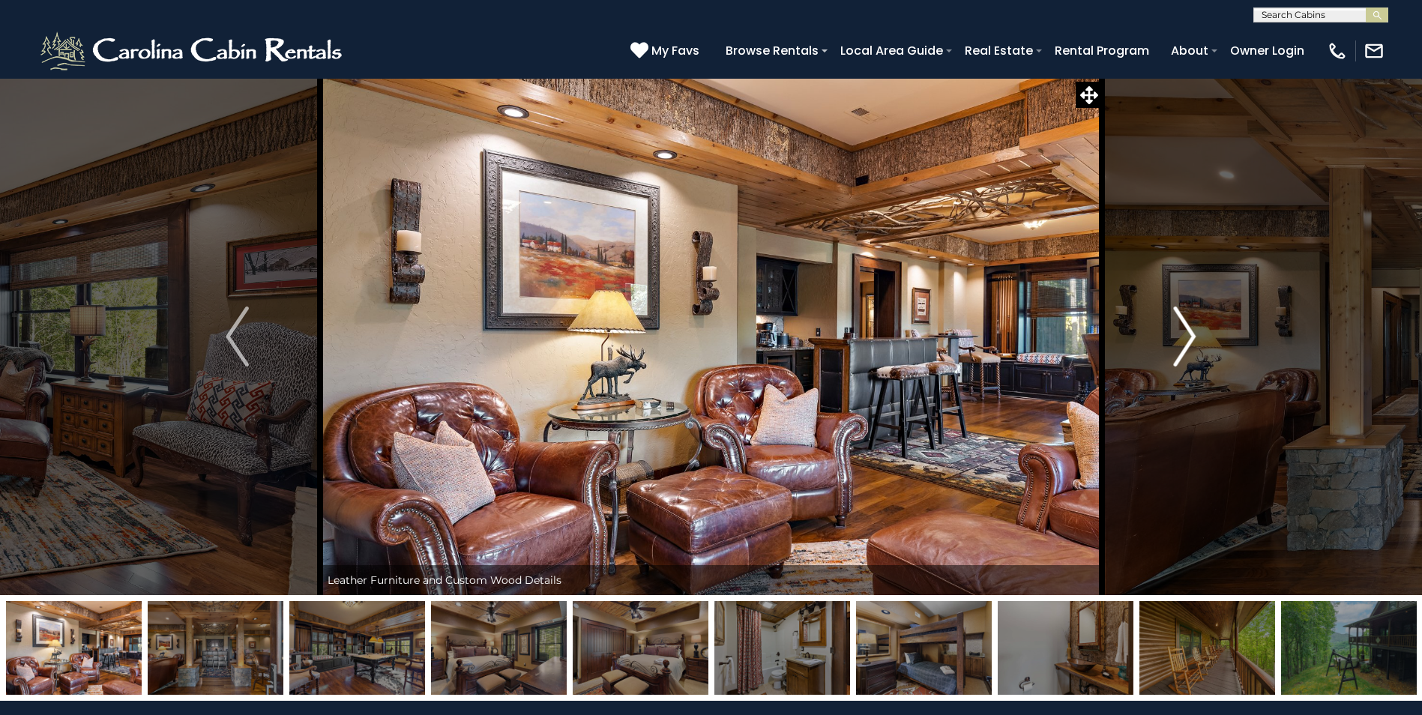
click at [1205, 331] on button "Next" at bounding box center [1184, 336] width 165 height 517
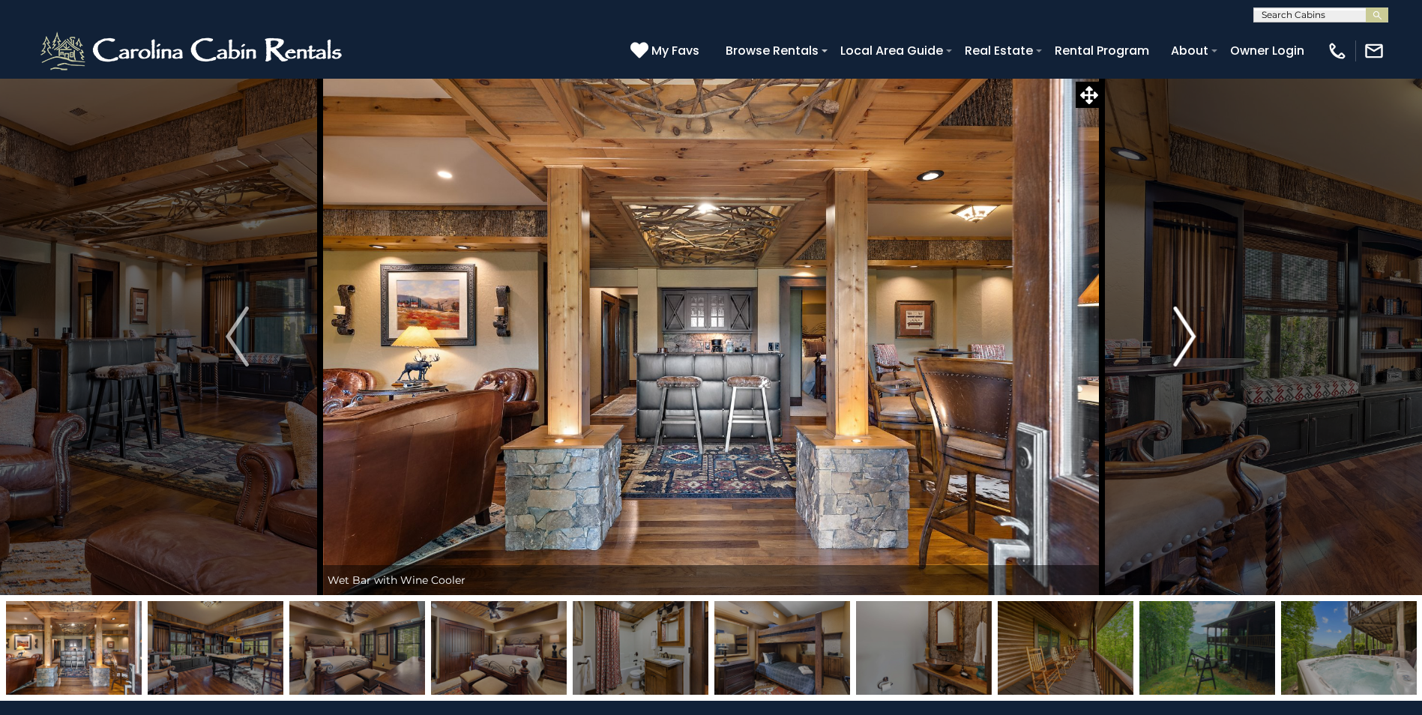
click at [1205, 331] on button "Next" at bounding box center [1184, 336] width 165 height 517
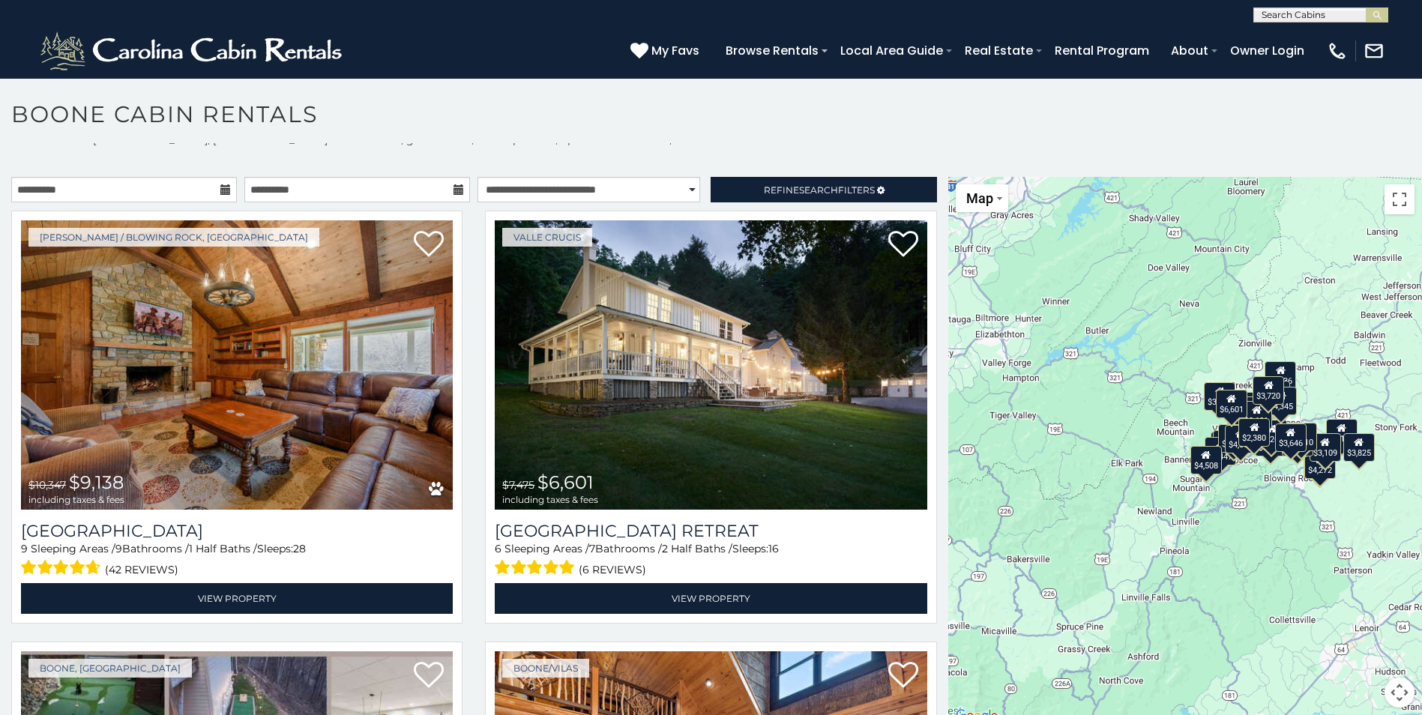
scroll to position [13, 0]
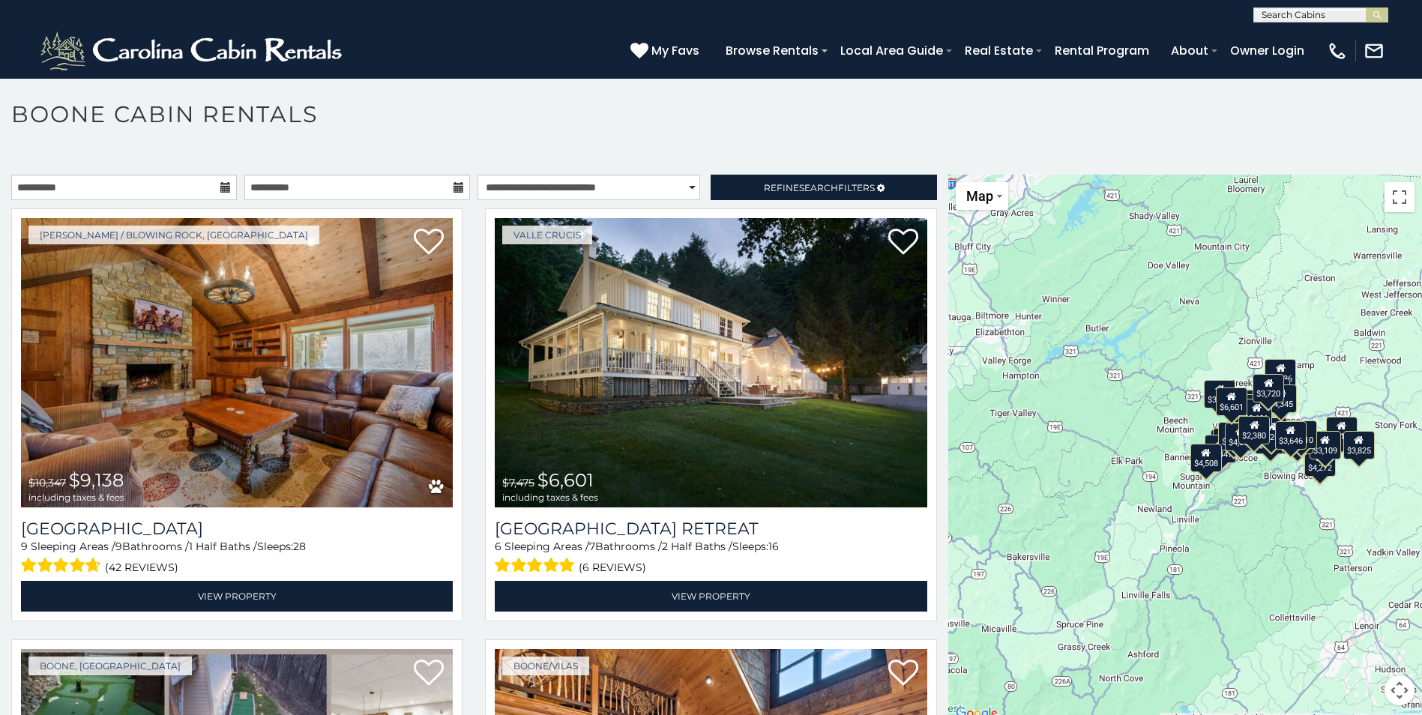
click at [1262, 527] on div "$9,138 $6,601 $5,736 $4,380 $3,825 $3,656 $6,158 $4,746 $4,266 $4,100 $4,285 $4…" at bounding box center [1185, 449] width 474 height 549
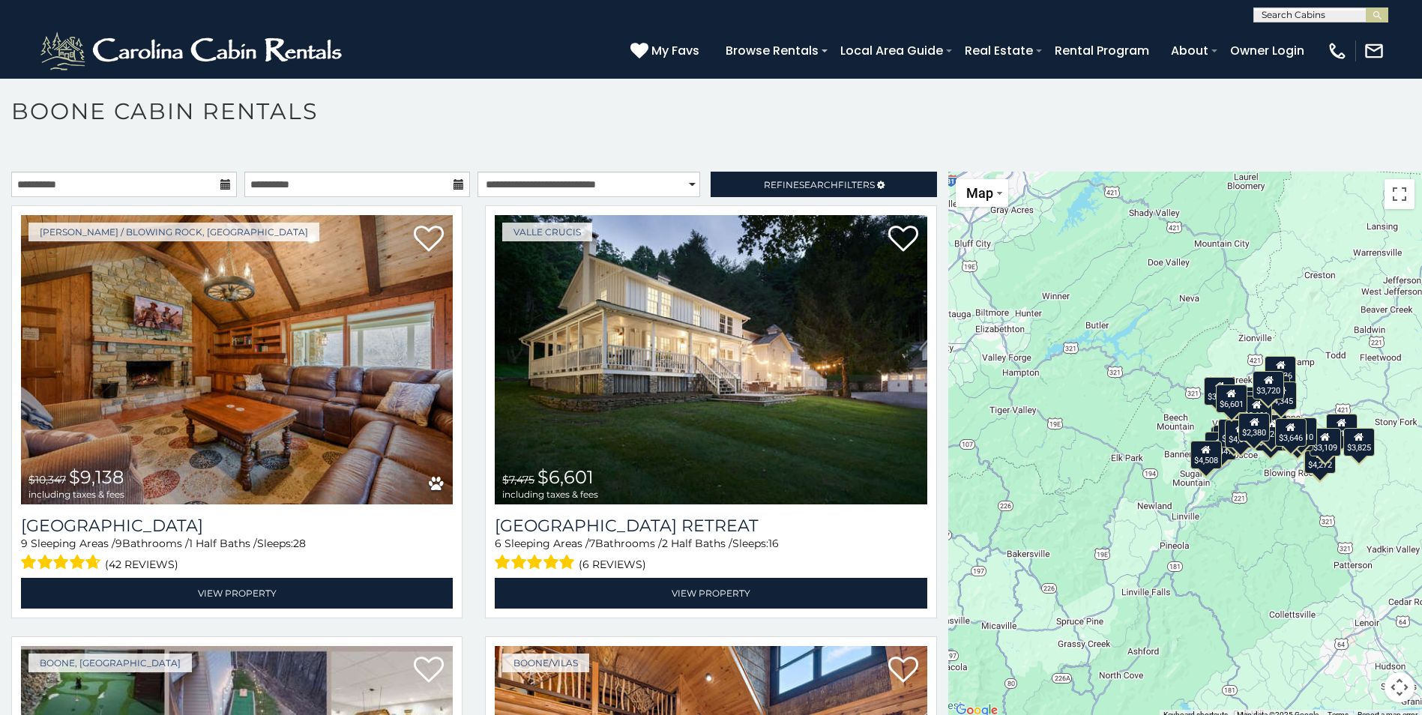
scroll to position [8, 0]
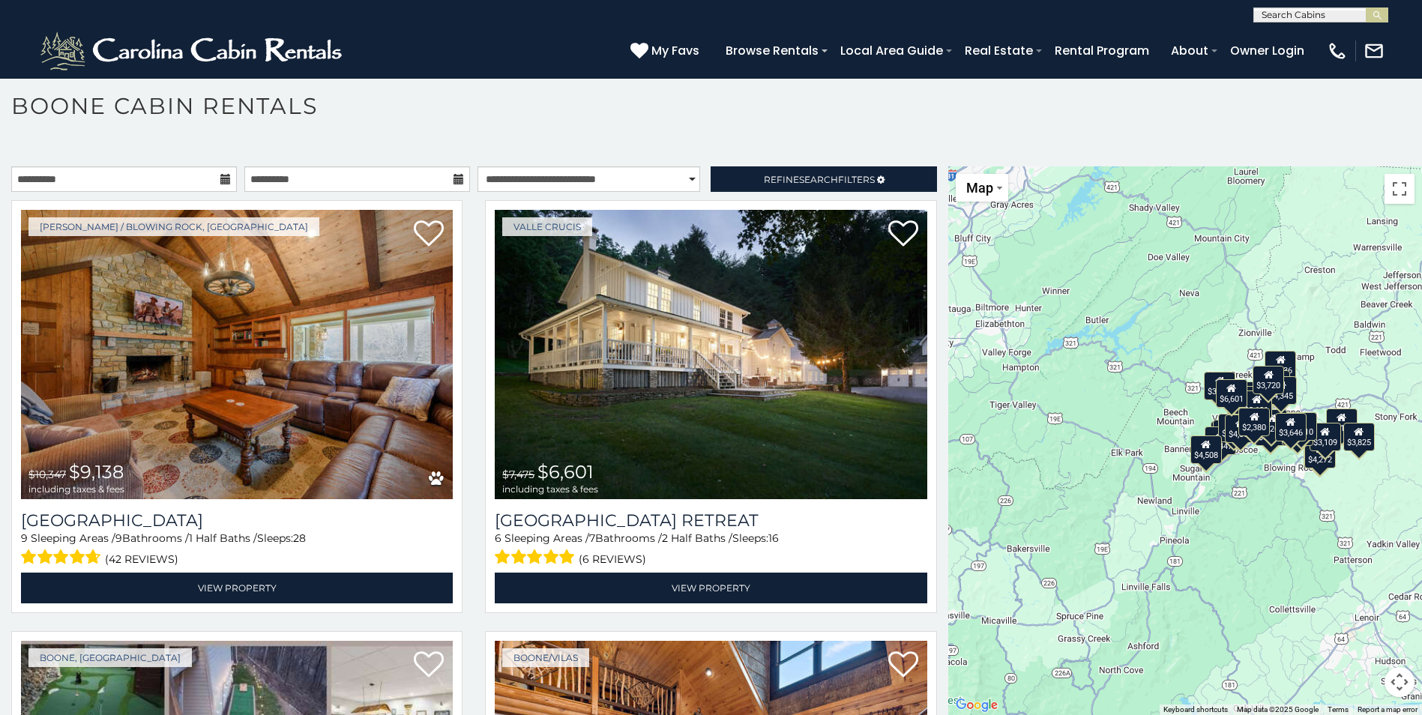
click at [1152, 440] on div "$9,138 $6,601 $5,736 $4,380 $3,825 $3,656 $6,158 $4,746 $4,266 $4,100 $4,285 $4…" at bounding box center [1185, 440] width 474 height 549
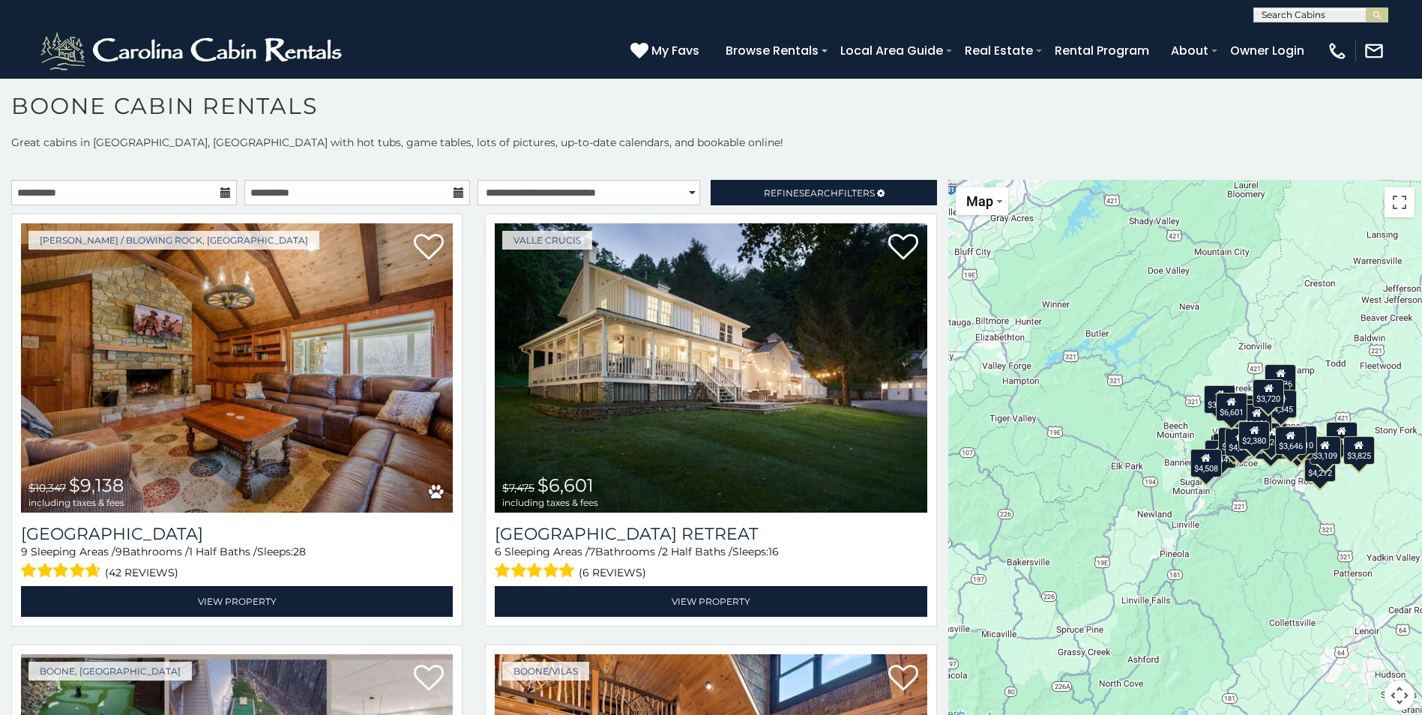
click at [1235, 578] on div "$9,138 $6,601 $5,736 $4,380 $3,825 $3,656 $6,158 $4,746 $4,266 $4,100 $4,285 $4…" at bounding box center [1185, 454] width 474 height 549
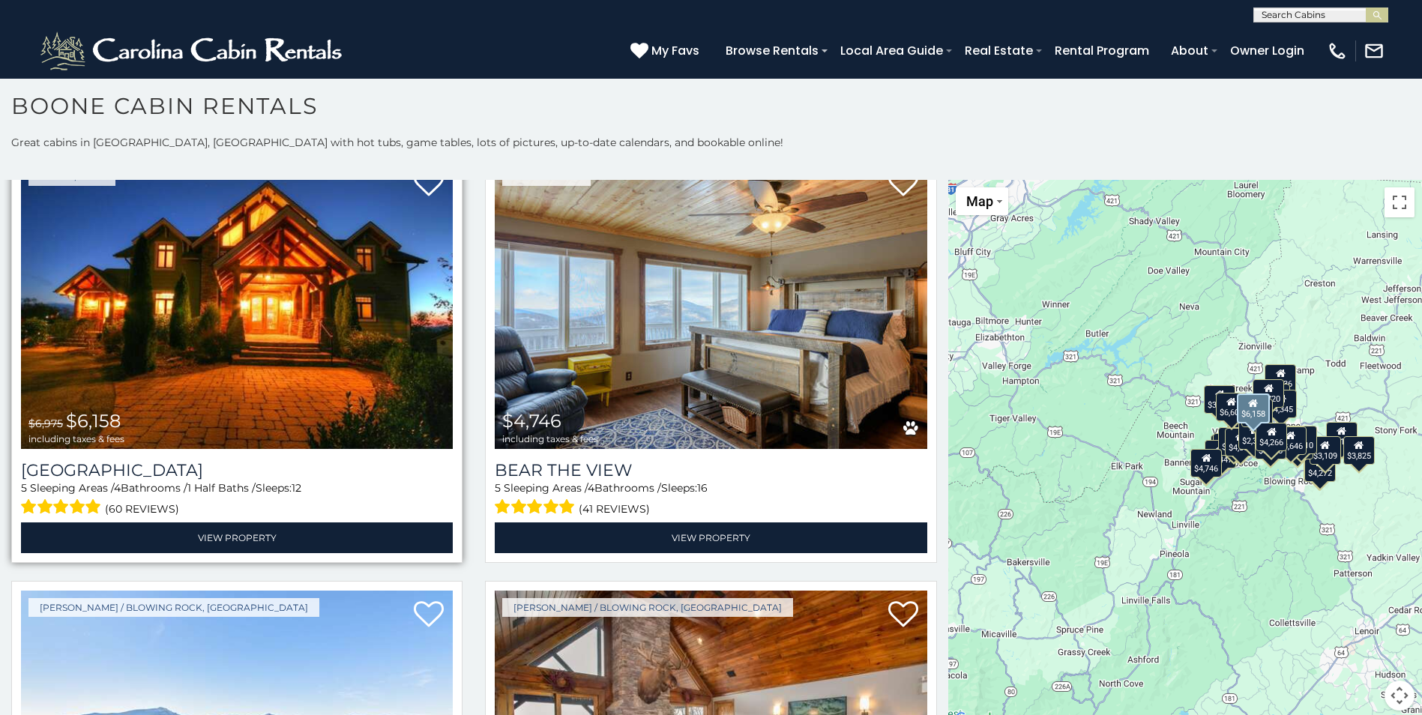
scroll to position [1424, 0]
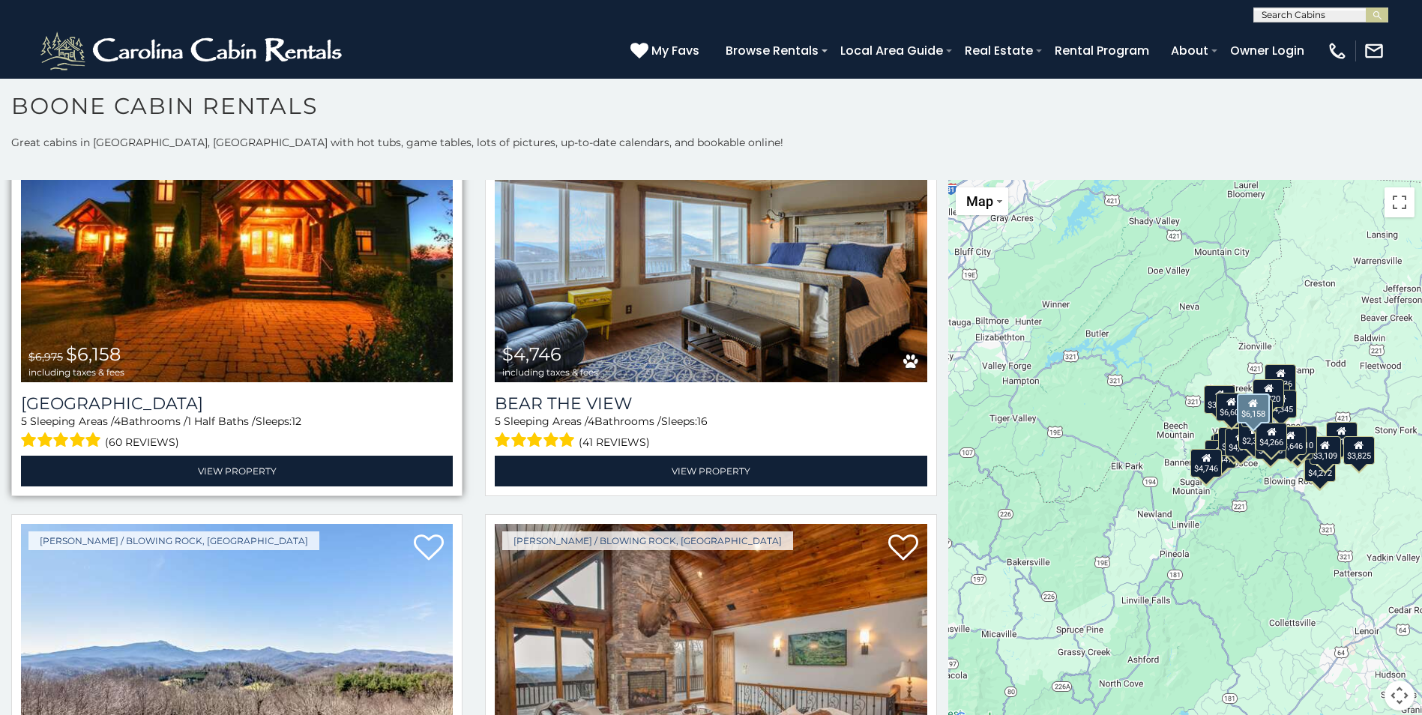
click at [235, 299] on img at bounding box center [237, 237] width 432 height 289
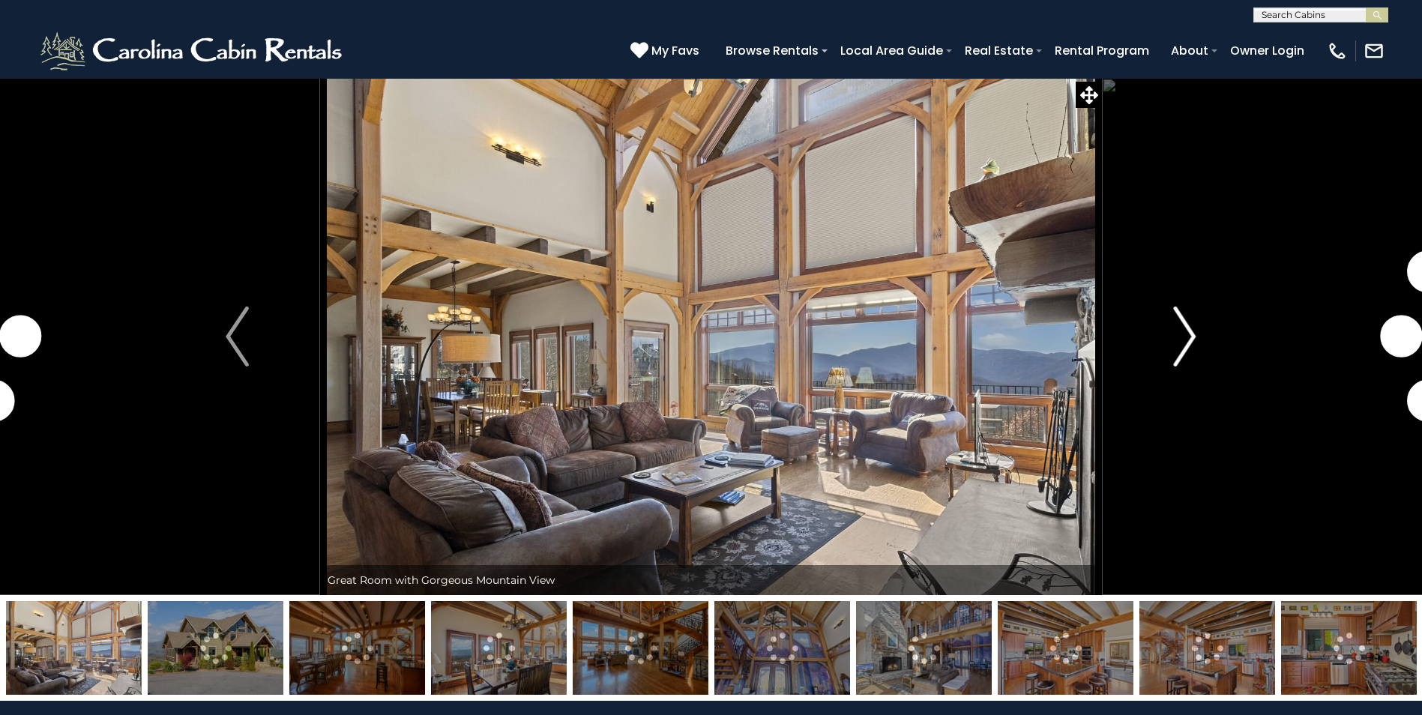
click at [1160, 370] on button "Next" at bounding box center [1184, 336] width 165 height 517
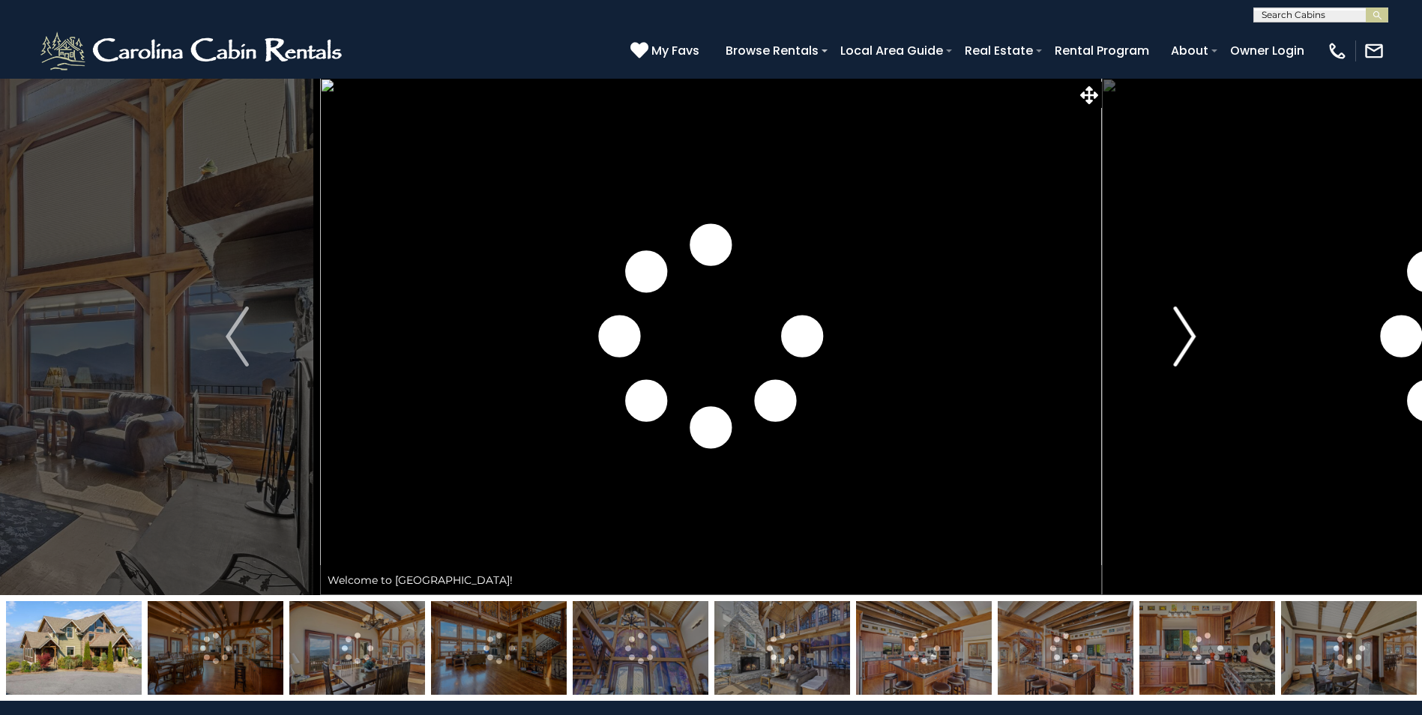
click at [1160, 370] on button "Next" at bounding box center [1184, 336] width 165 height 517
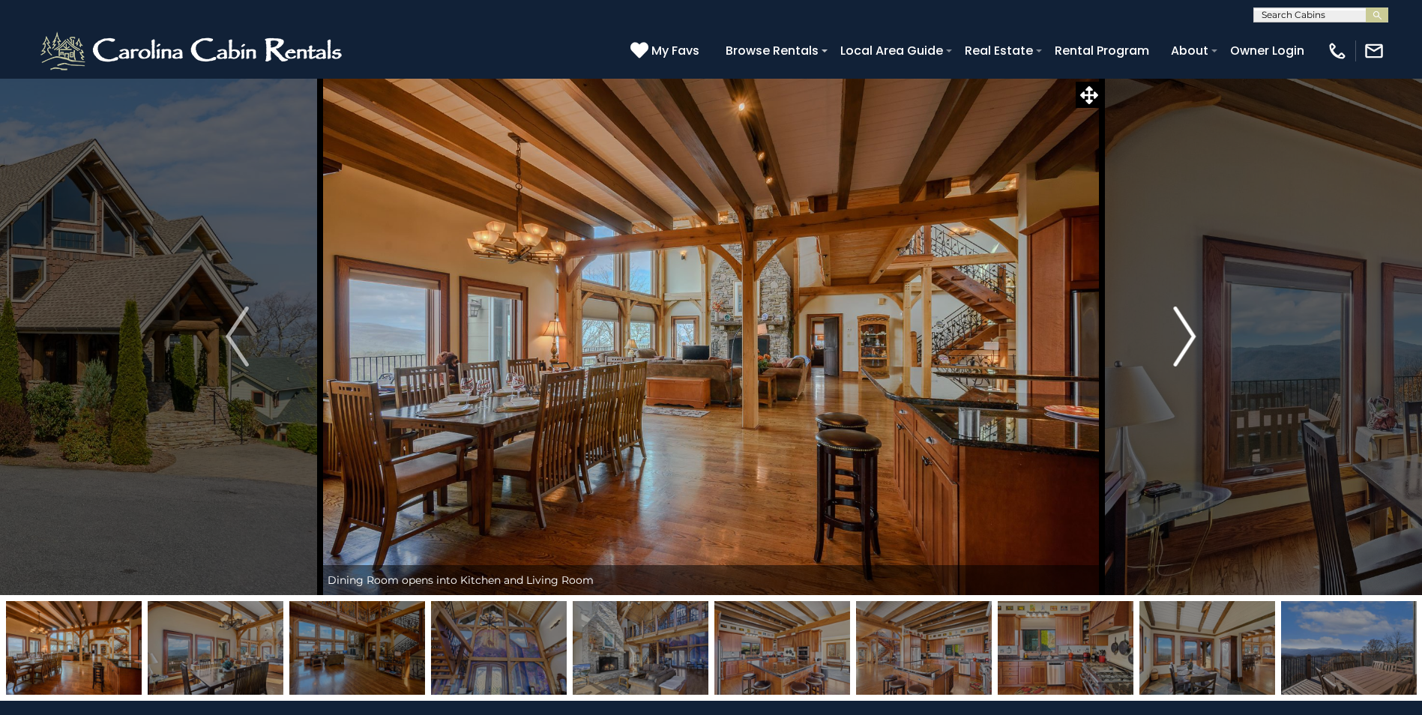
click at [1182, 333] on img "Next" at bounding box center [1184, 337] width 22 height 60
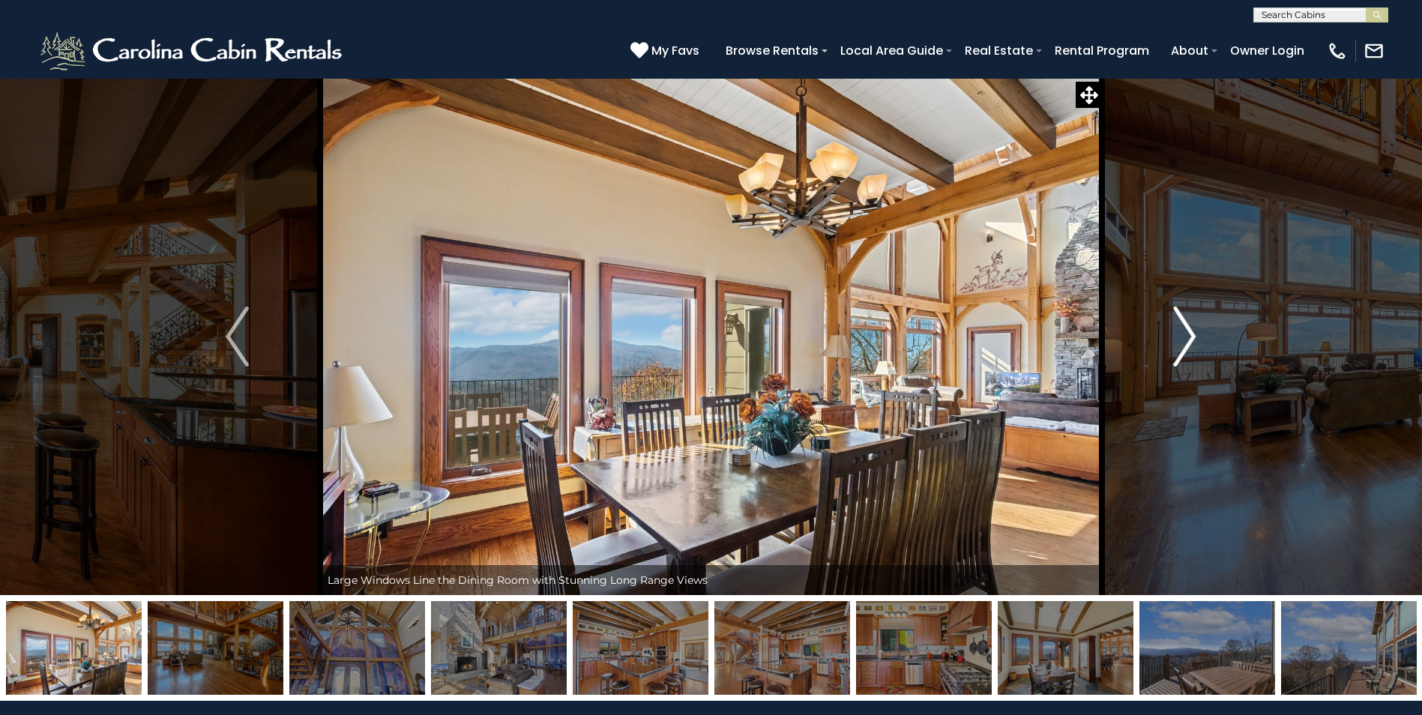
click at [1182, 333] on img "Next" at bounding box center [1184, 337] width 22 height 60
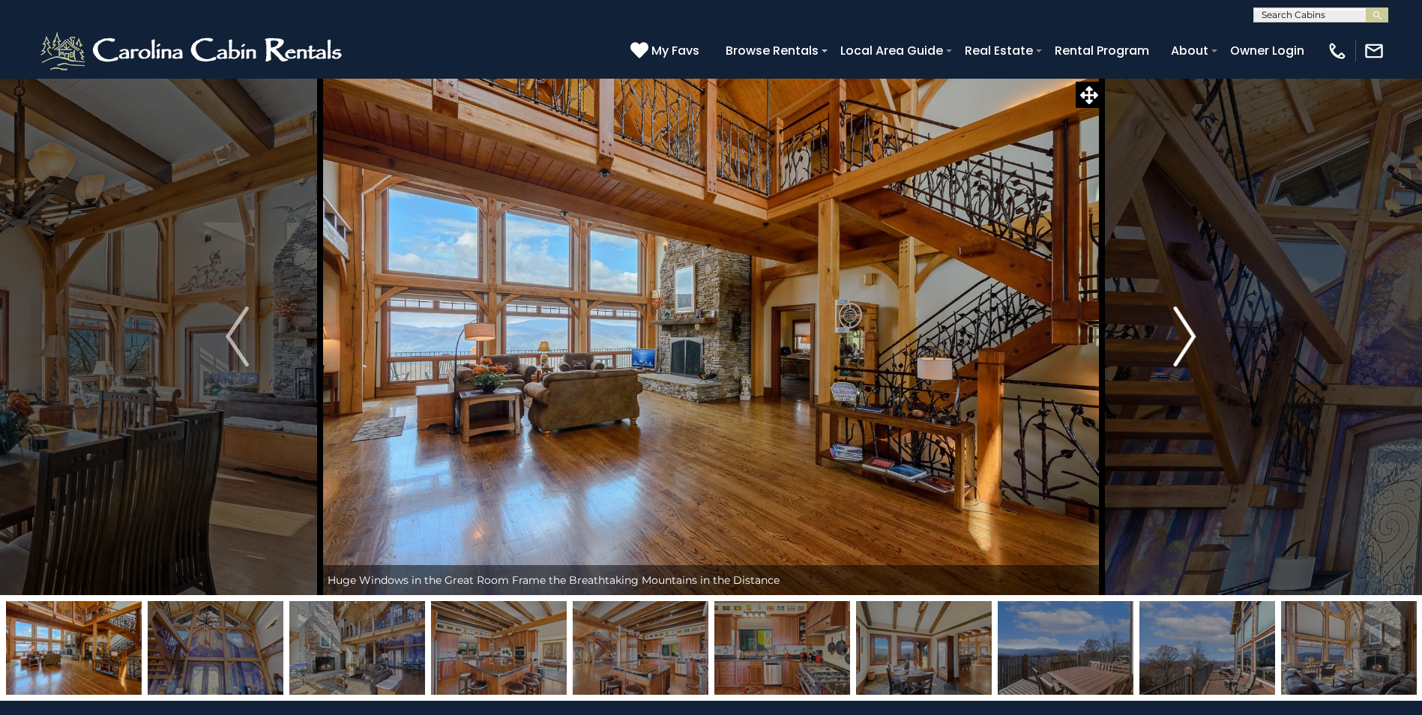
click at [1182, 333] on img "Next" at bounding box center [1184, 337] width 22 height 60
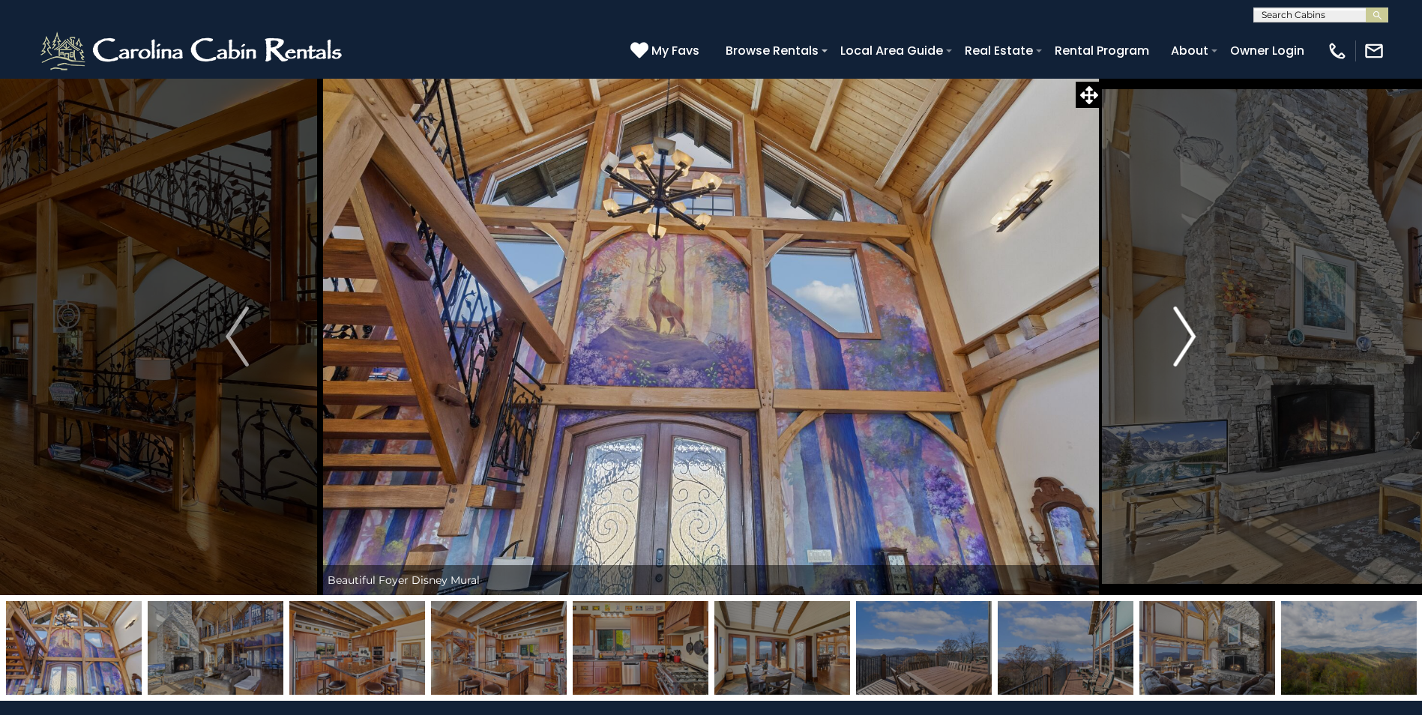
click at [1182, 333] on img "Next" at bounding box center [1184, 337] width 22 height 60
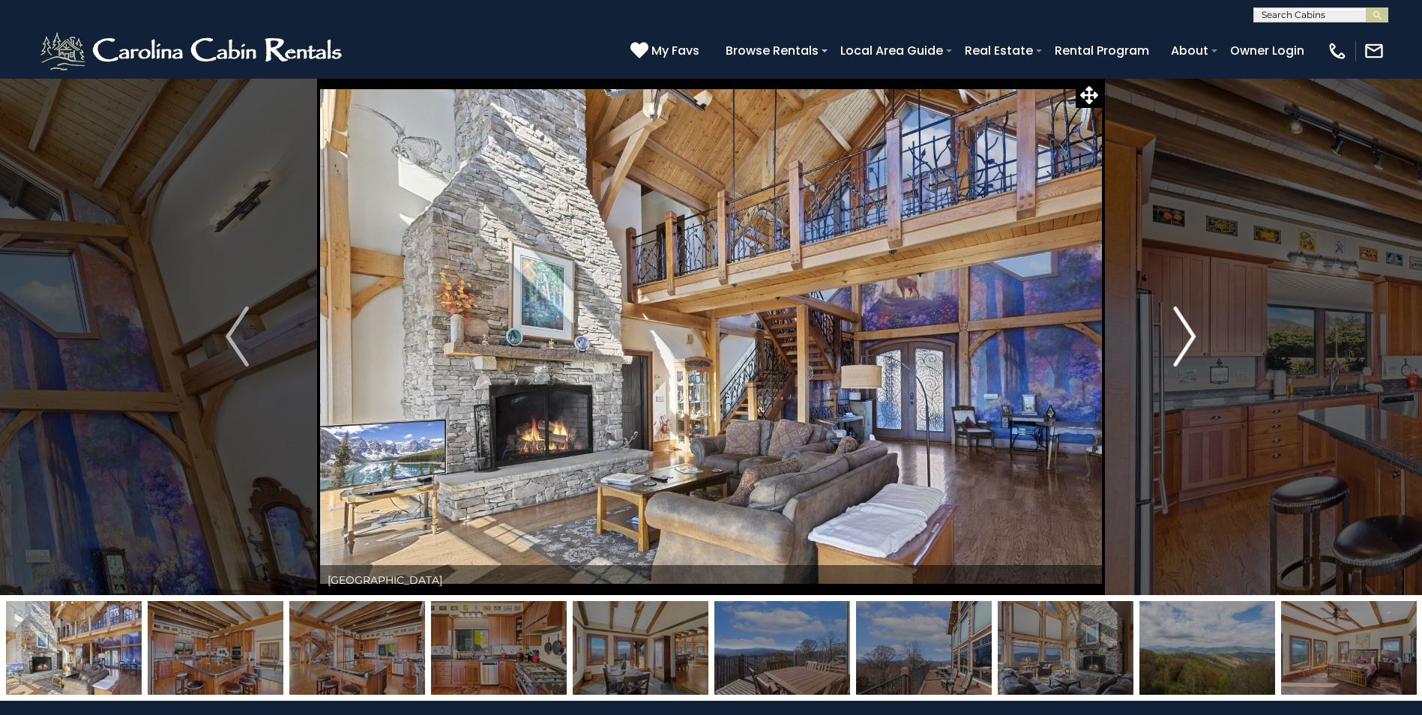
click at [1182, 333] on img "Next" at bounding box center [1184, 337] width 22 height 60
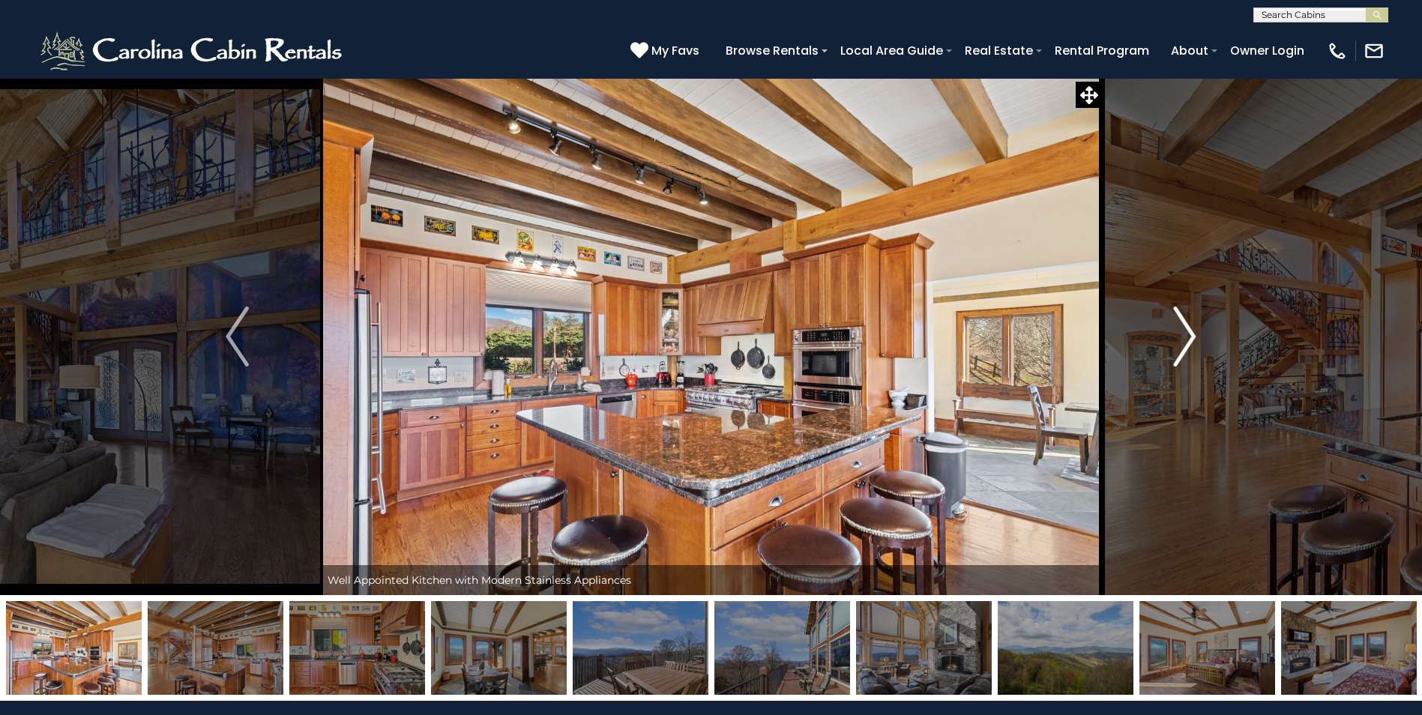
click at [1182, 333] on img "Next" at bounding box center [1184, 337] width 22 height 60
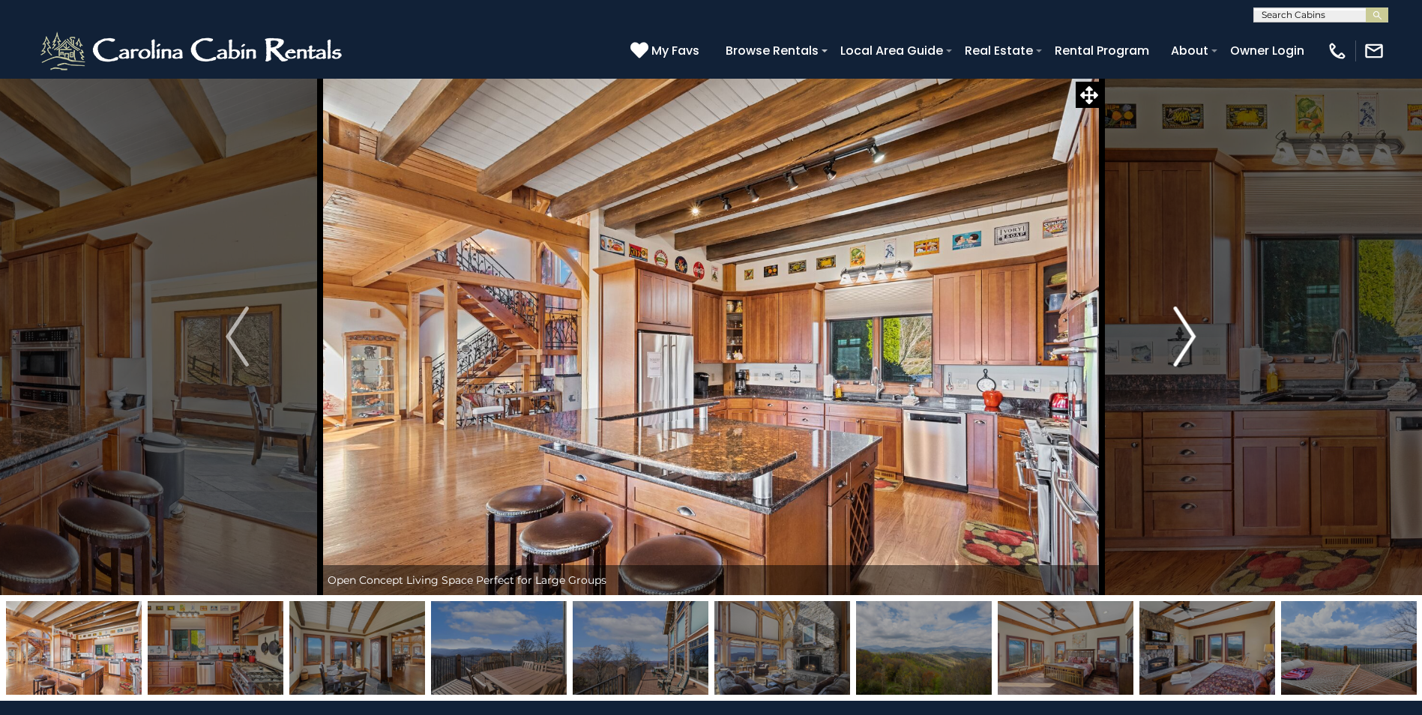
click at [1182, 333] on img "Next" at bounding box center [1184, 337] width 22 height 60
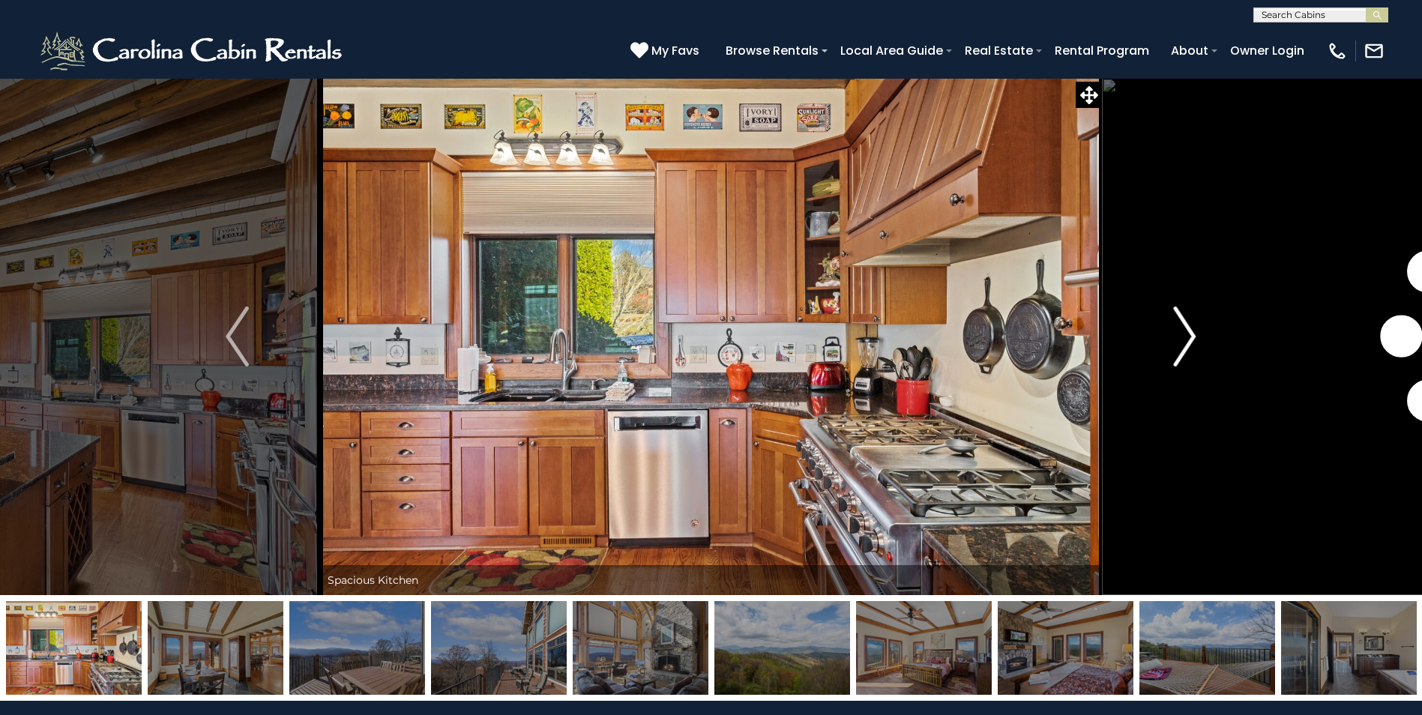
click at [1182, 333] on img "Next" at bounding box center [1184, 337] width 22 height 60
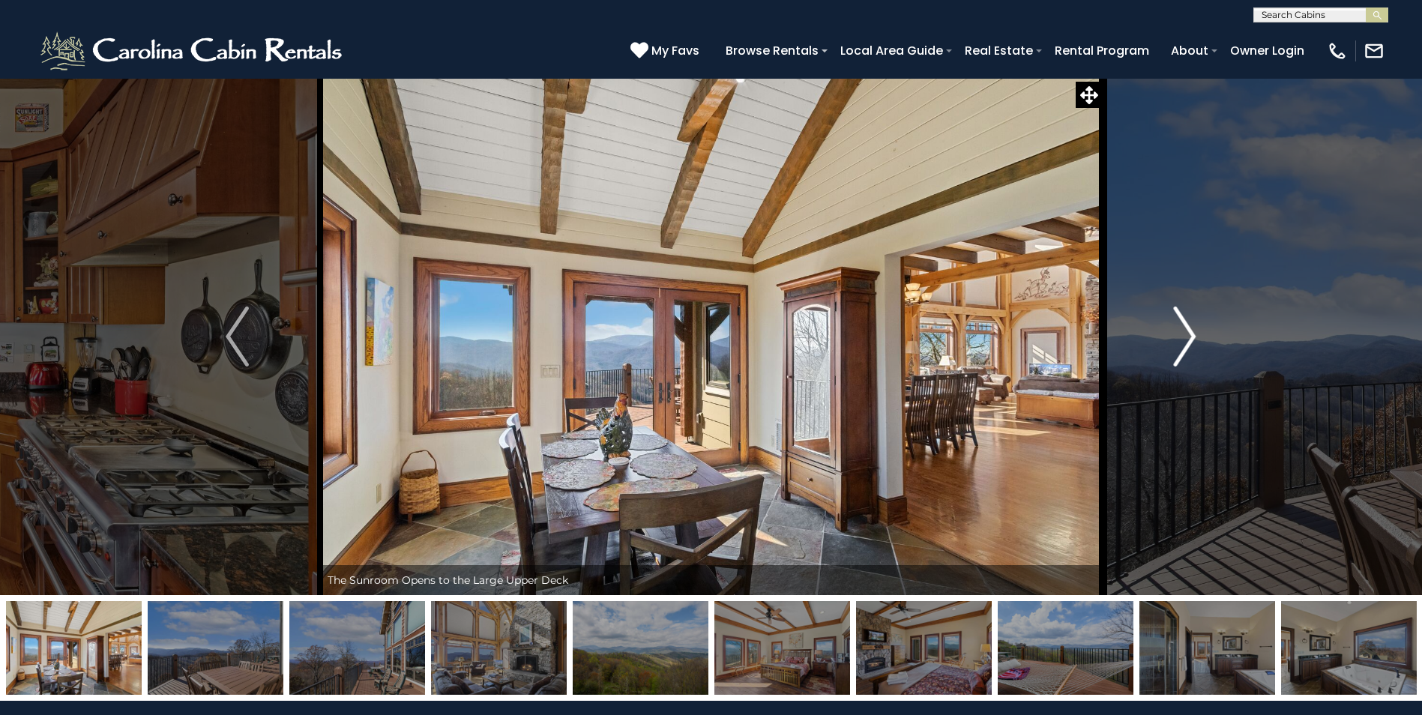
click at [1182, 333] on img "Next" at bounding box center [1184, 337] width 22 height 60
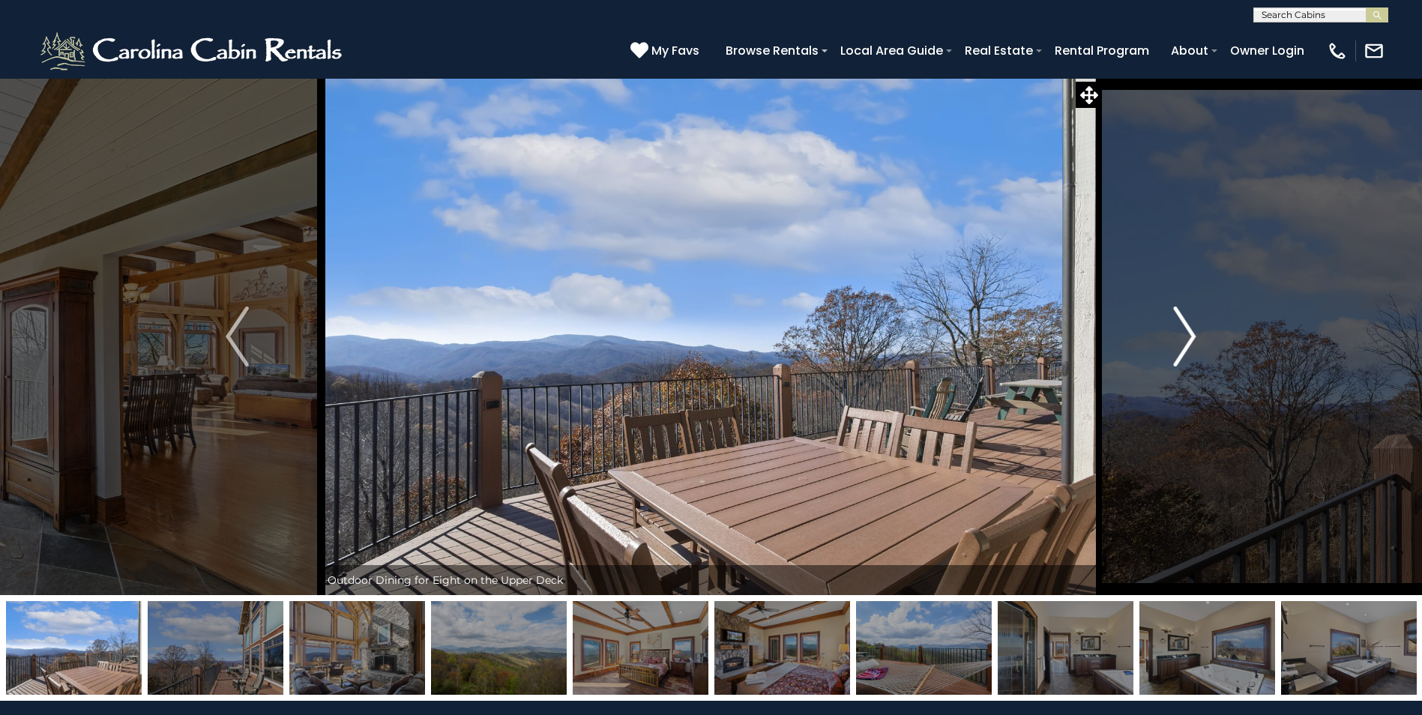
click at [1182, 333] on img "Next" at bounding box center [1184, 337] width 22 height 60
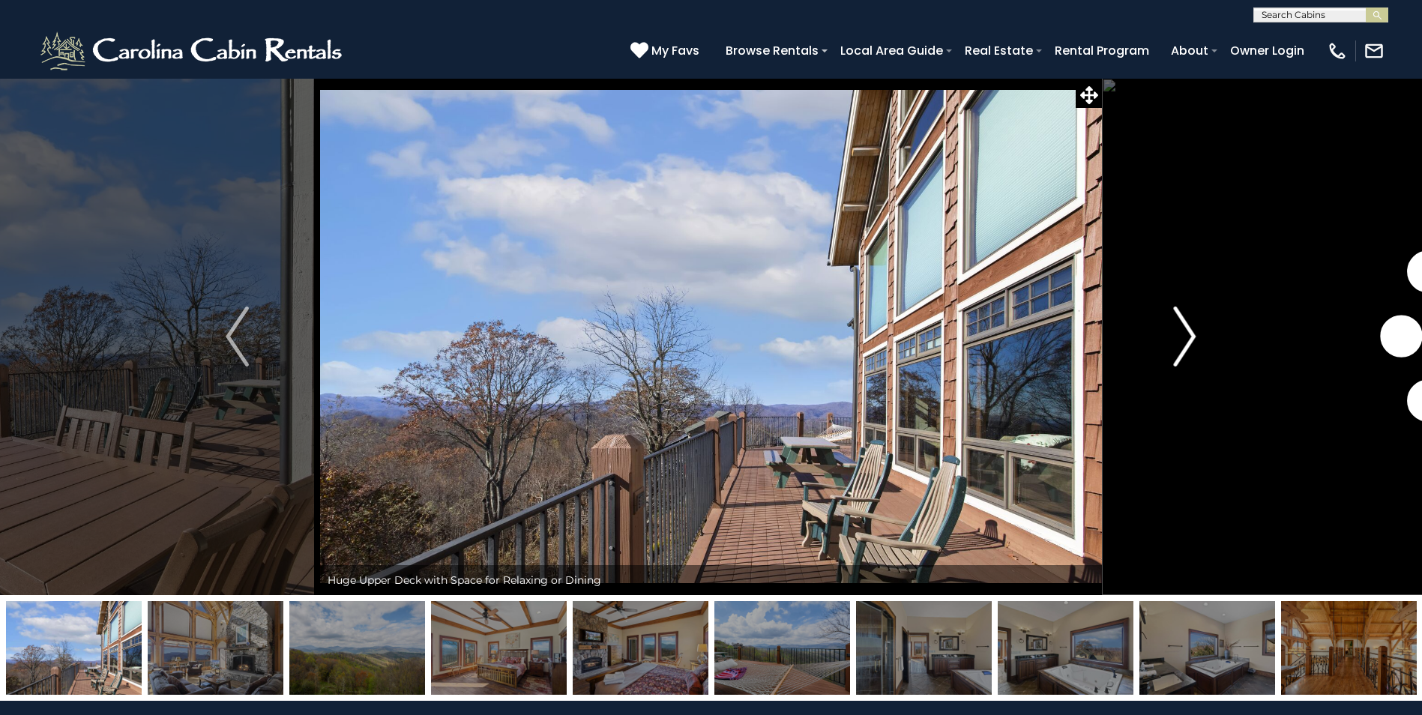
click at [1182, 333] on img "Next" at bounding box center [1184, 337] width 22 height 60
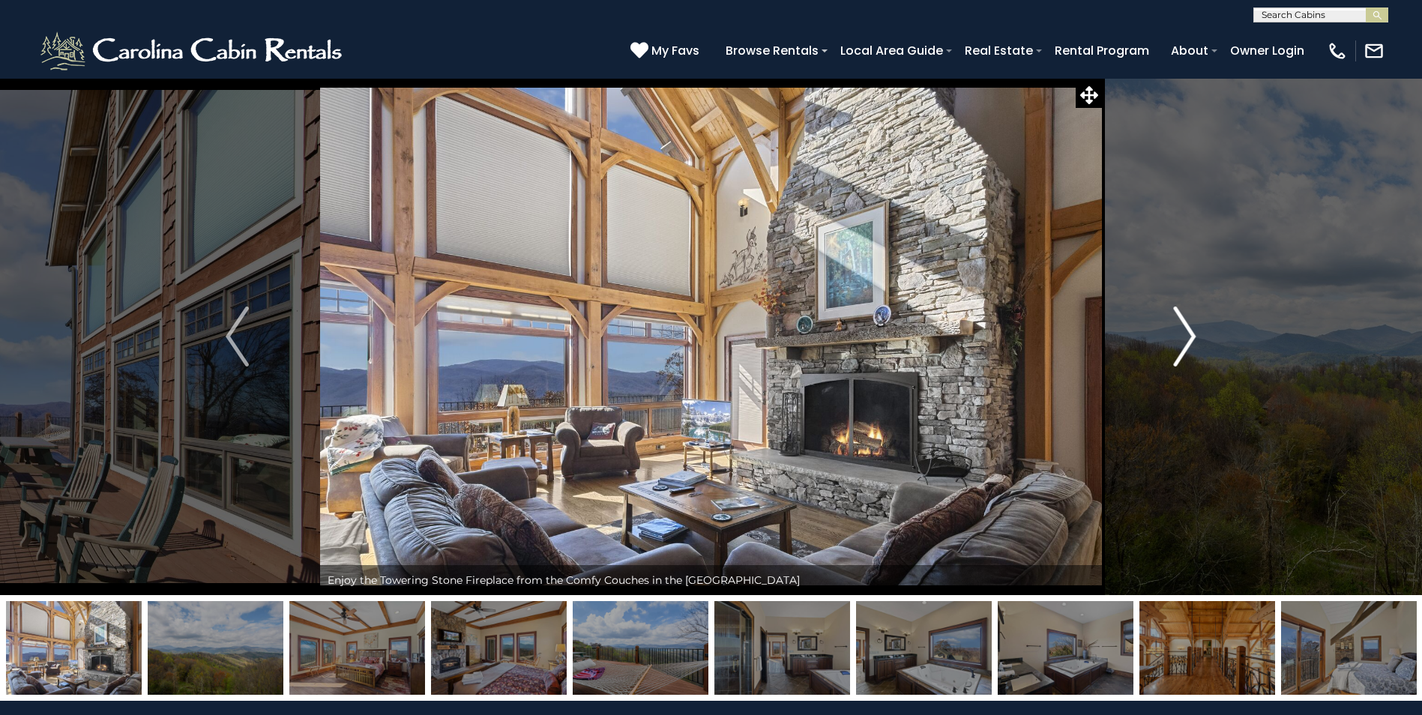
click at [1182, 333] on img "Next" at bounding box center [1184, 337] width 22 height 60
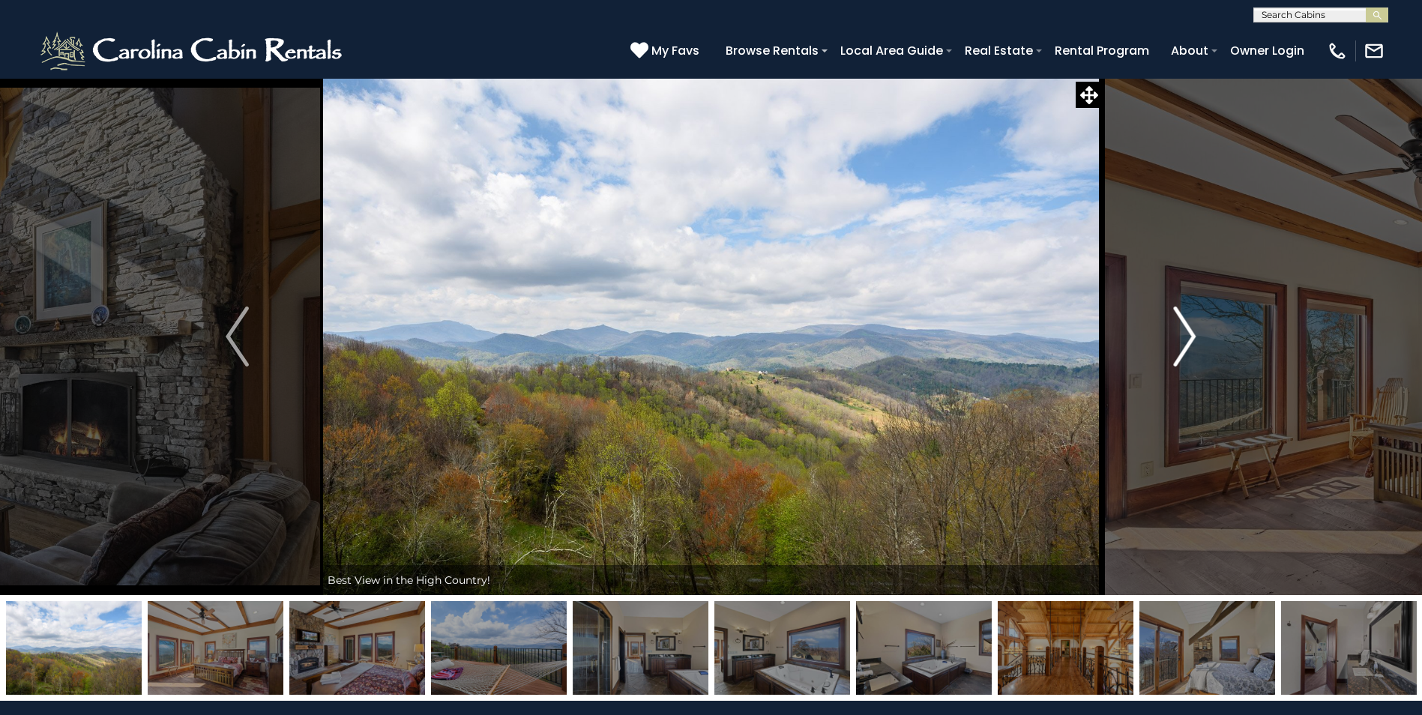
click at [1182, 333] on img "Next" at bounding box center [1184, 337] width 22 height 60
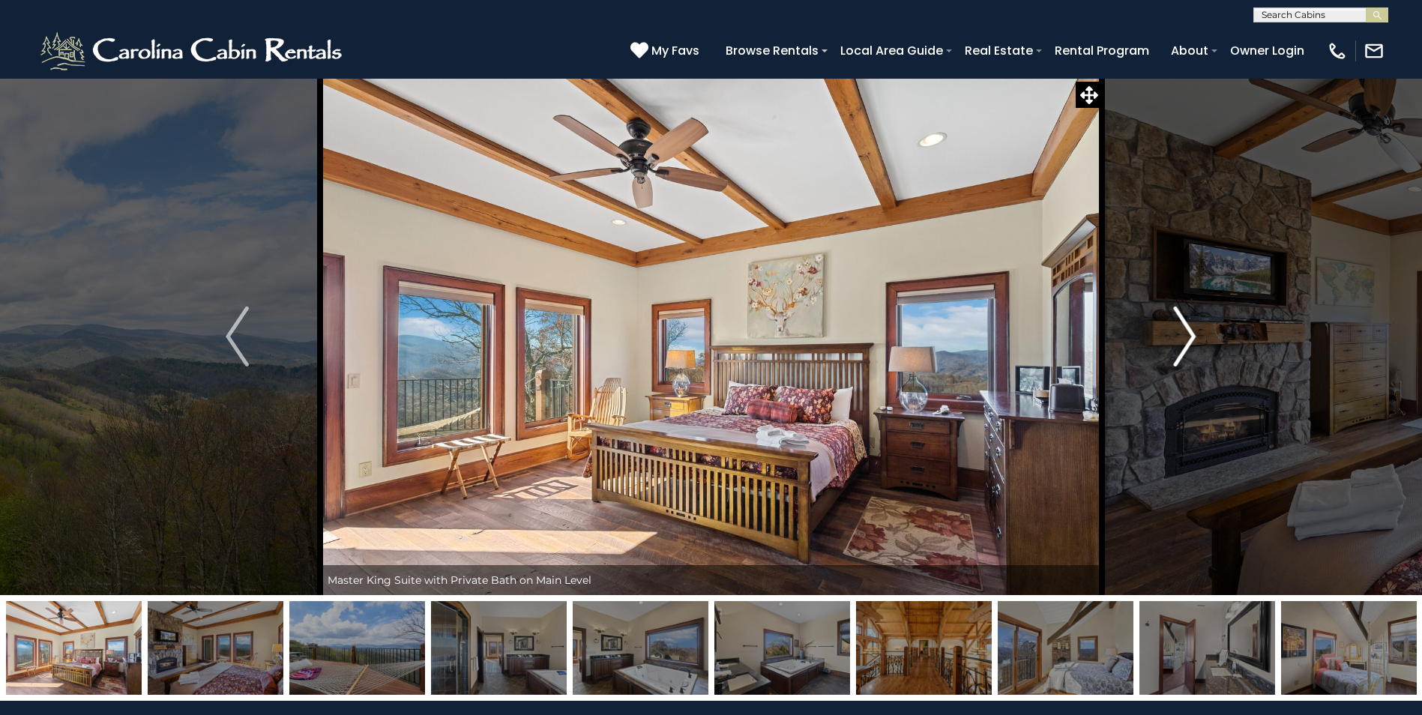
click at [1182, 333] on img "Next" at bounding box center [1184, 337] width 22 height 60
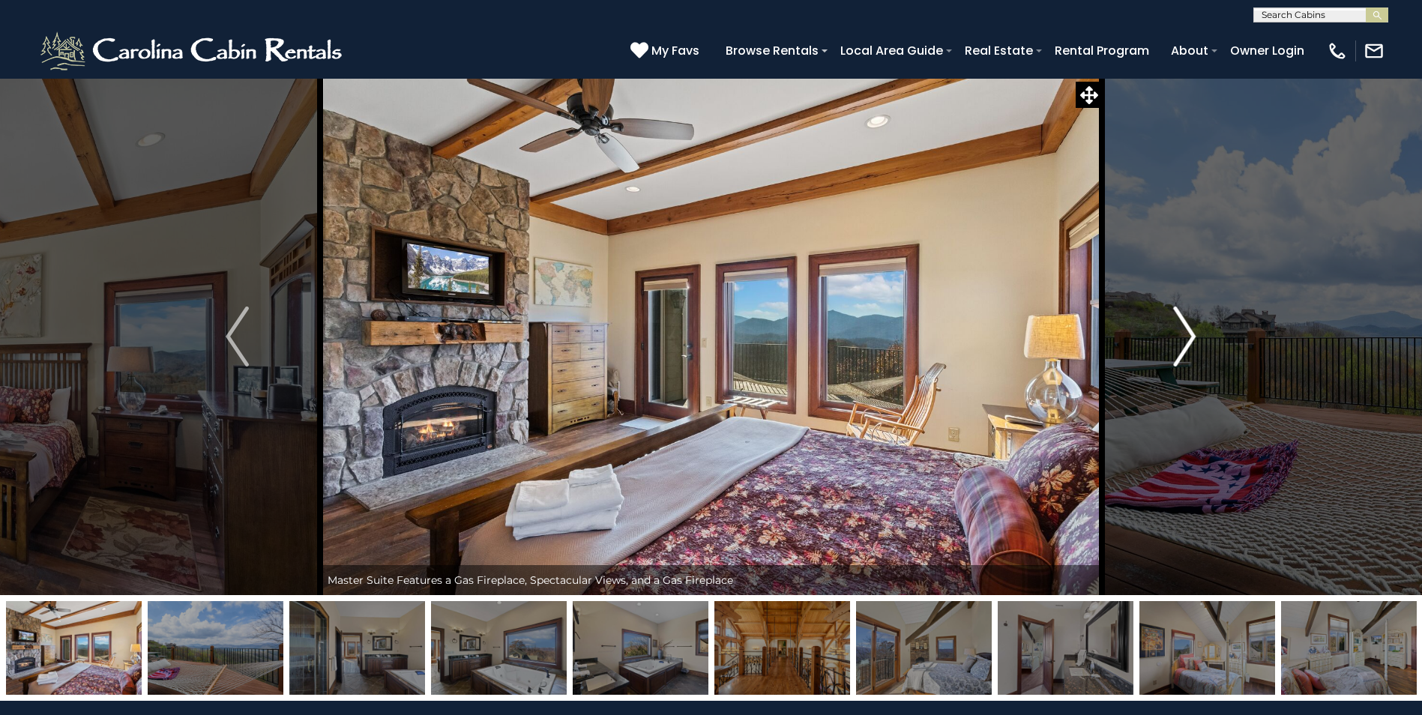
click at [1182, 333] on img "Next" at bounding box center [1184, 337] width 22 height 60
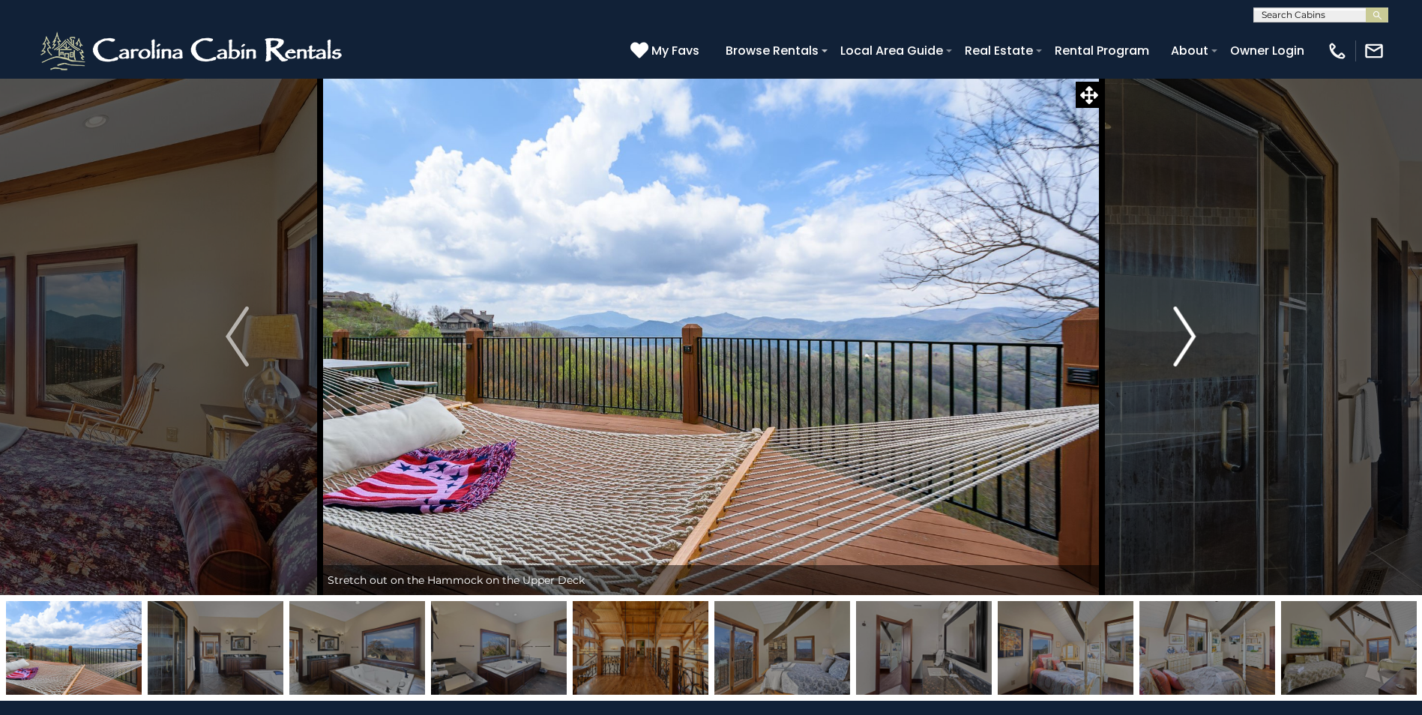
click at [1182, 333] on img "Next" at bounding box center [1184, 337] width 22 height 60
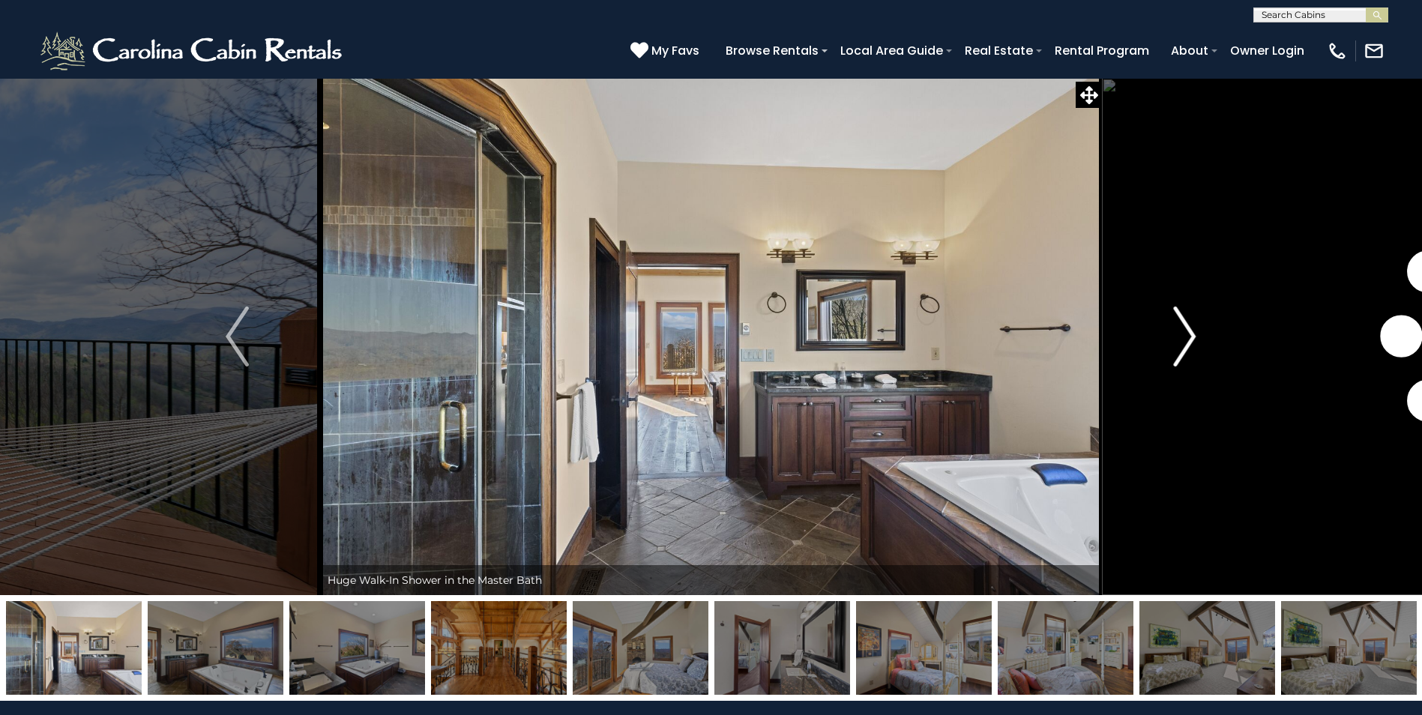
click at [1182, 333] on img "Next" at bounding box center [1184, 337] width 22 height 60
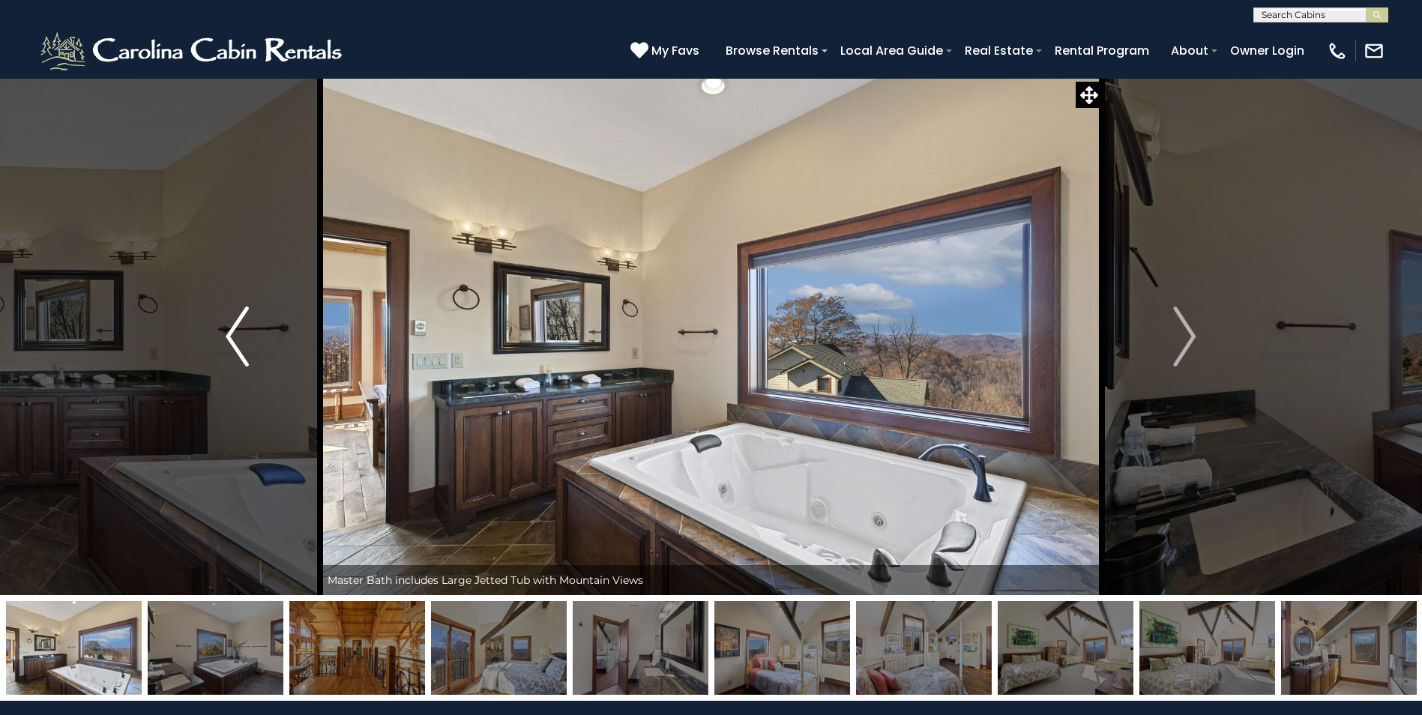
click at [238, 337] on img "Previous" at bounding box center [237, 337] width 22 height 60
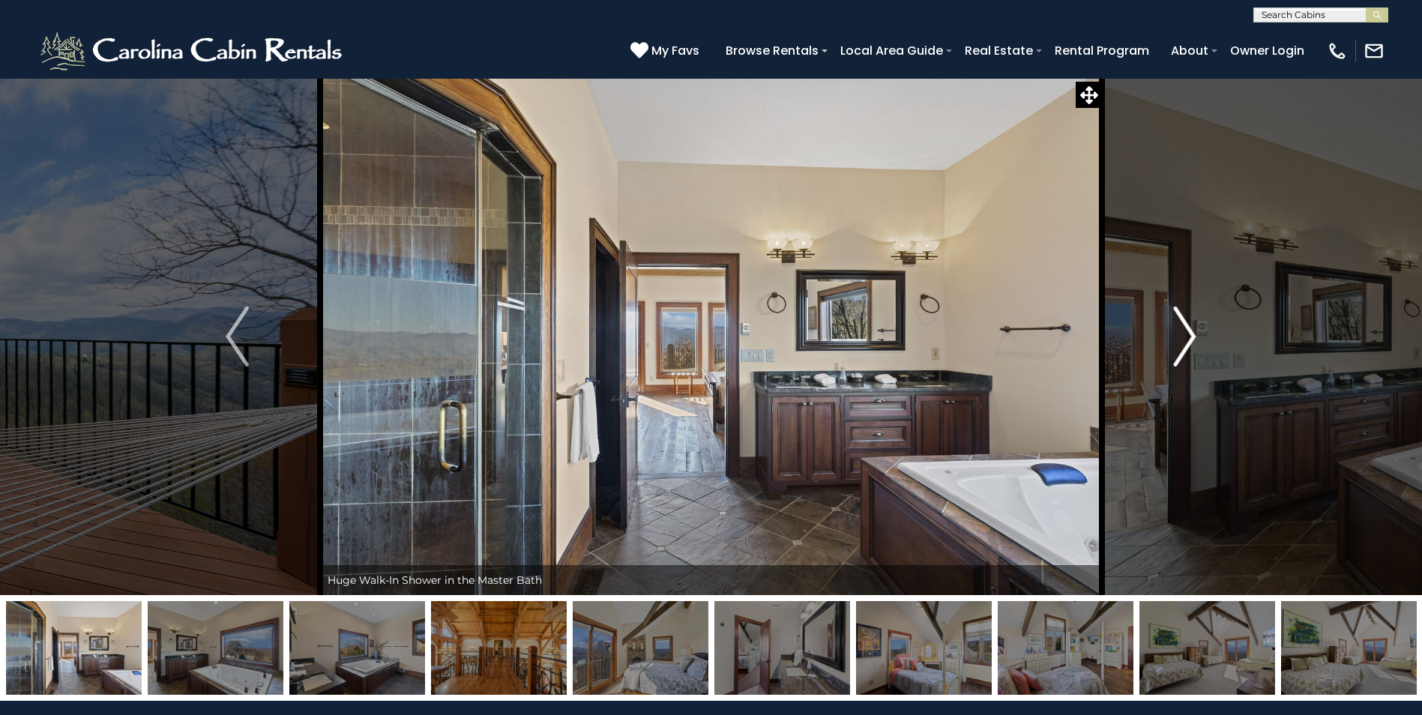
click at [1186, 343] on img "Next" at bounding box center [1184, 337] width 22 height 60
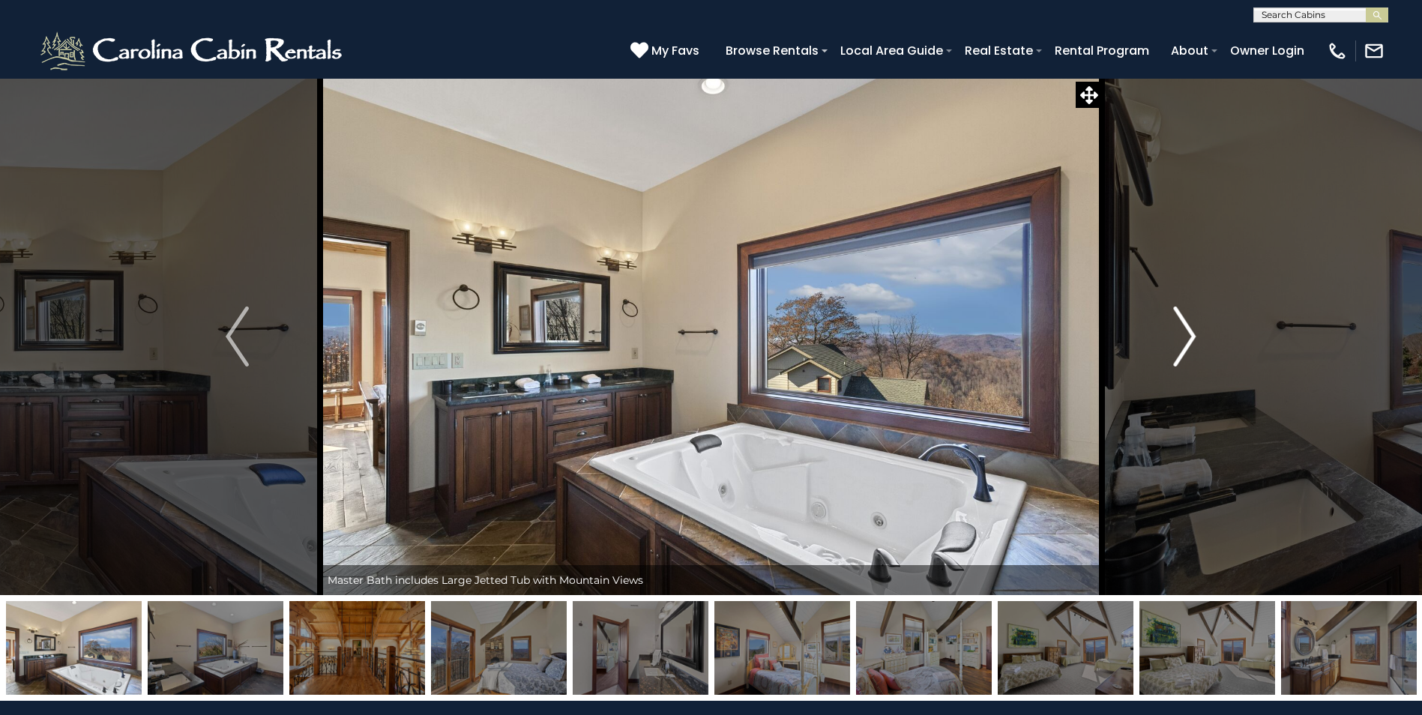
click at [1186, 343] on img "Next" at bounding box center [1184, 337] width 22 height 60
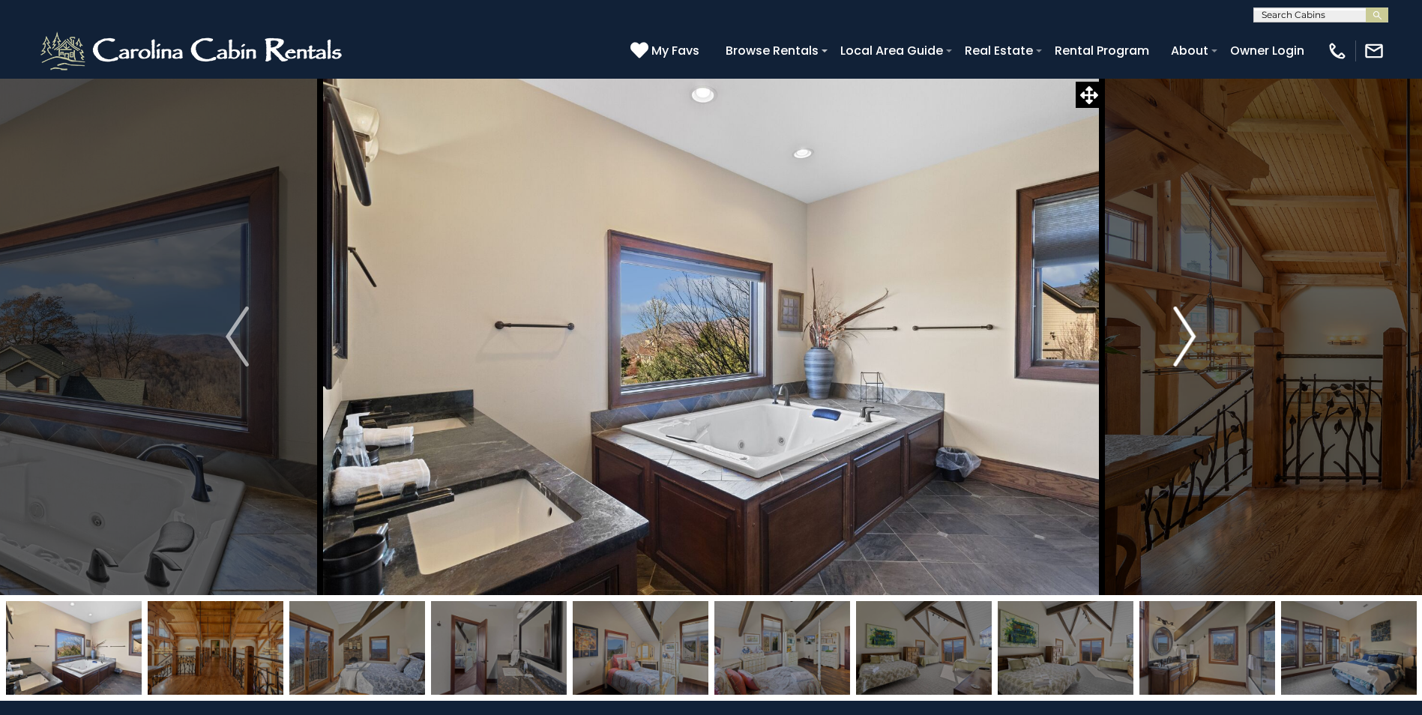
click at [1186, 343] on img "Next" at bounding box center [1184, 337] width 22 height 60
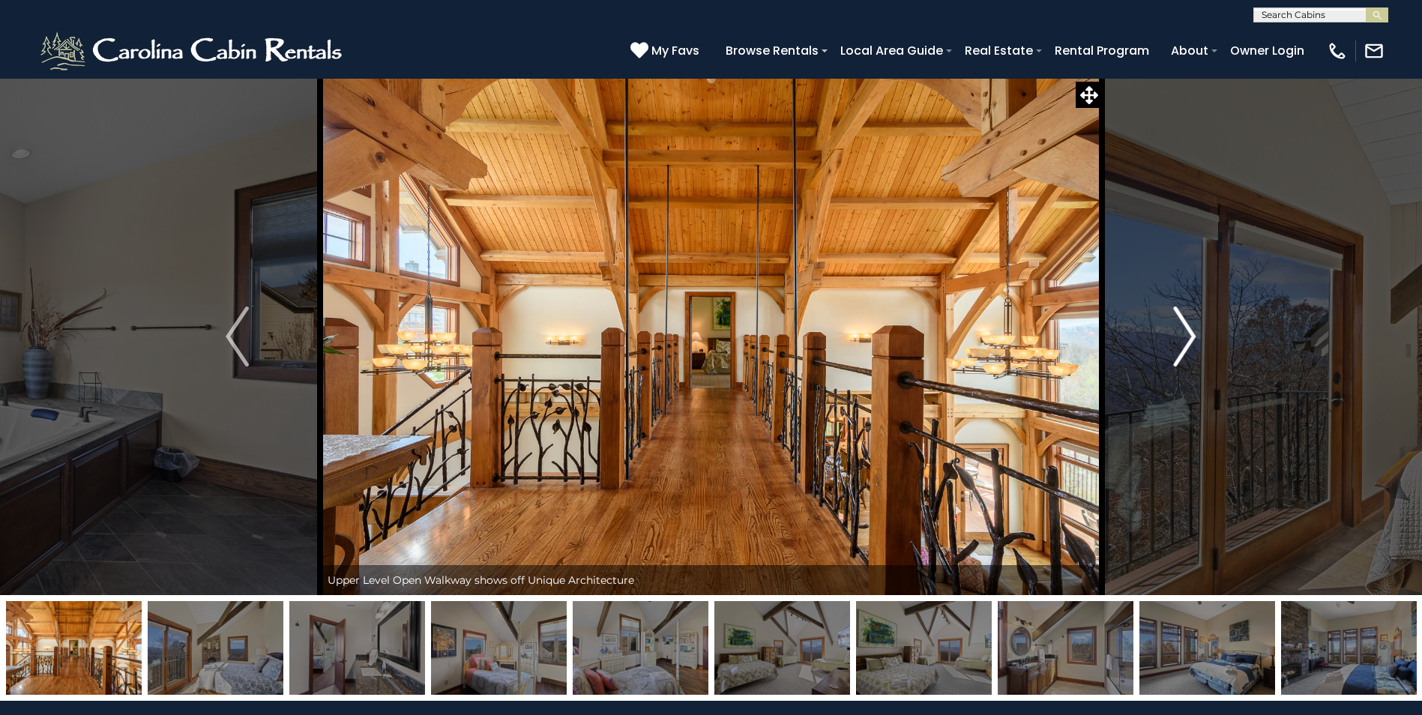
click at [1186, 343] on img "Next" at bounding box center [1184, 337] width 22 height 60
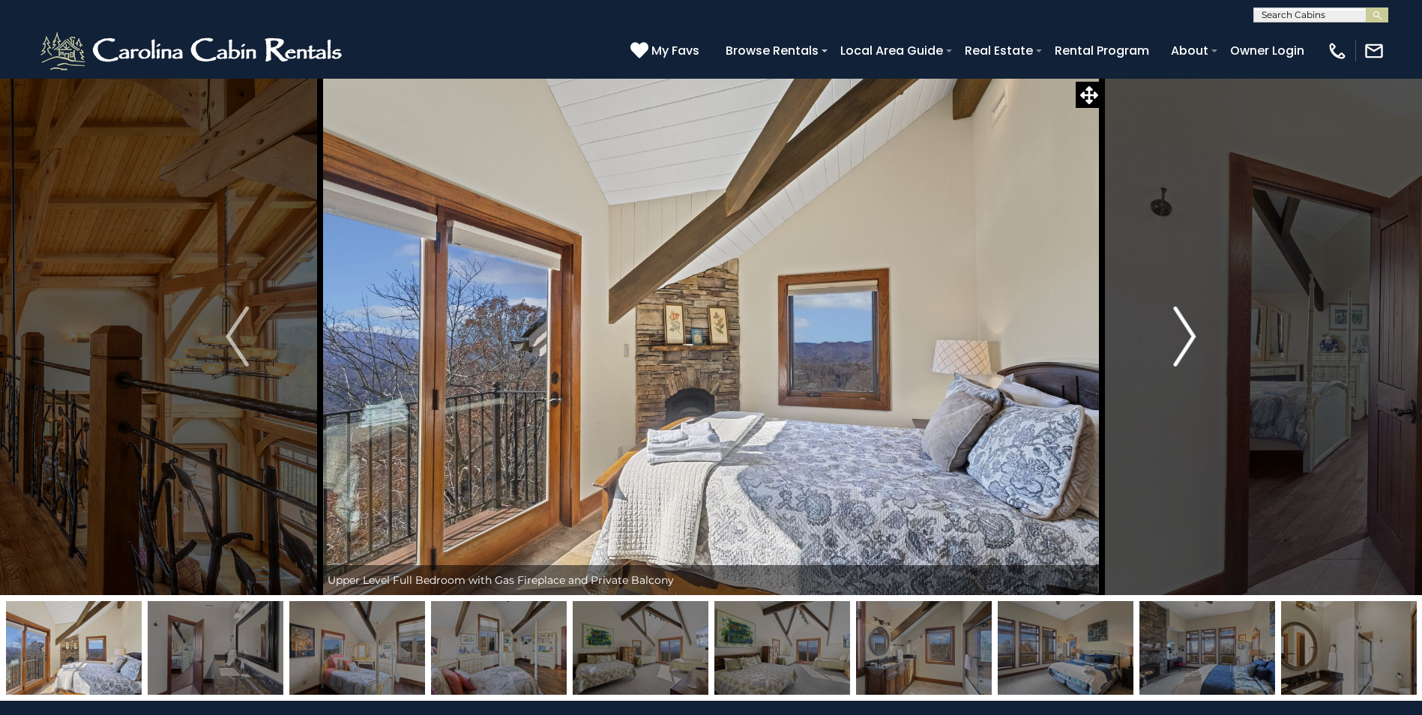
click at [1186, 343] on img "Next" at bounding box center [1184, 337] width 22 height 60
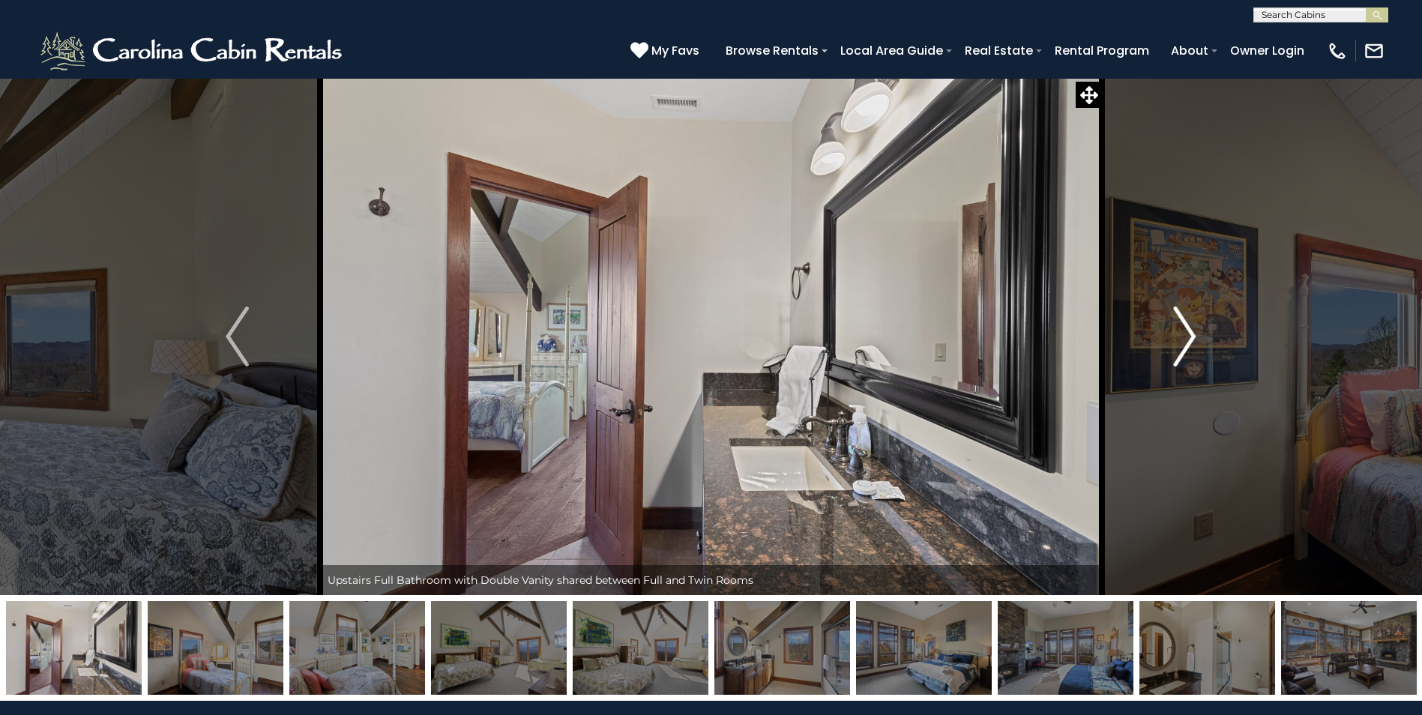
click at [1186, 343] on img "Next" at bounding box center [1184, 337] width 22 height 60
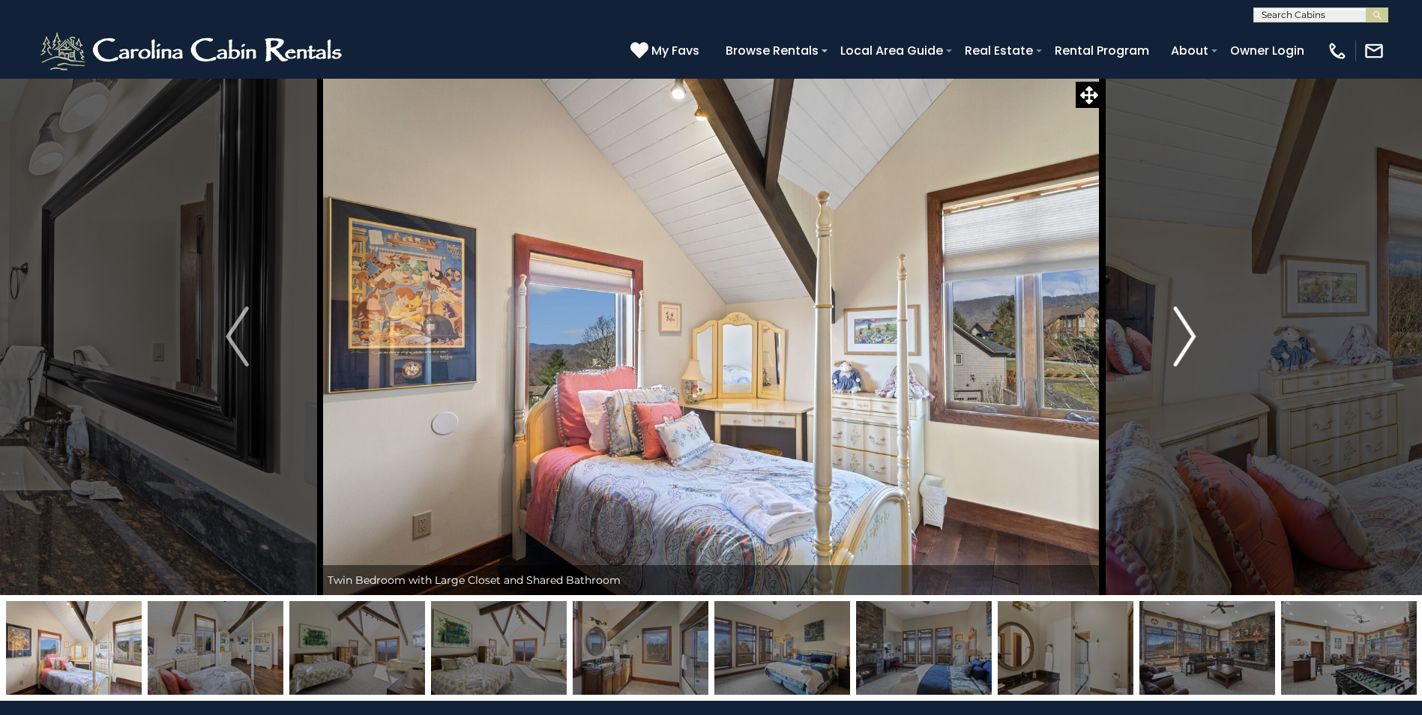
click at [1186, 343] on img "Next" at bounding box center [1184, 337] width 22 height 60
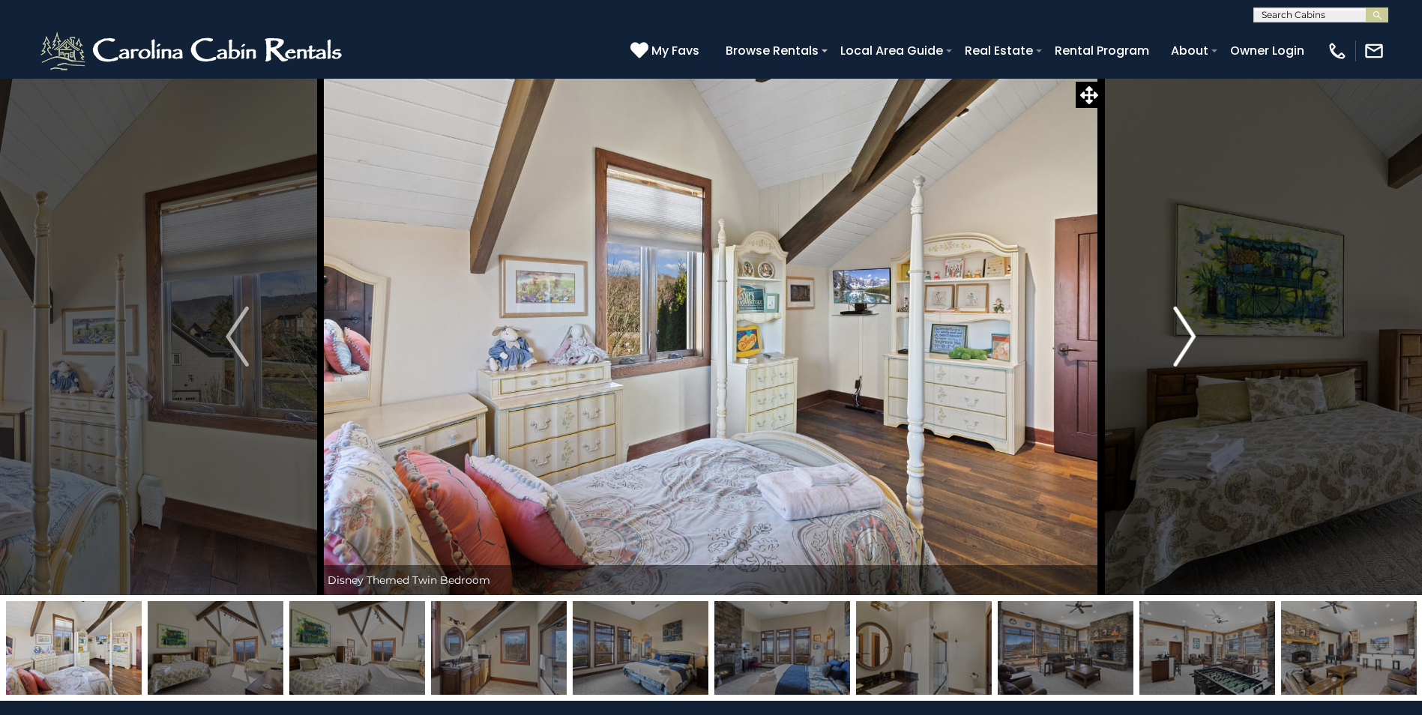
click at [1186, 343] on img "Next" at bounding box center [1184, 337] width 22 height 60
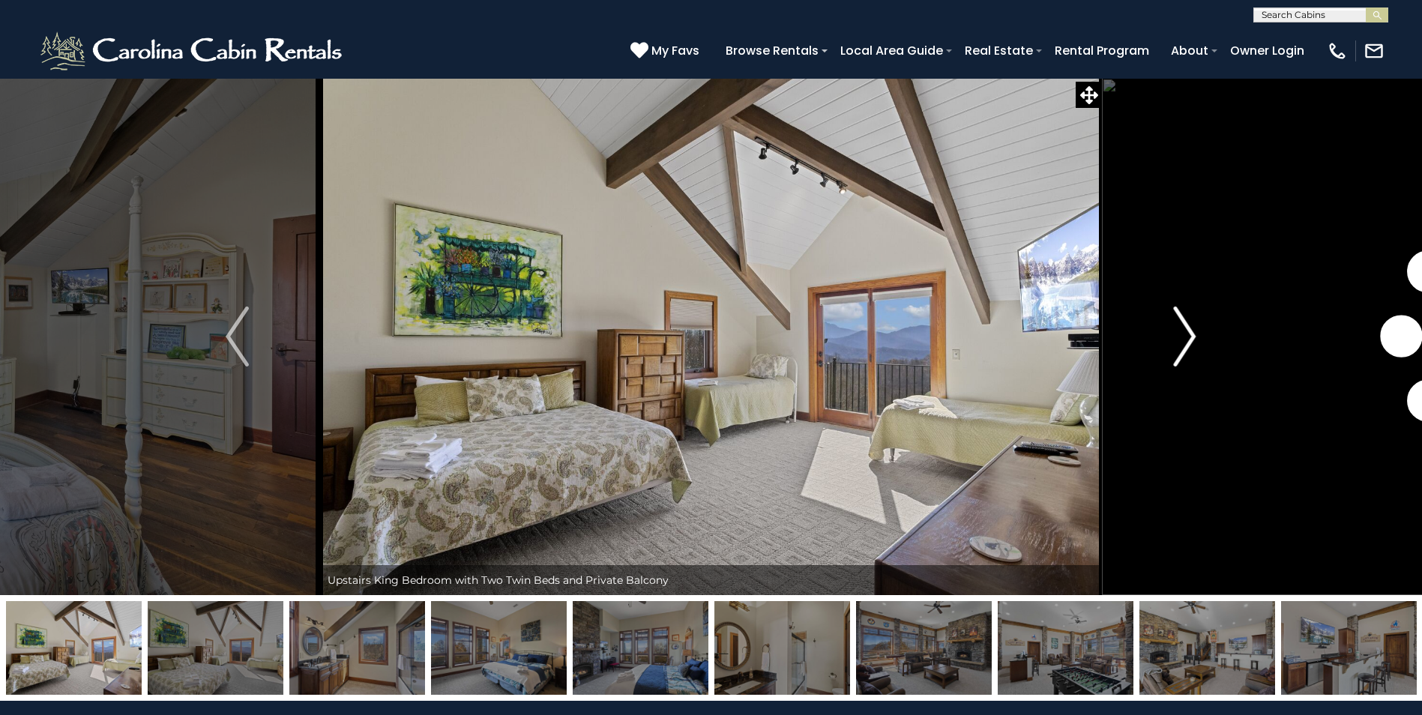
click at [1186, 343] on img "Next" at bounding box center [1184, 337] width 22 height 60
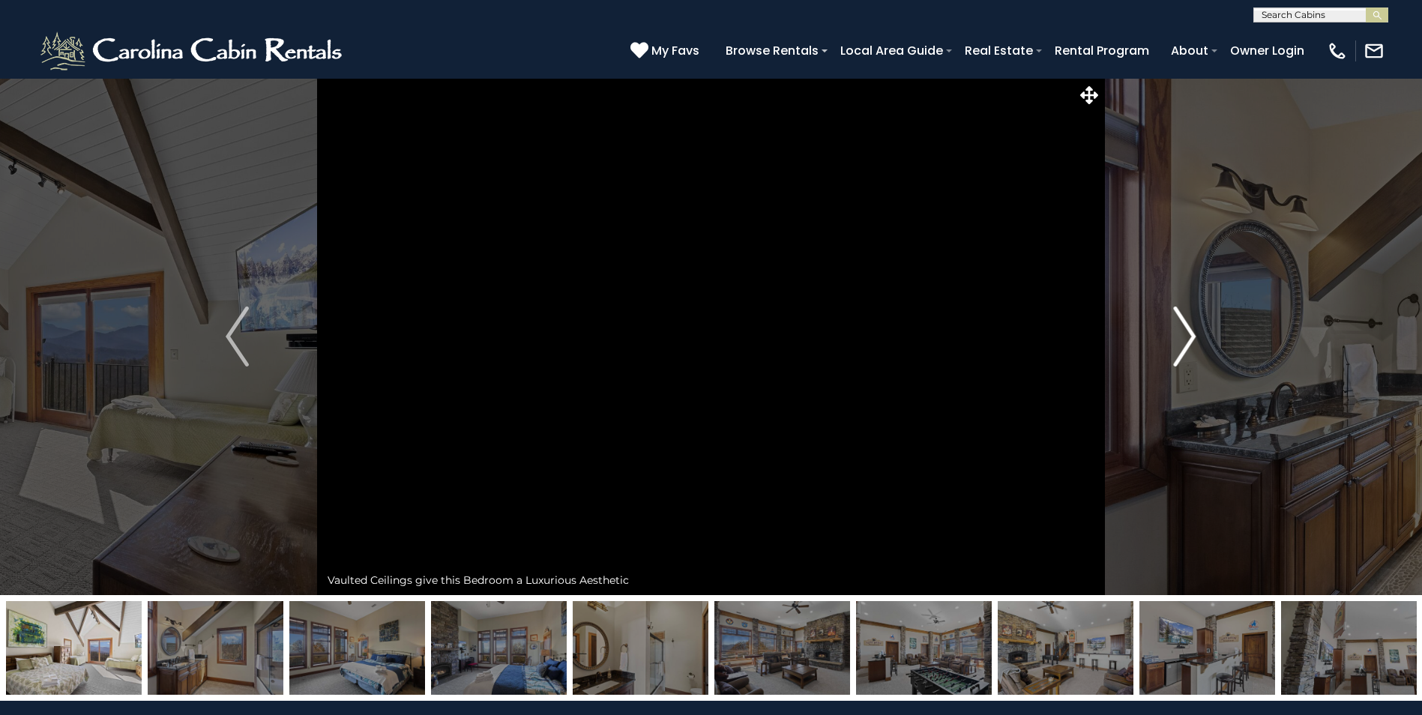
click at [1186, 343] on img "Next" at bounding box center [1184, 337] width 22 height 60
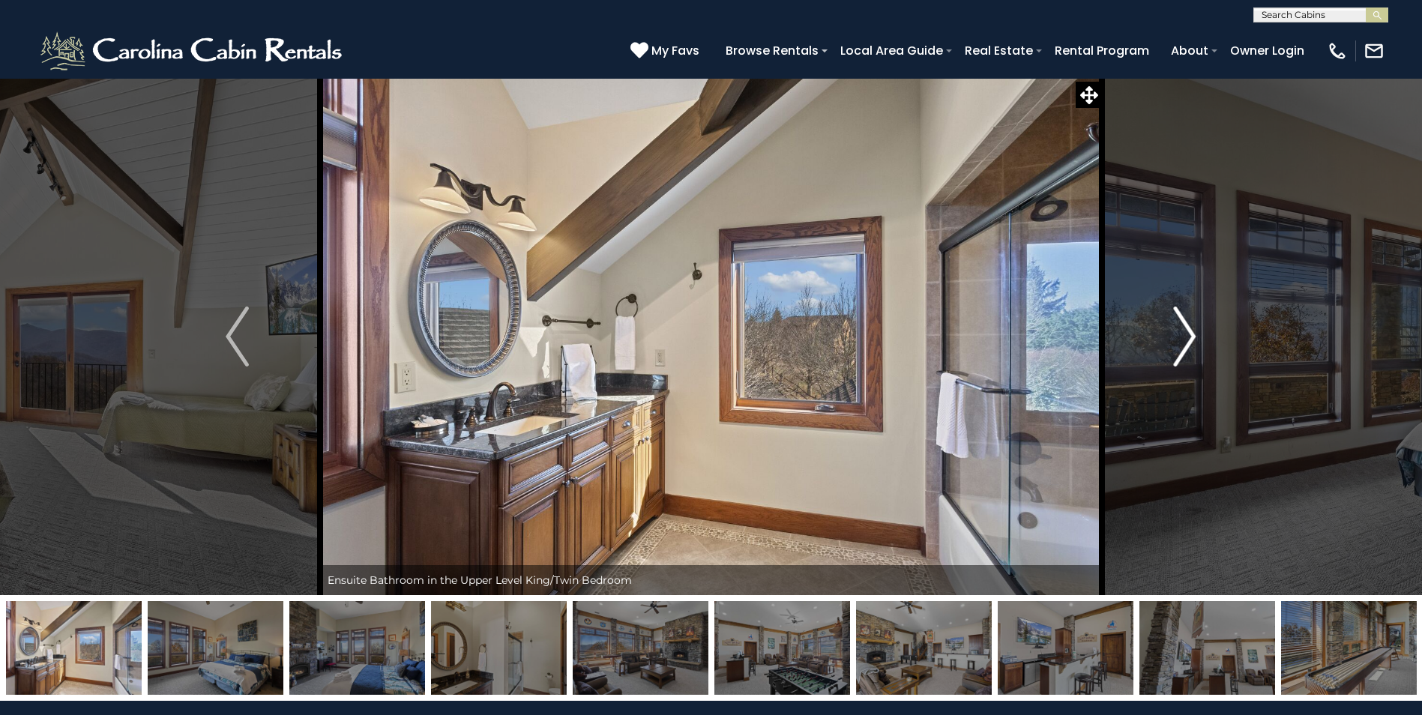
click at [1186, 343] on img "Next" at bounding box center [1184, 337] width 22 height 60
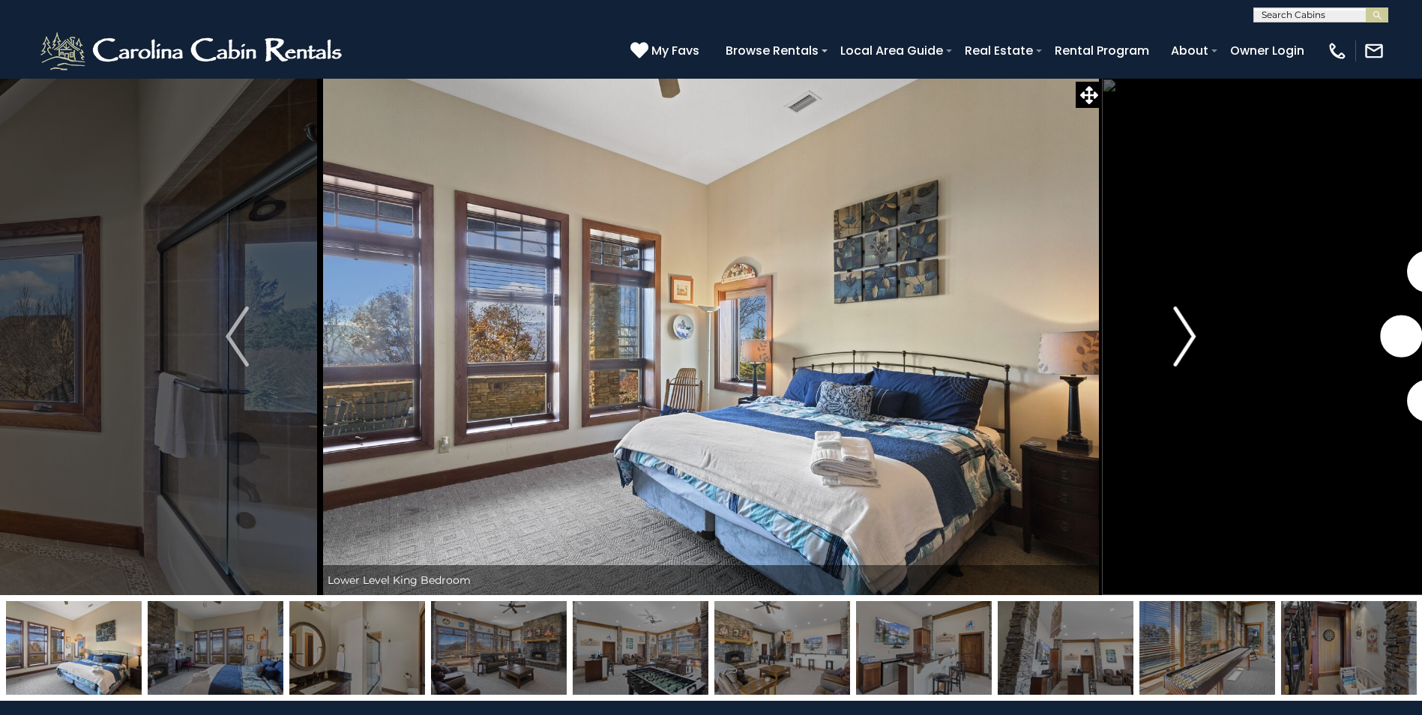
click at [1186, 343] on img "Next" at bounding box center [1184, 337] width 22 height 60
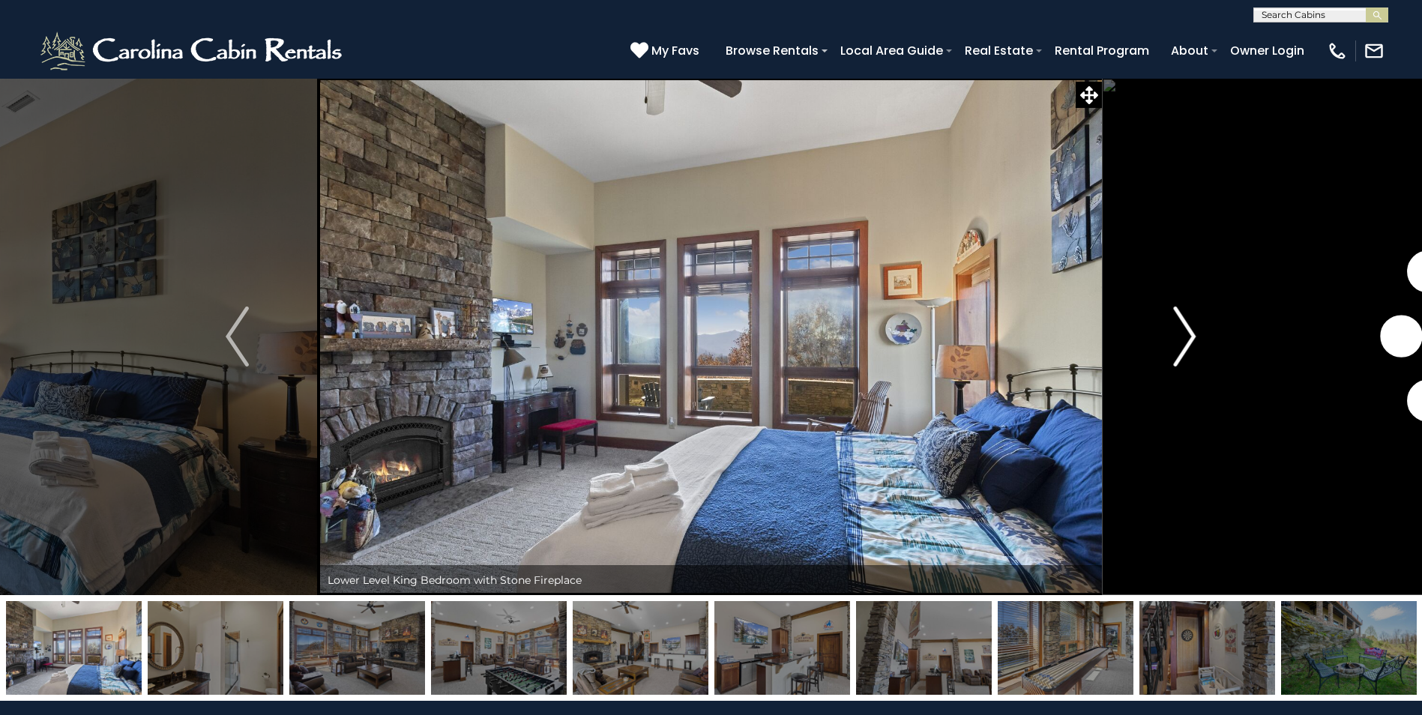
click at [1186, 343] on img "Next" at bounding box center [1184, 337] width 22 height 60
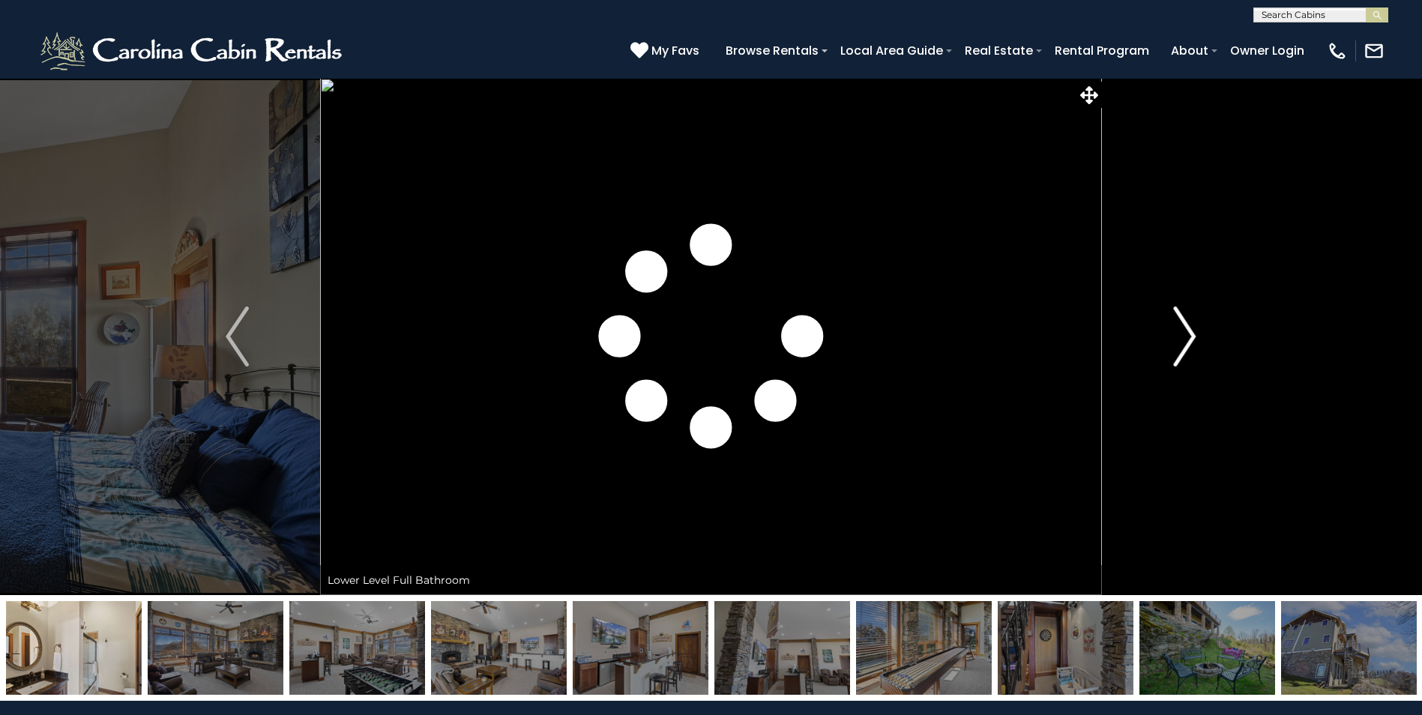
click at [1186, 343] on img "Next" at bounding box center [1184, 337] width 22 height 60
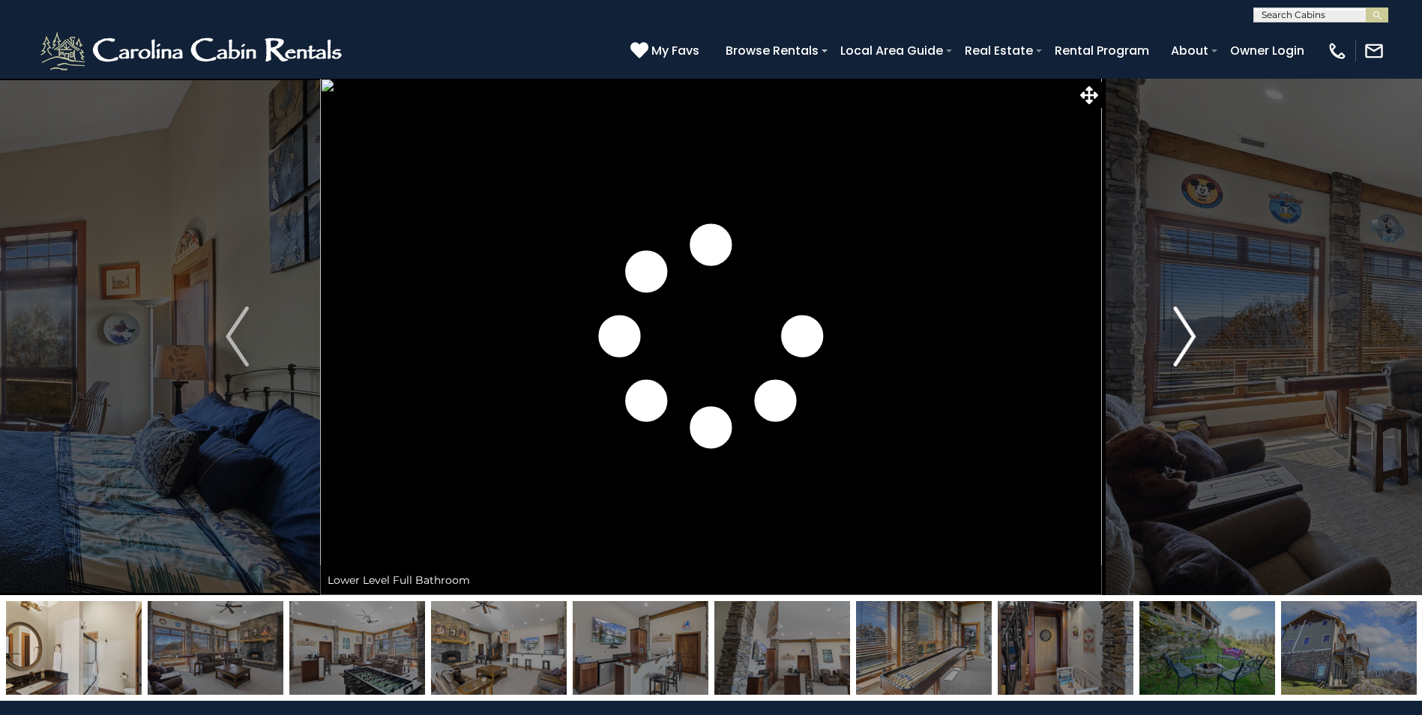
click at [1186, 343] on img "Next" at bounding box center [1184, 337] width 22 height 60
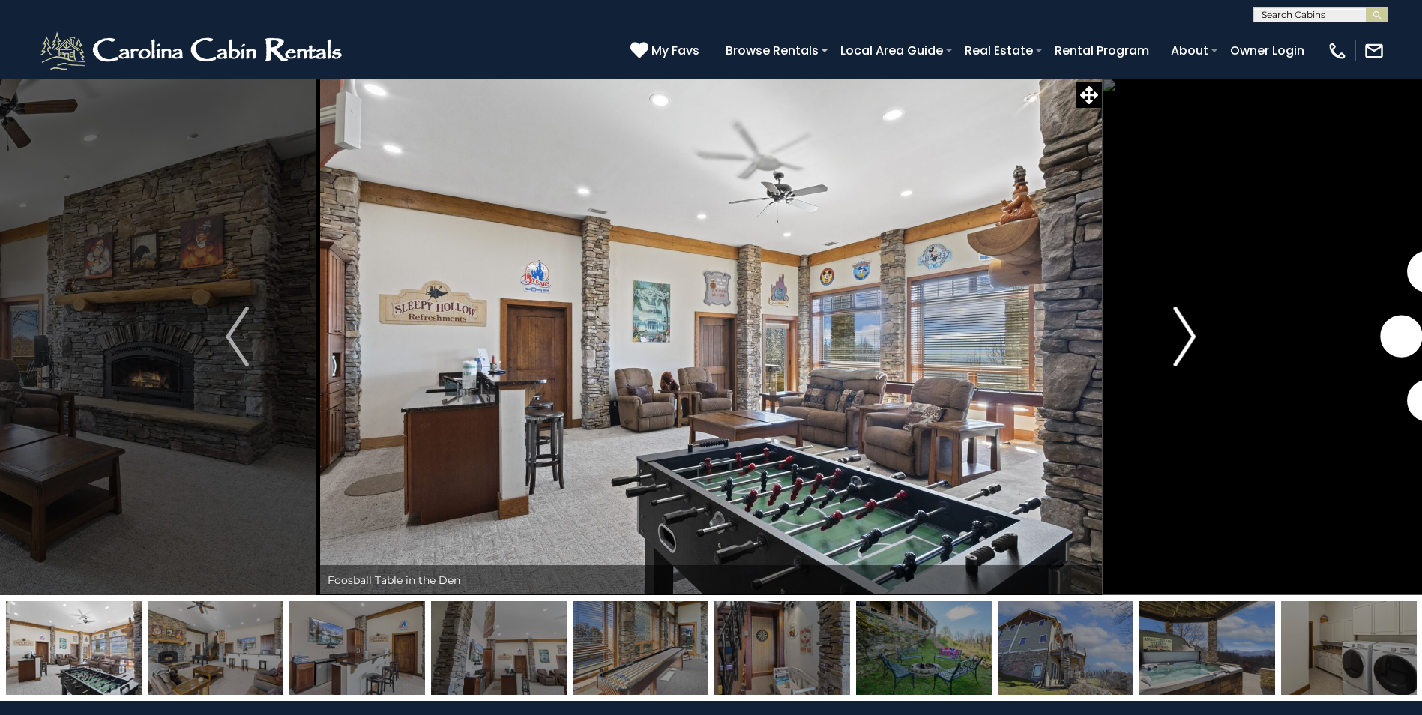
click at [1186, 343] on img "Next" at bounding box center [1184, 337] width 22 height 60
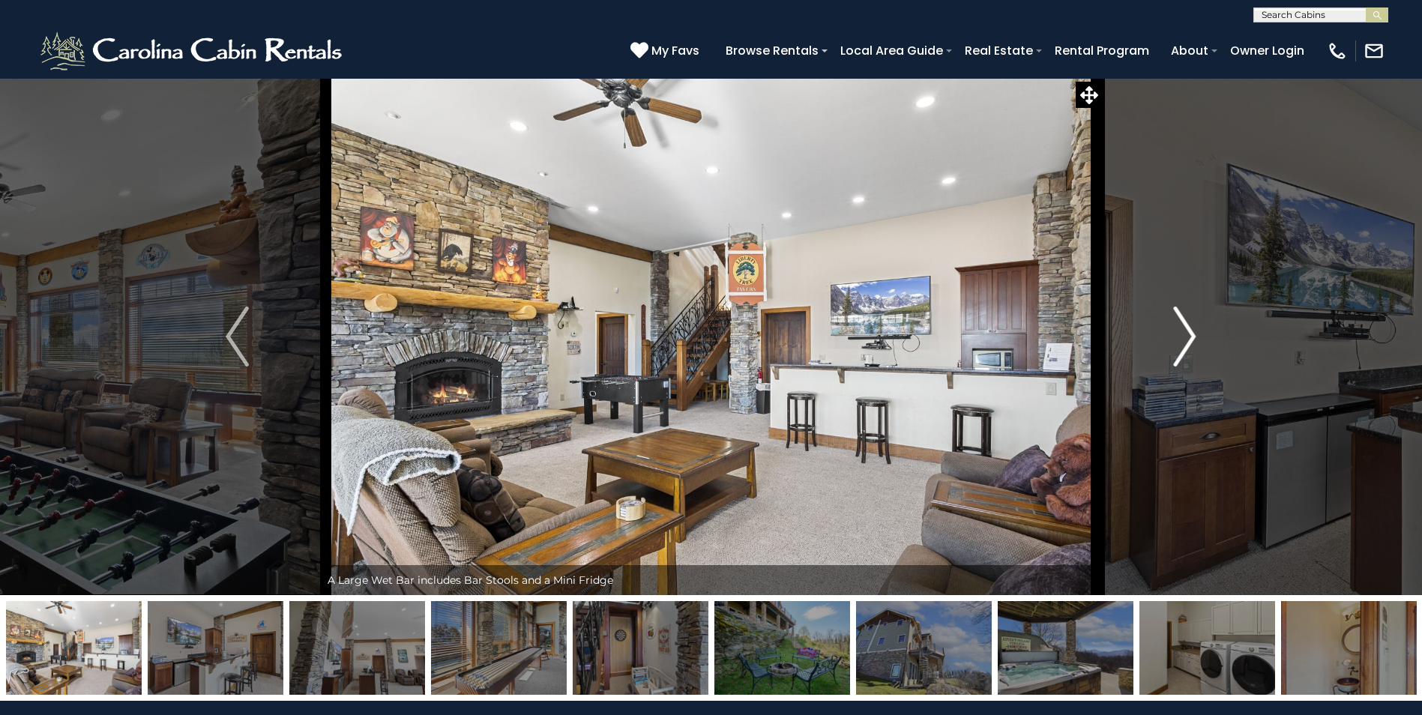
click at [1186, 343] on img "Next" at bounding box center [1184, 337] width 22 height 60
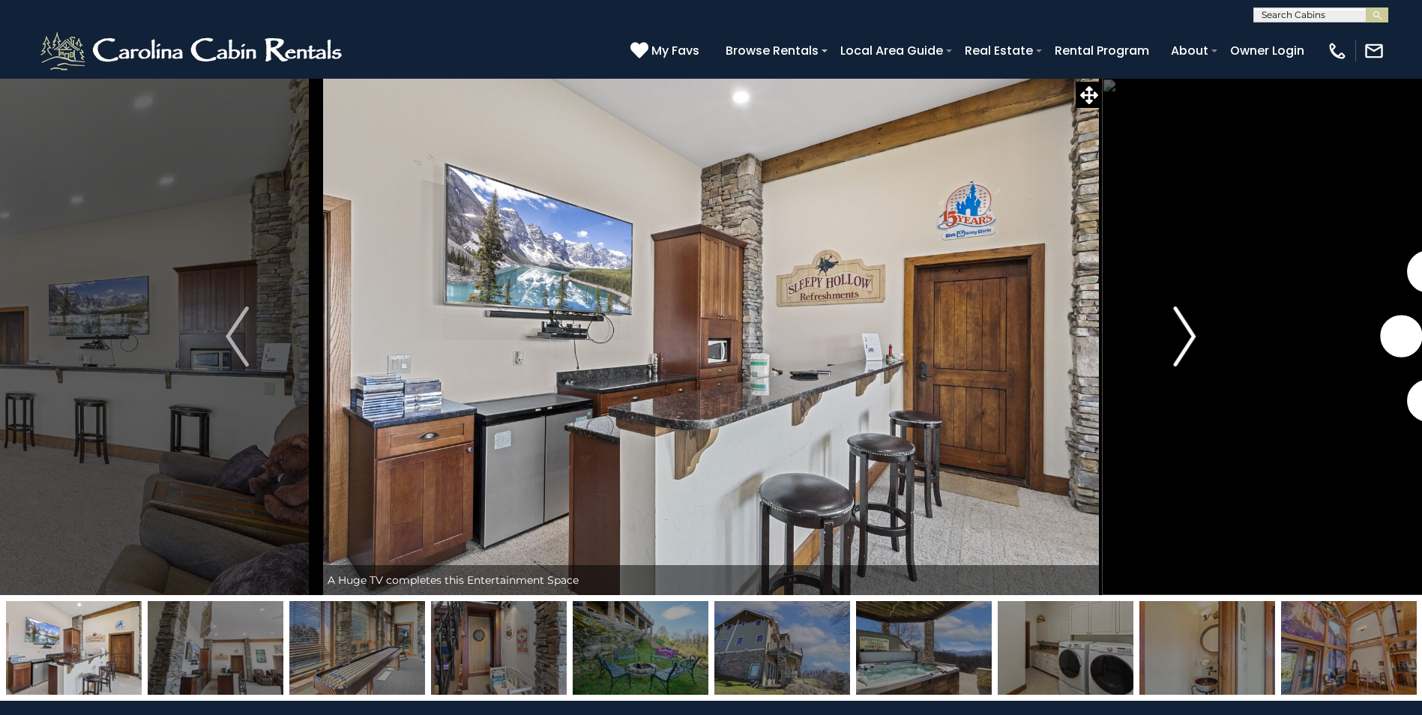
click at [1186, 343] on img "Next" at bounding box center [1184, 337] width 22 height 60
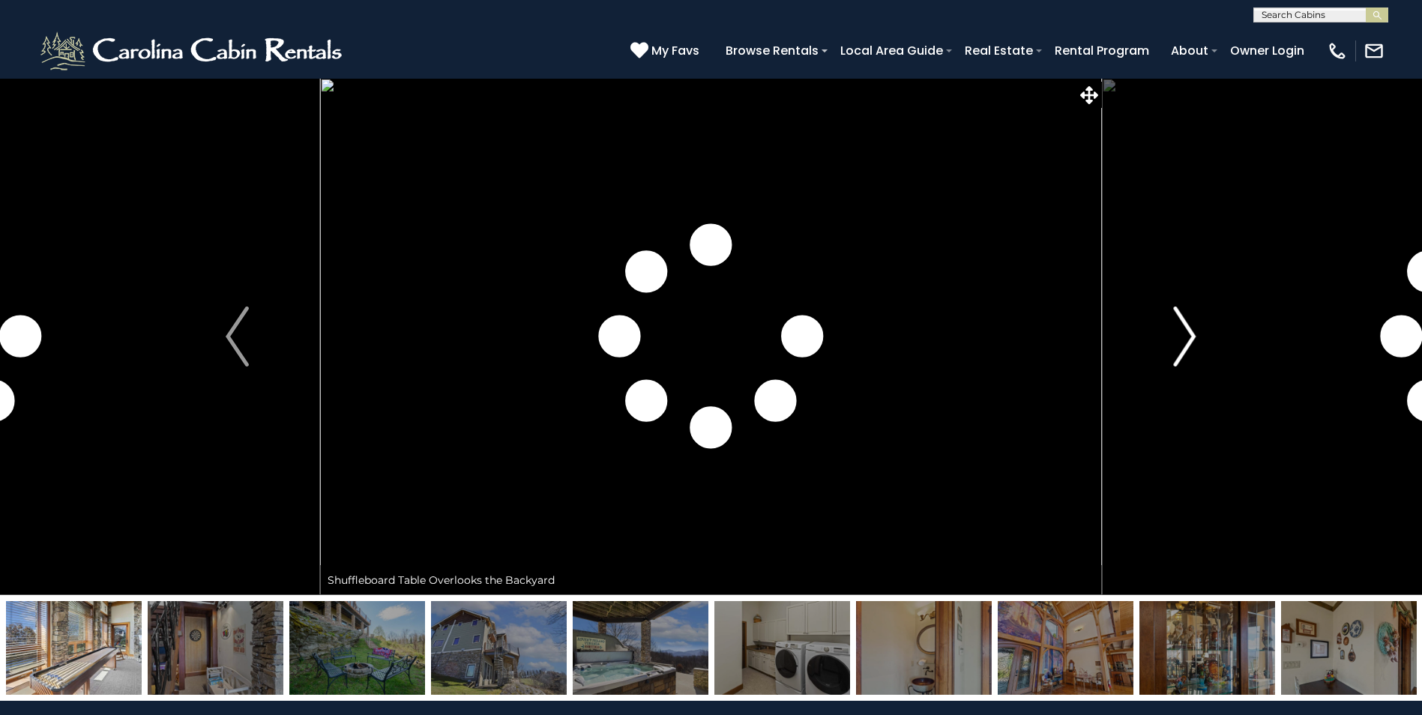
click at [1186, 343] on img "Next" at bounding box center [1184, 337] width 22 height 60
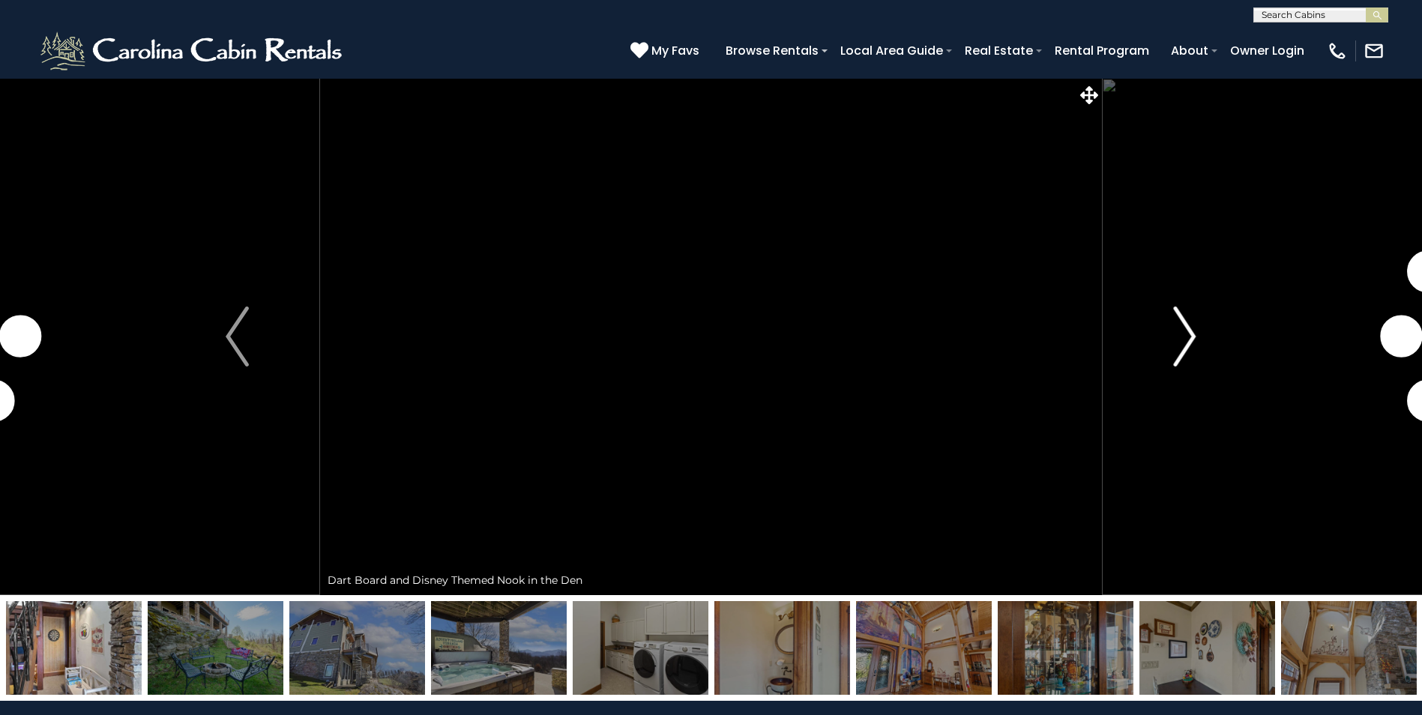
click at [1186, 343] on img "Next" at bounding box center [1184, 337] width 22 height 60
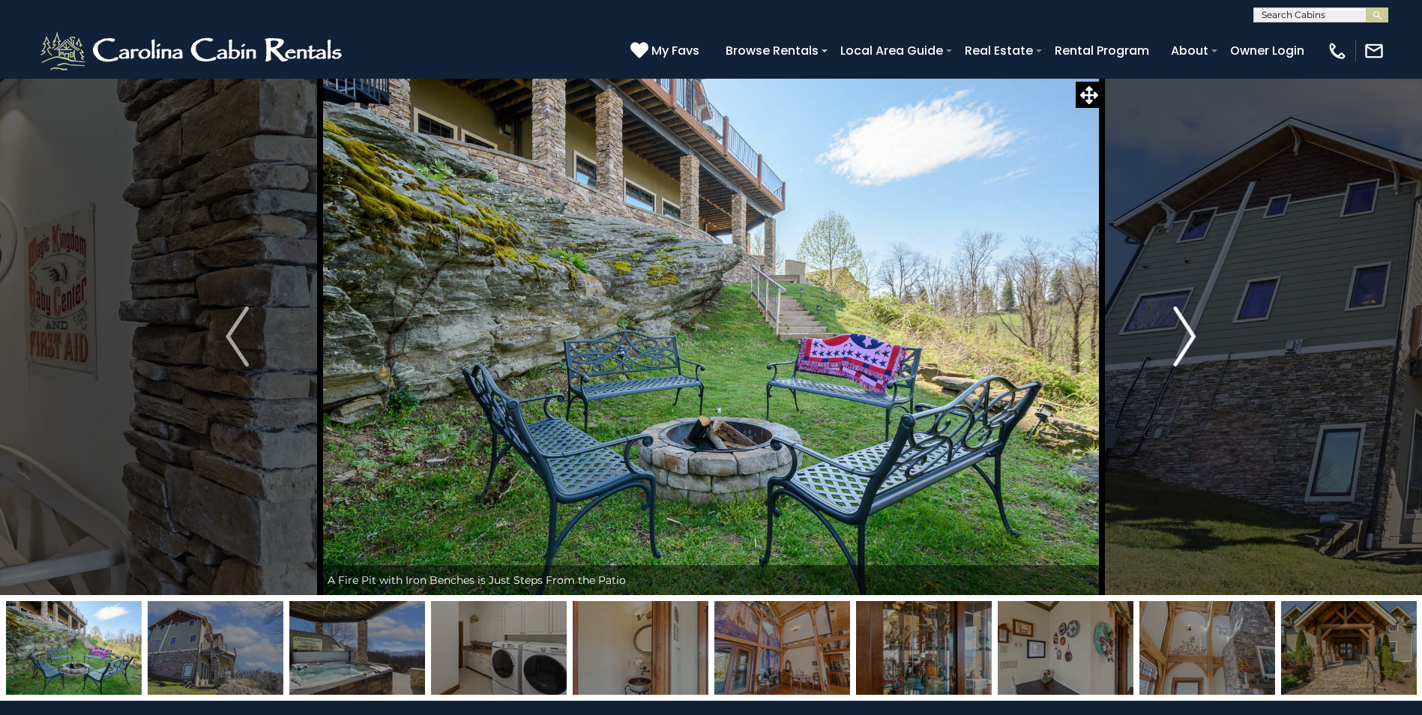
click at [1186, 343] on img "Next" at bounding box center [1184, 337] width 22 height 60
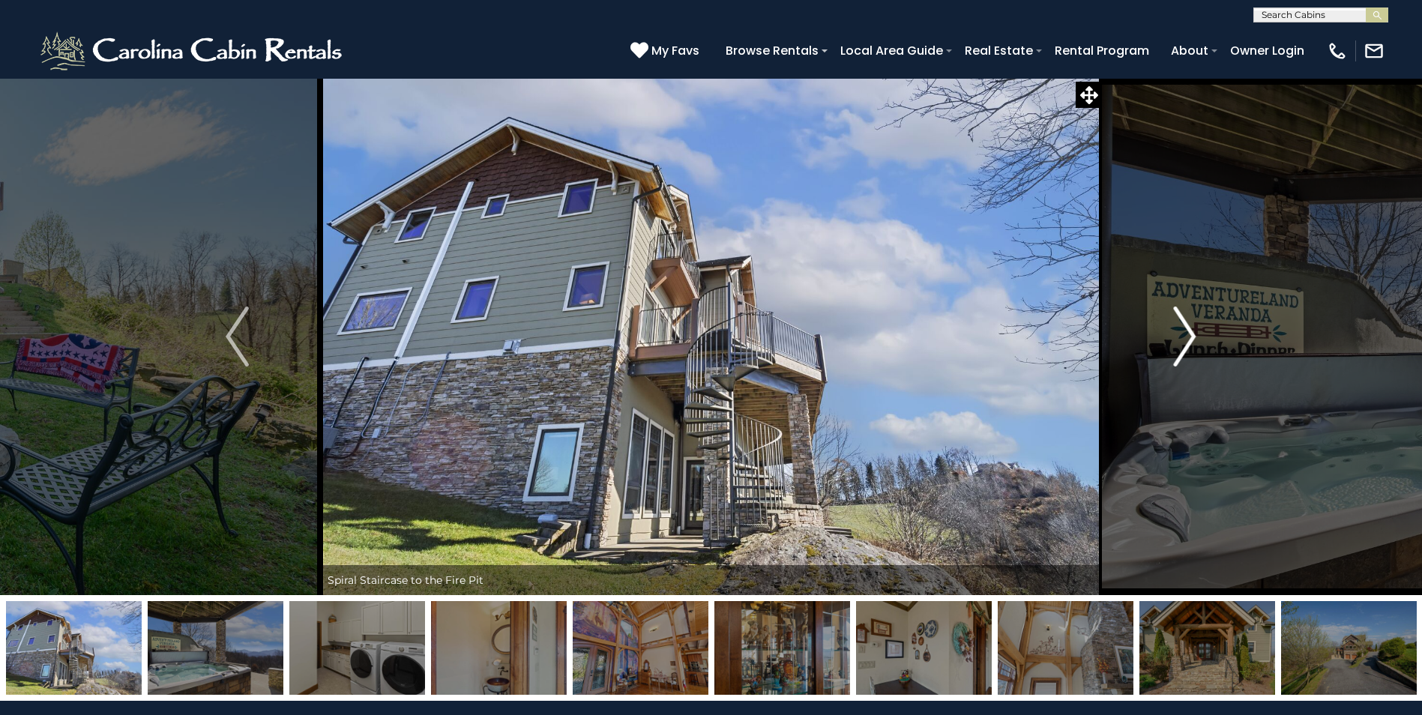
click at [1186, 343] on img "Next" at bounding box center [1184, 337] width 22 height 60
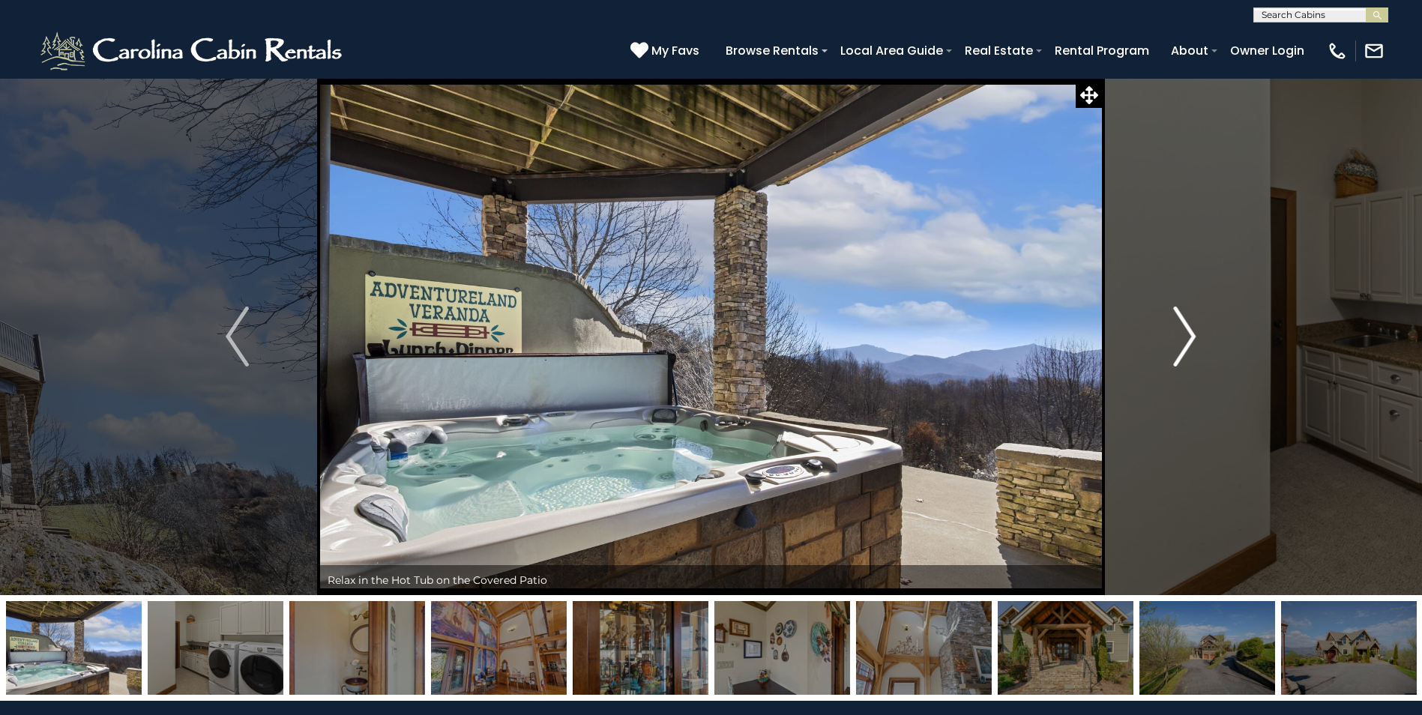
click at [1186, 343] on img "Next" at bounding box center [1184, 337] width 22 height 60
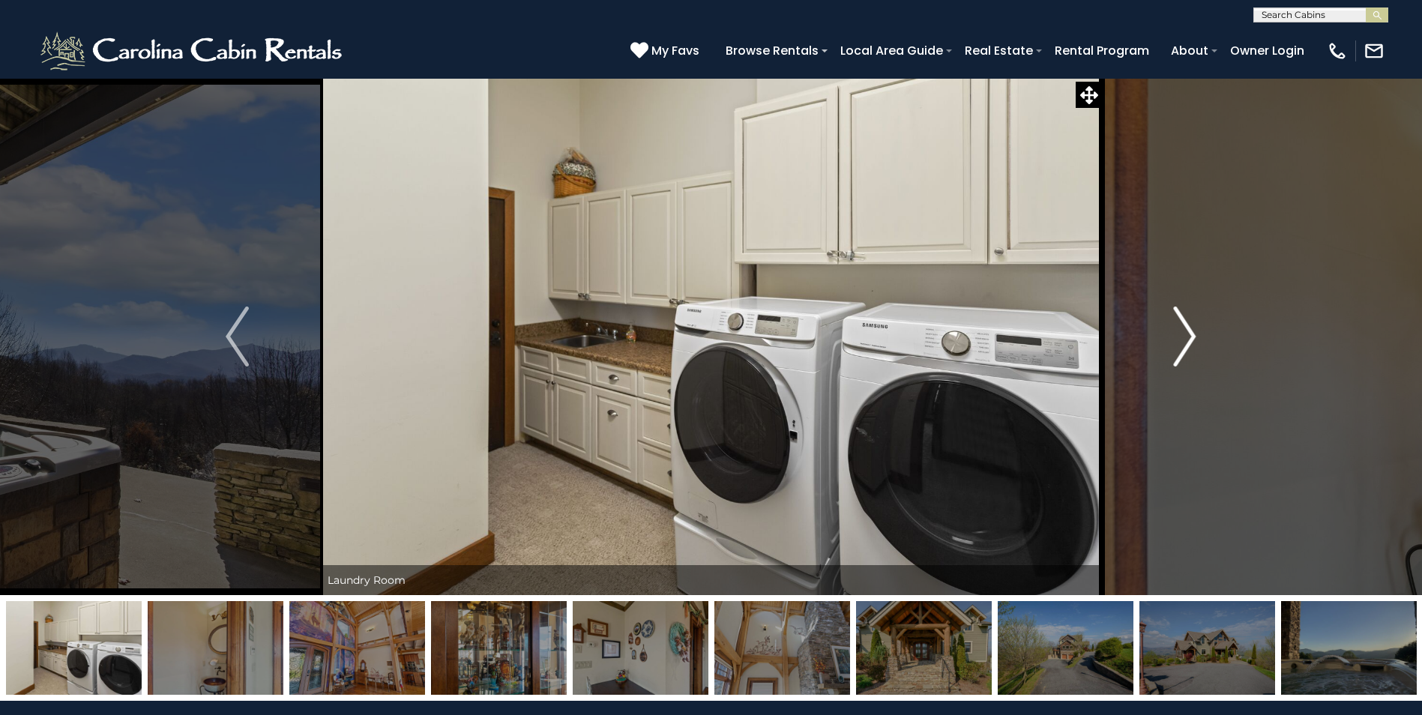
click at [1186, 343] on img "Next" at bounding box center [1184, 337] width 22 height 60
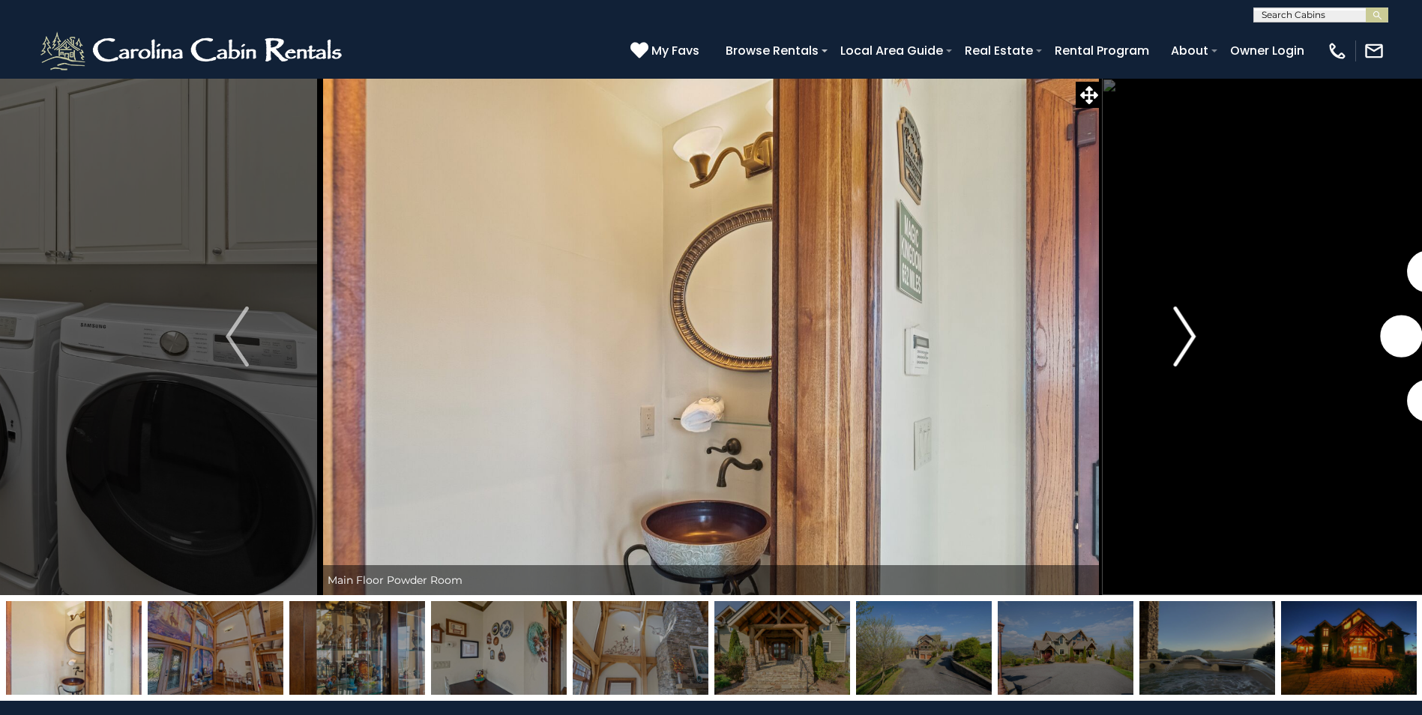
click at [1186, 343] on img "Next" at bounding box center [1184, 337] width 22 height 60
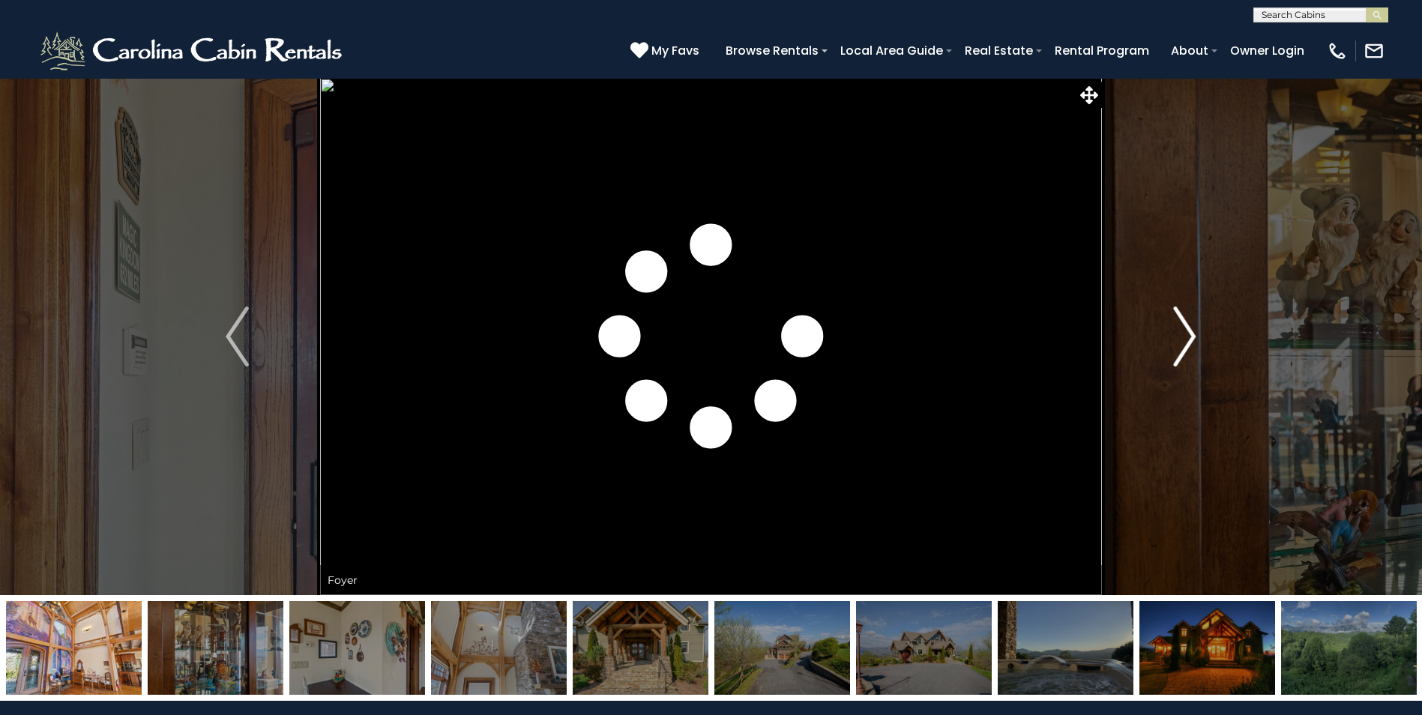
click at [1186, 343] on img "Next" at bounding box center [1184, 337] width 22 height 60
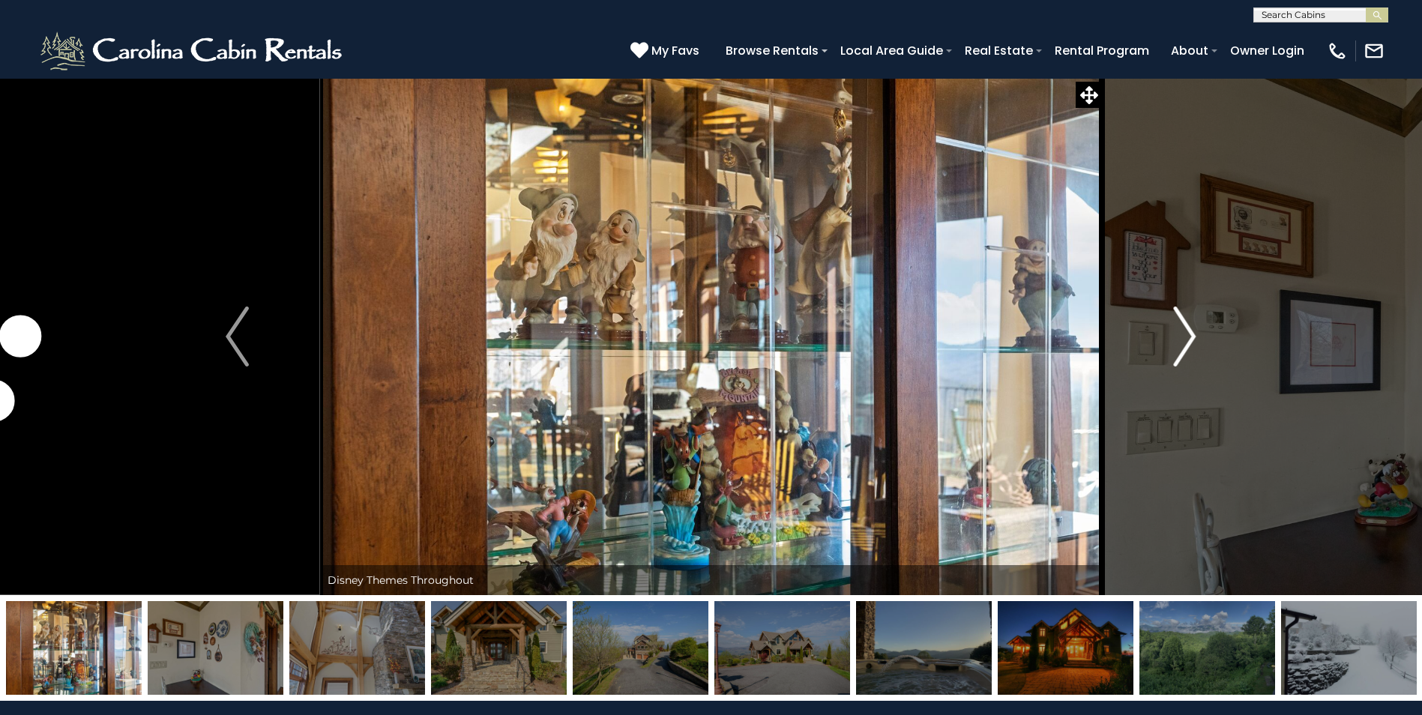
click at [1186, 343] on img "Next" at bounding box center [1184, 337] width 22 height 60
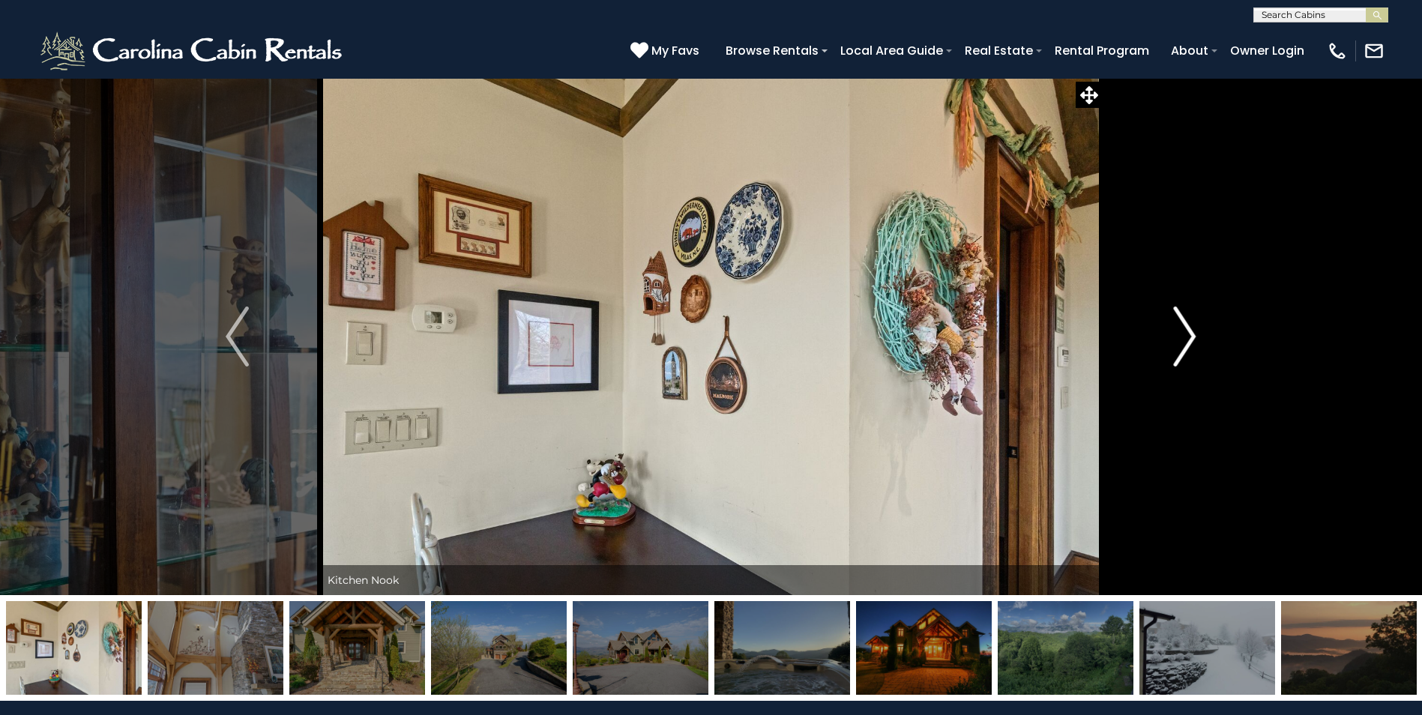
click at [1186, 343] on img "Next" at bounding box center [1184, 337] width 22 height 60
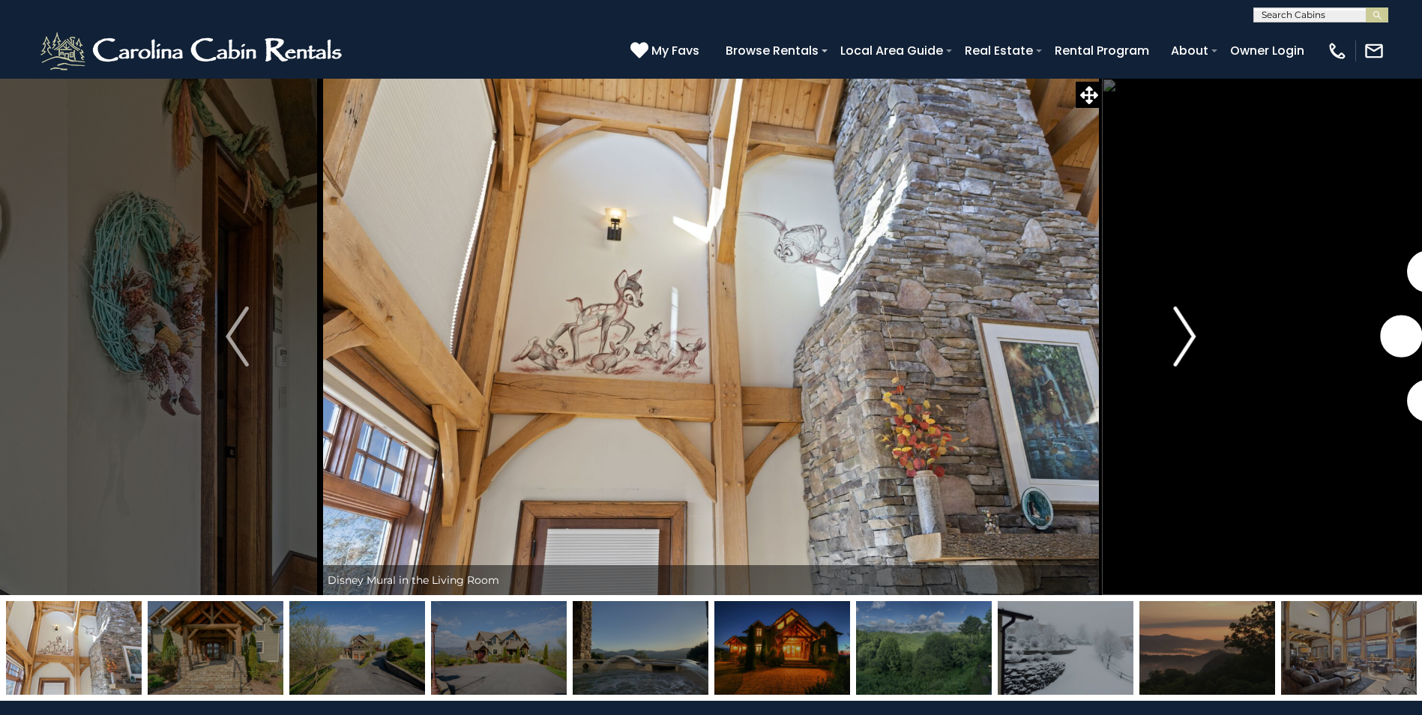
click at [1186, 343] on img "Next" at bounding box center [1184, 337] width 22 height 60
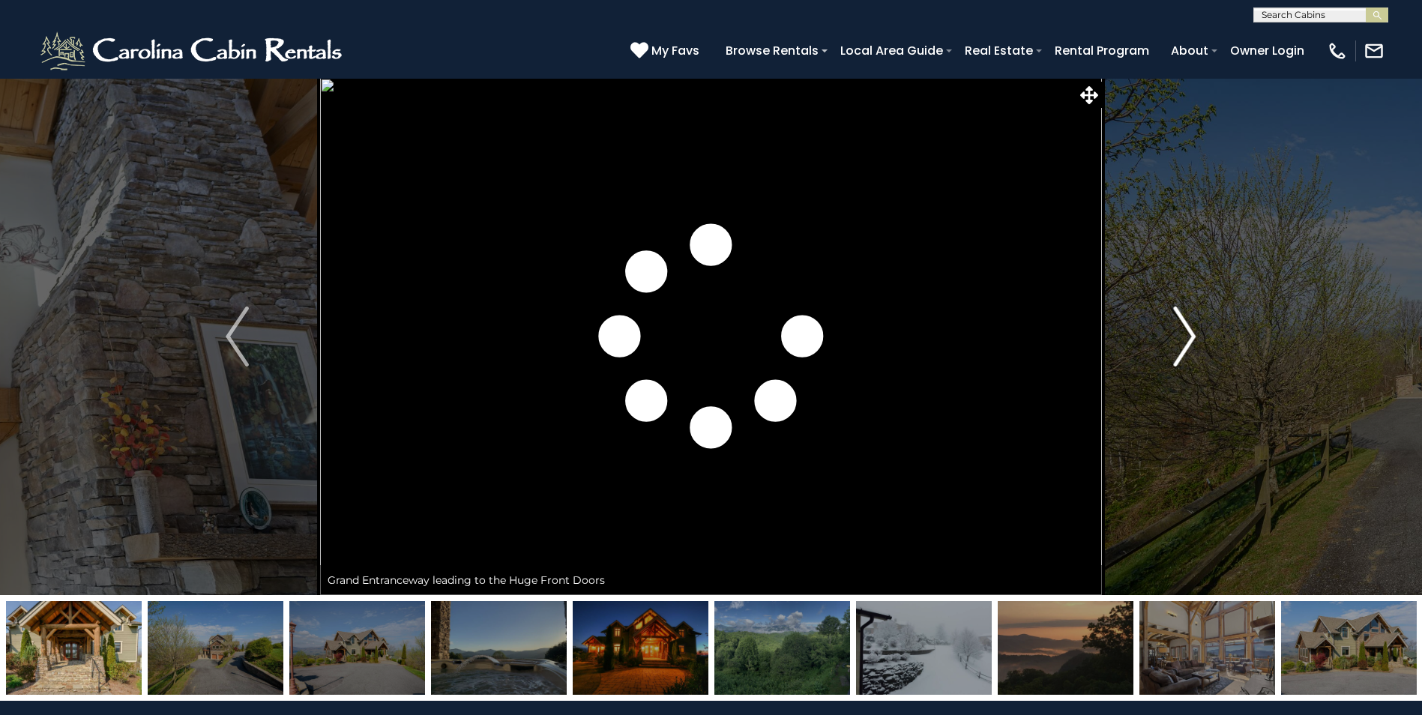
click at [1186, 343] on img "Next" at bounding box center [1184, 337] width 22 height 60
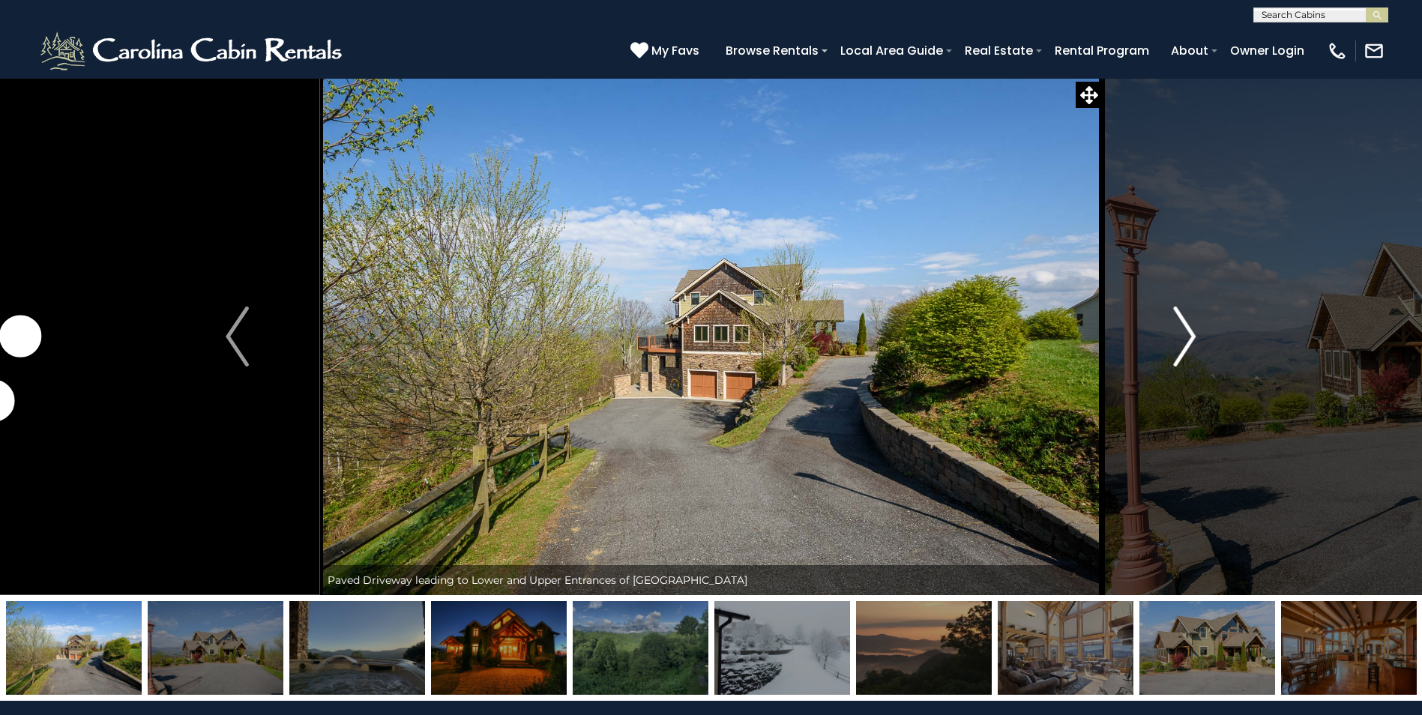
click at [1186, 343] on img "Next" at bounding box center [1184, 337] width 22 height 60
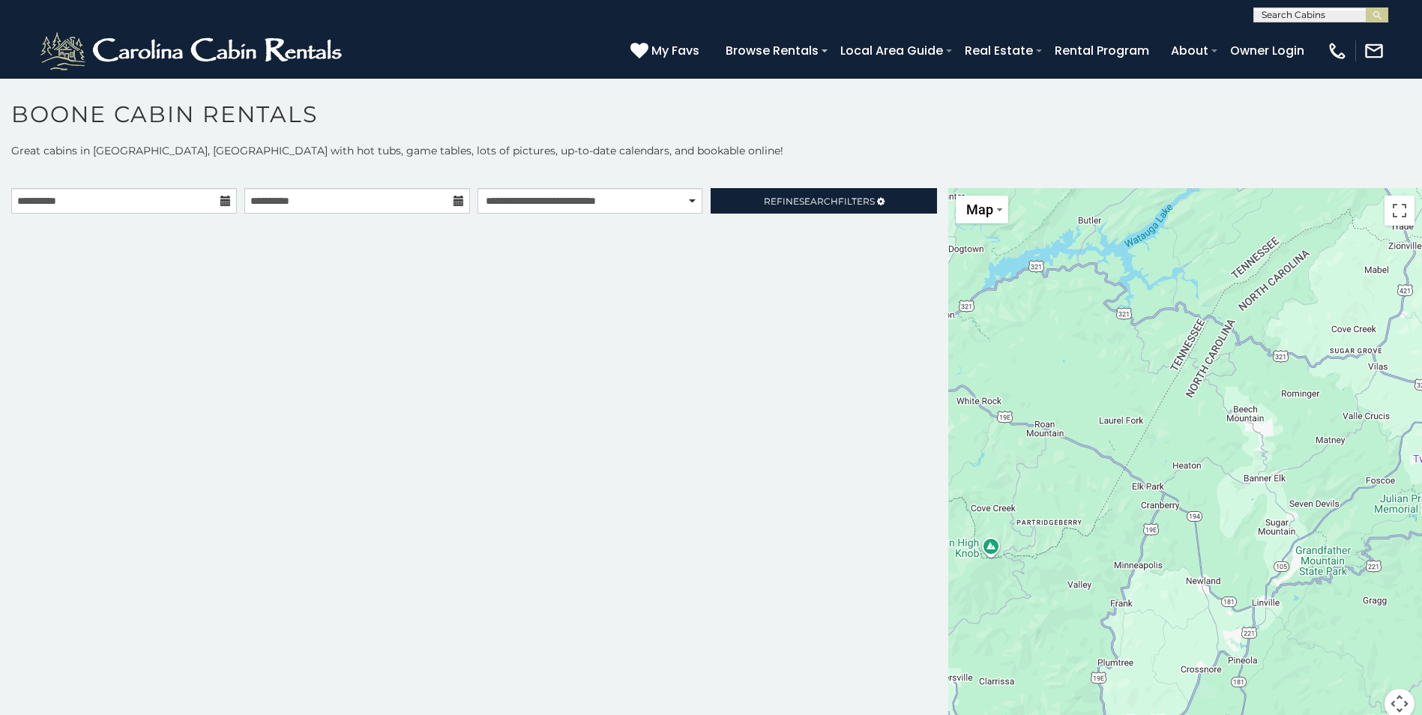
scroll to position [8, 0]
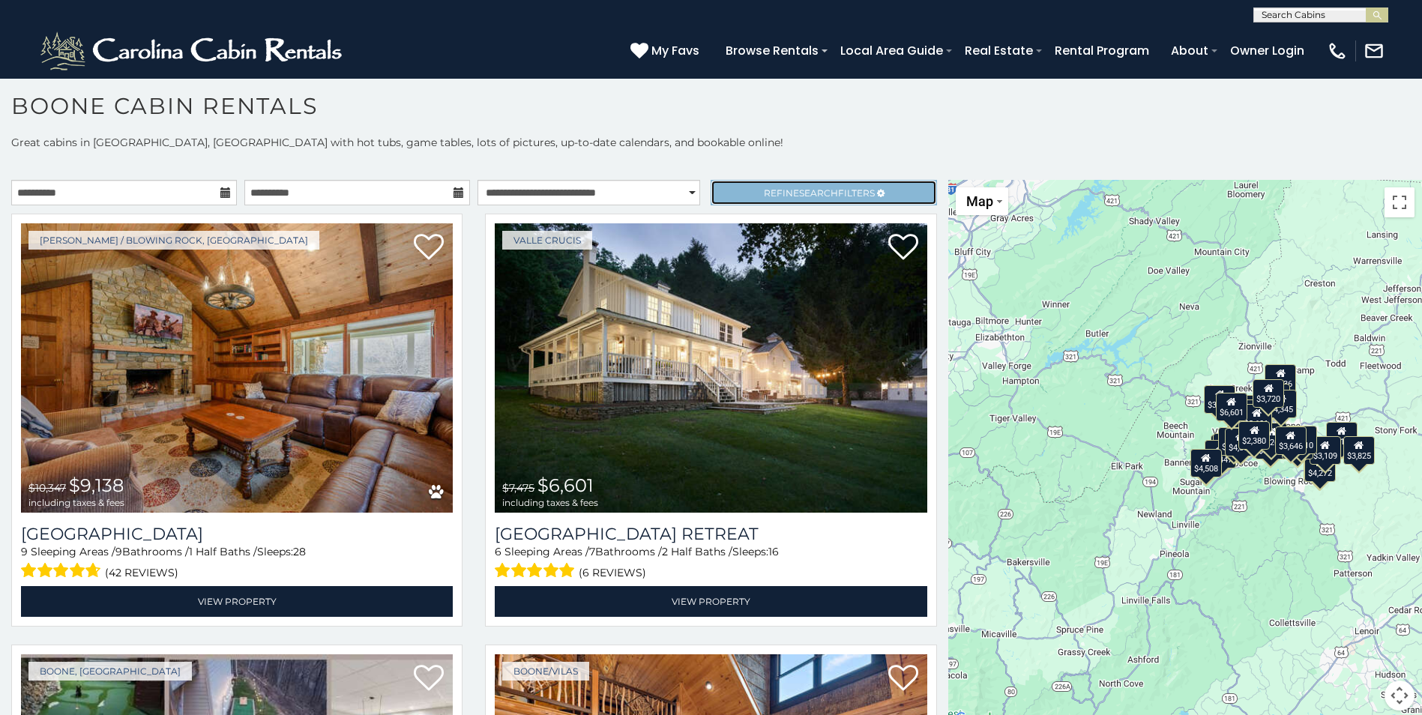
click at [765, 191] on span "Refine Search Filters" at bounding box center [819, 192] width 111 height 11
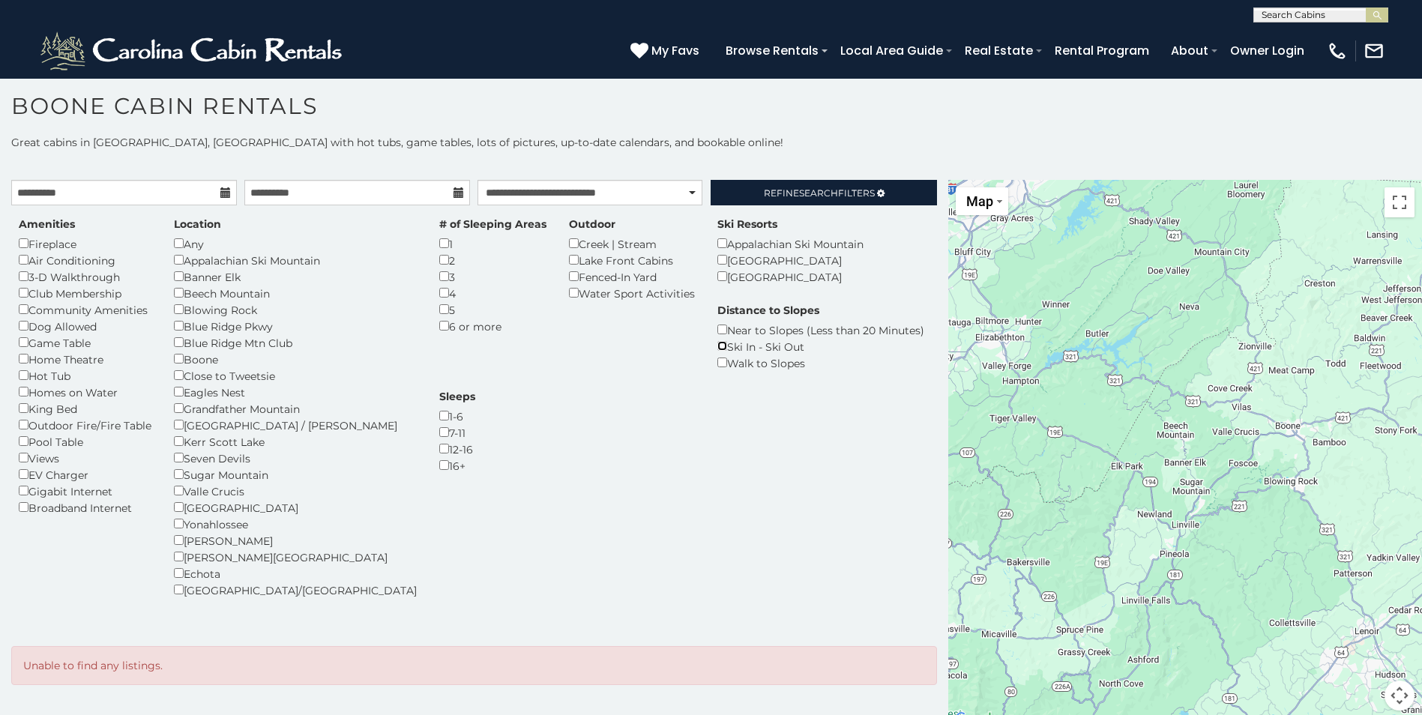
scroll to position [13, 0]
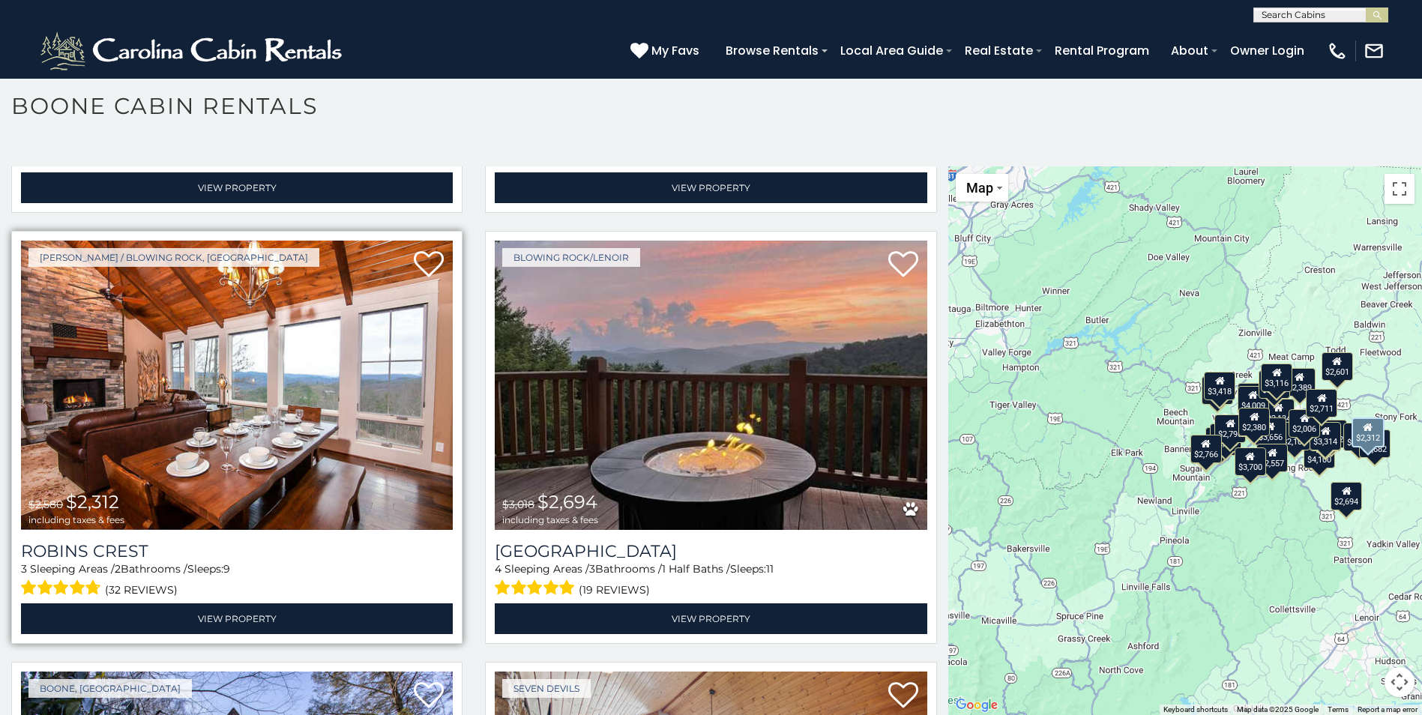
scroll to position [4722, 0]
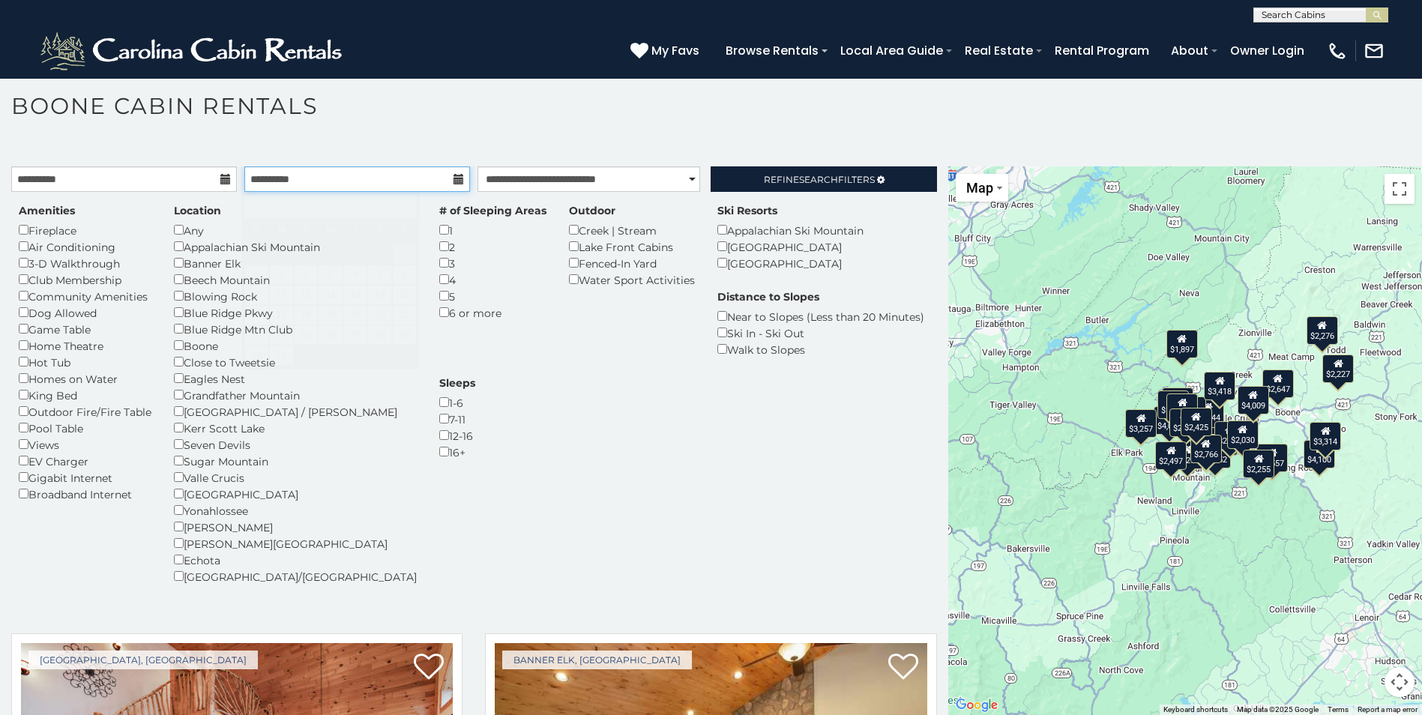
click at [380, 169] on input "**********" at bounding box center [357, 178] width 226 height 25
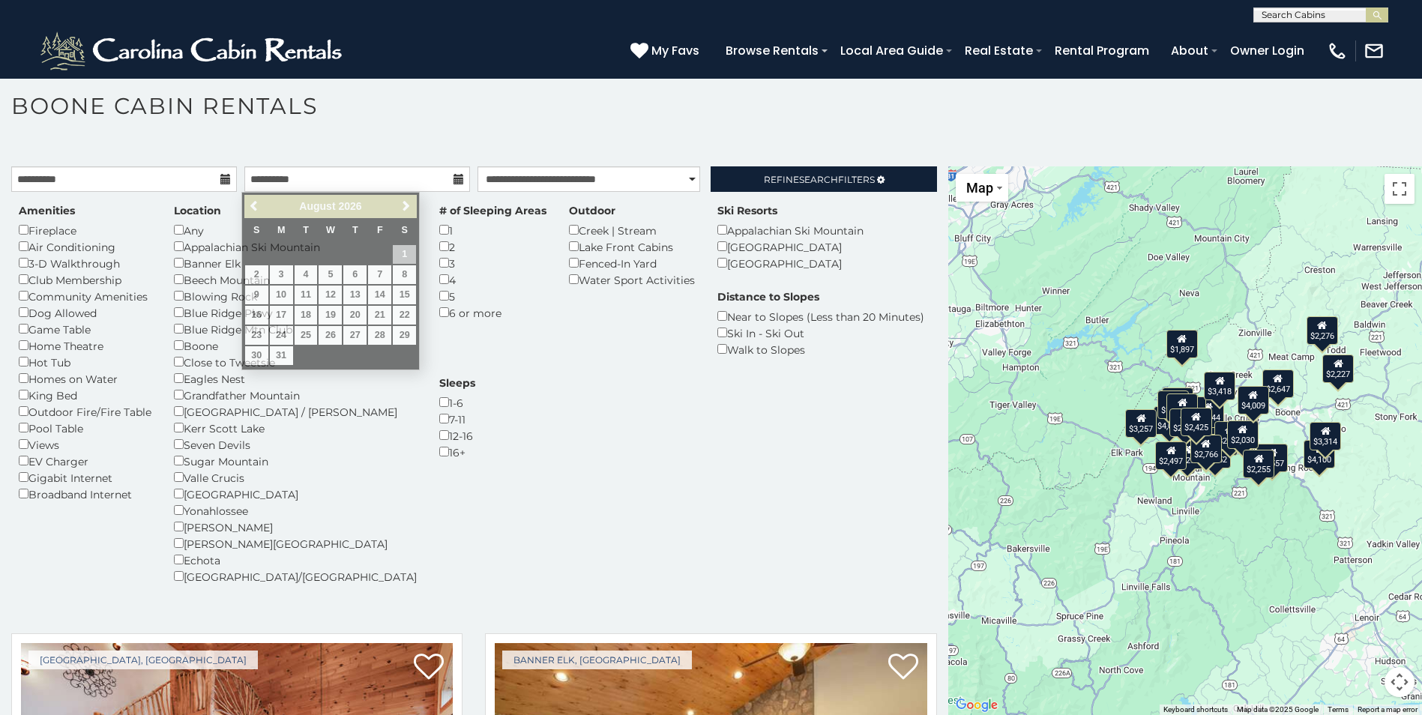
click at [571, 374] on div "Amenities Fireplace Air Conditioning 3-D Walkthrough Club Membership Community …" at bounding box center [473, 403] width 933 height 400
